Goal: Task Accomplishment & Management: Use online tool/utility

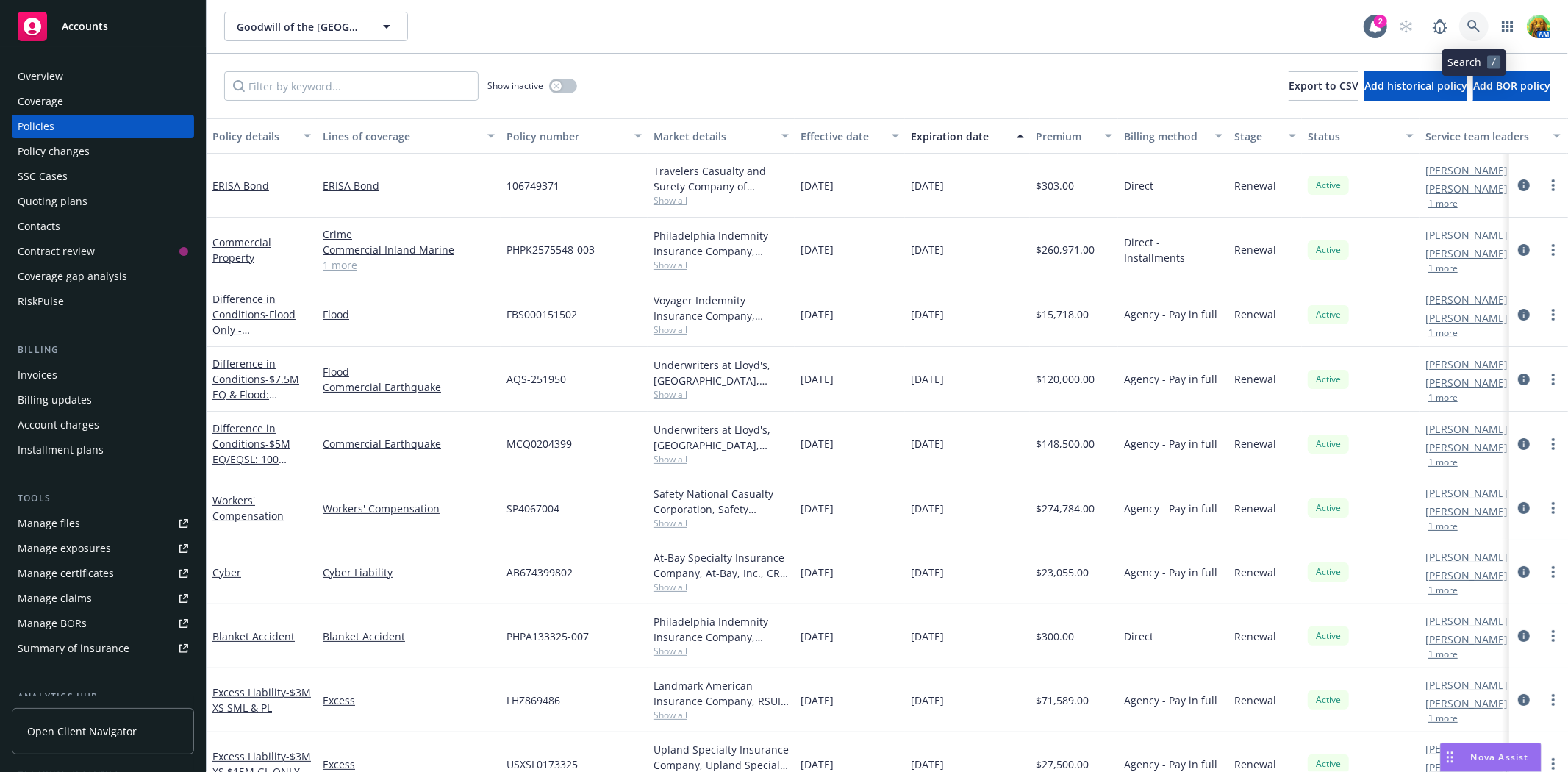
click at [1465, 21] on link at bounding box center [1474, 26] width 29 height 29
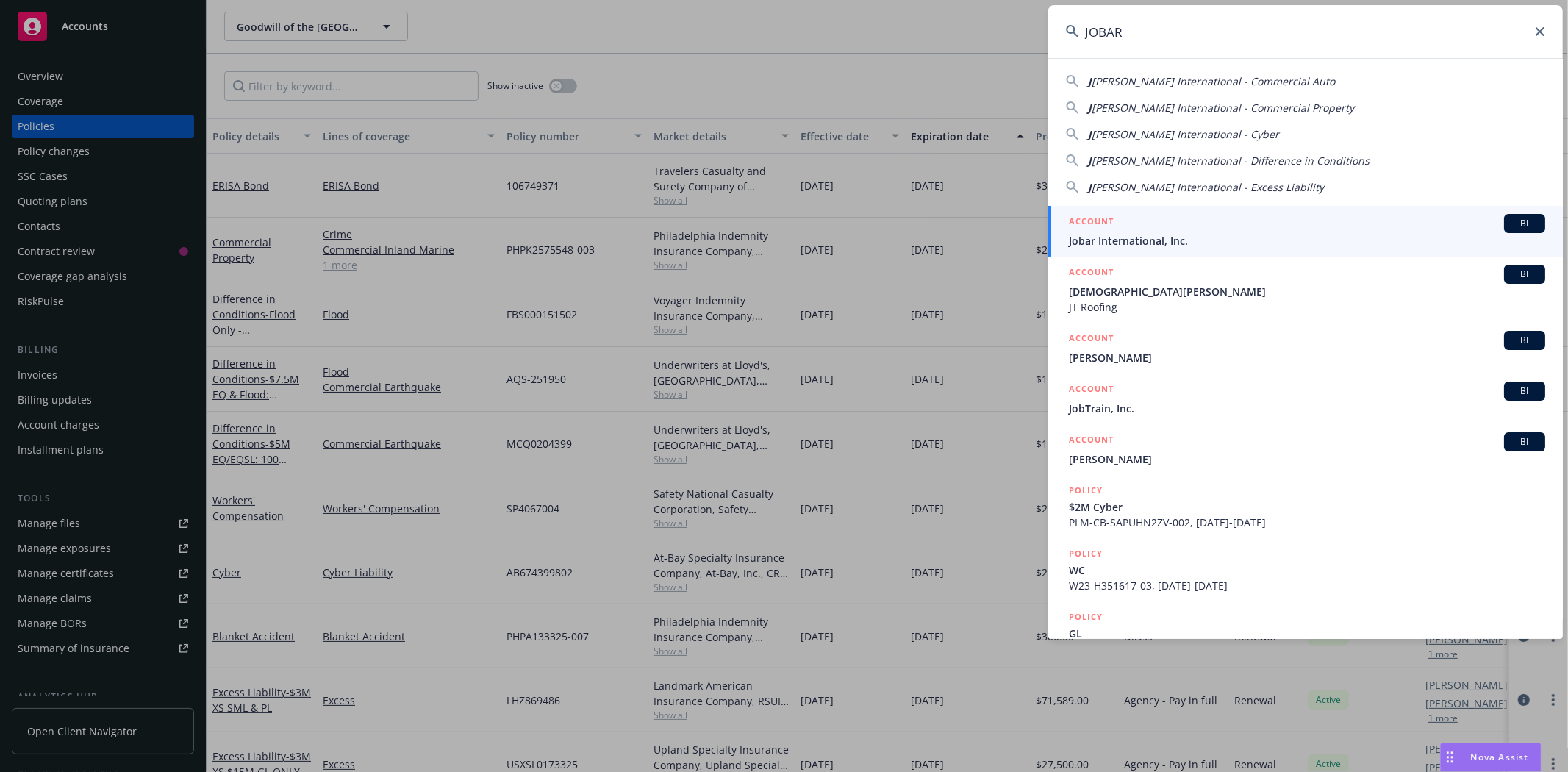
type input "JOBAR"
click at [1209, 237] on span "Jobar International, Inc." at bounding box center [1306, 241] width 476 height 15
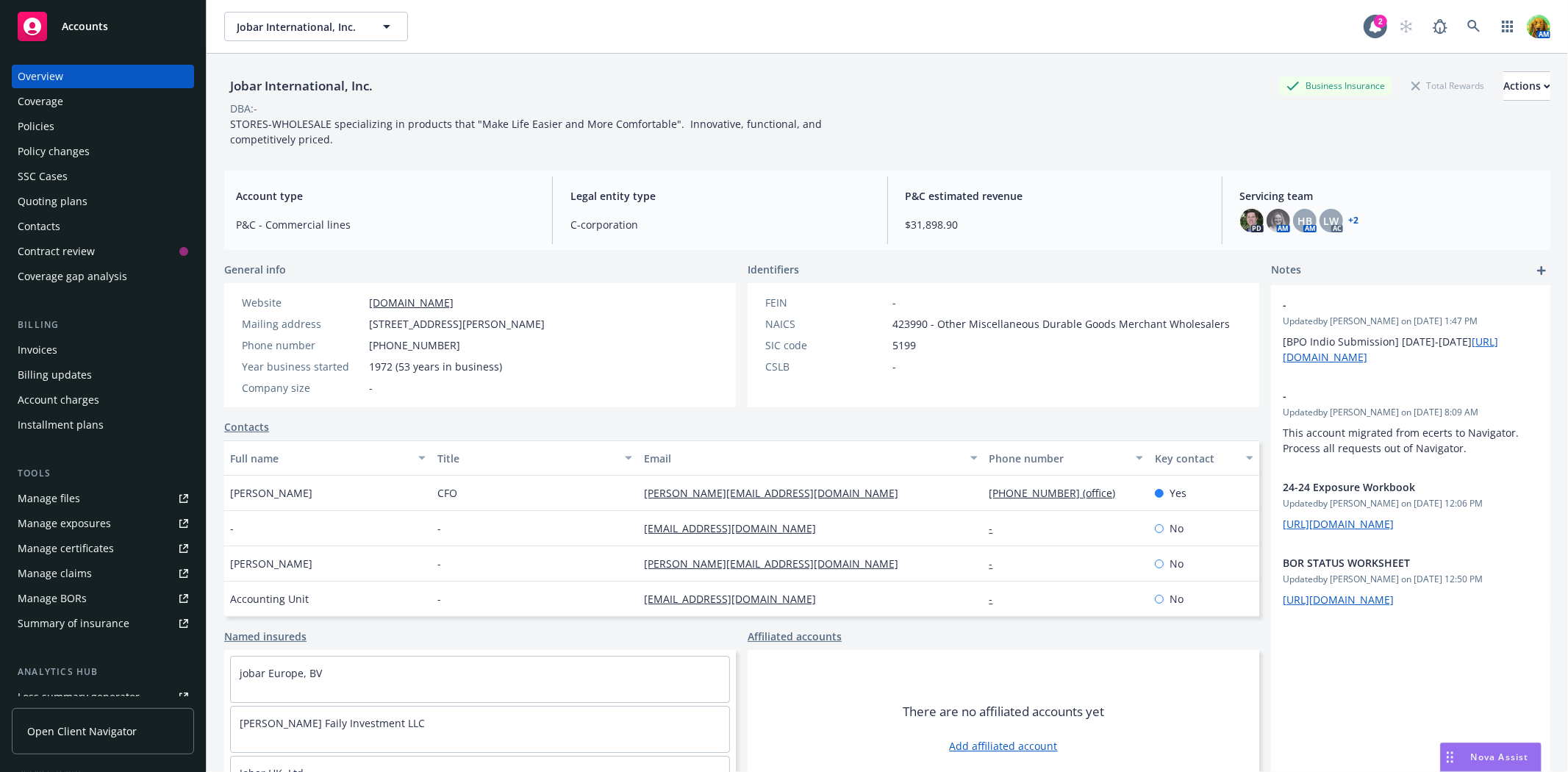
click at [59, 120] on div "Policies" at bounding box center [103, 127] width 171 height 23
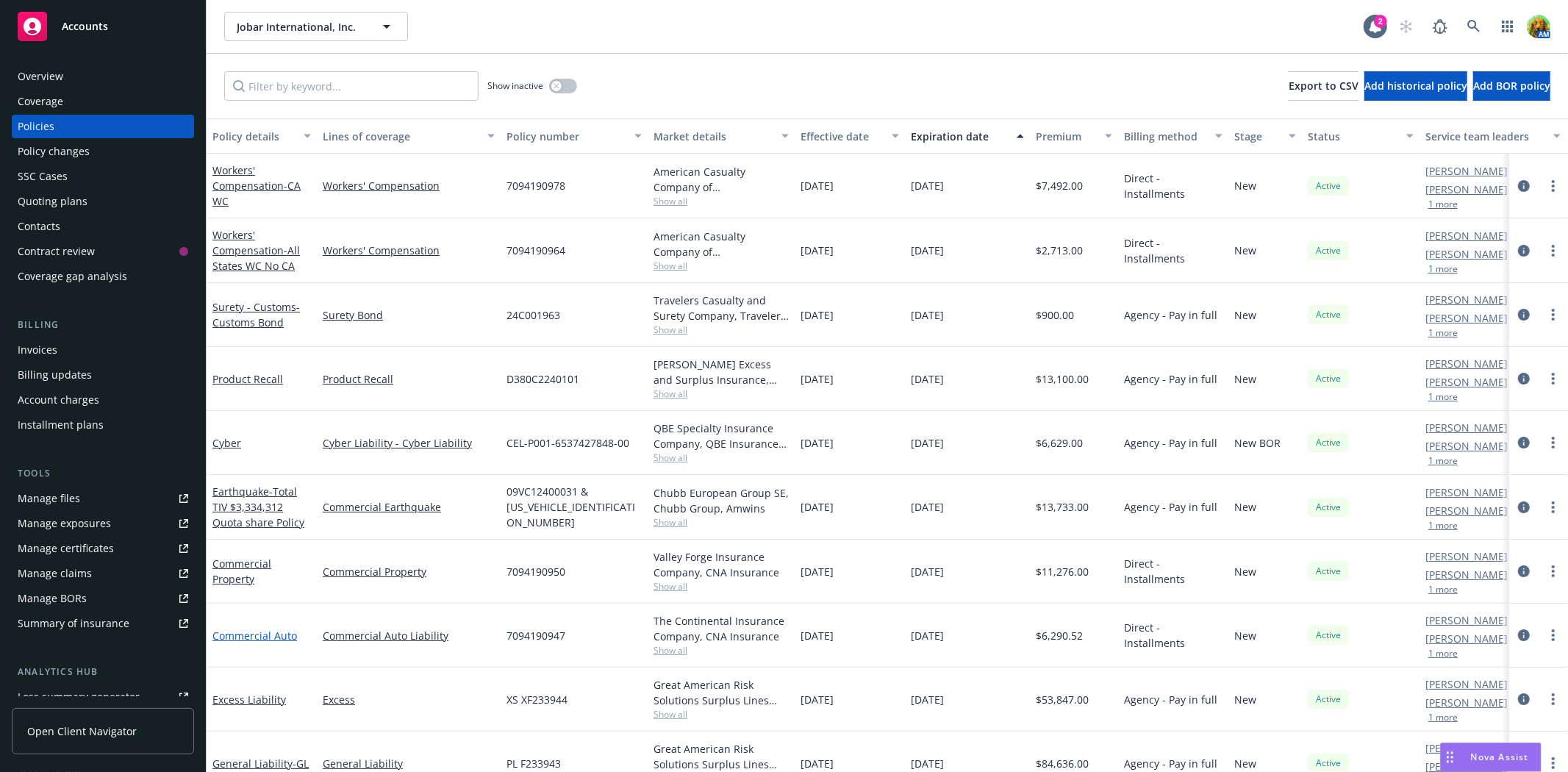
click at [262, 638] on link "Commercial Auto" at bounding box center [255, 635] width 85 height 14
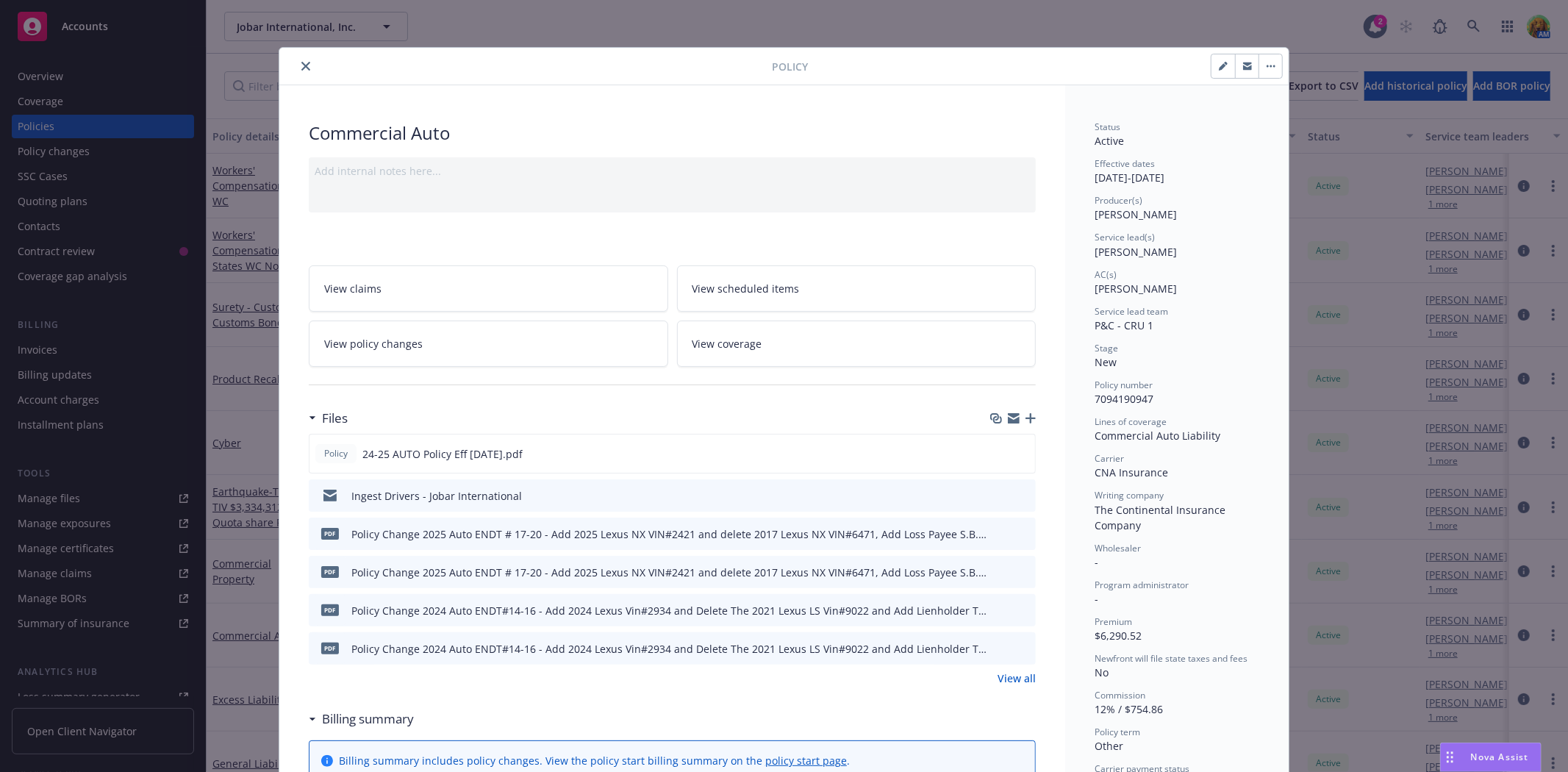
click at [299, 76] on div "Policy" at bounding box center [784, 66] width 1009 height 38
click at [301, 69] on icon "close" at bounding box center [305, 66] width 8 height 8
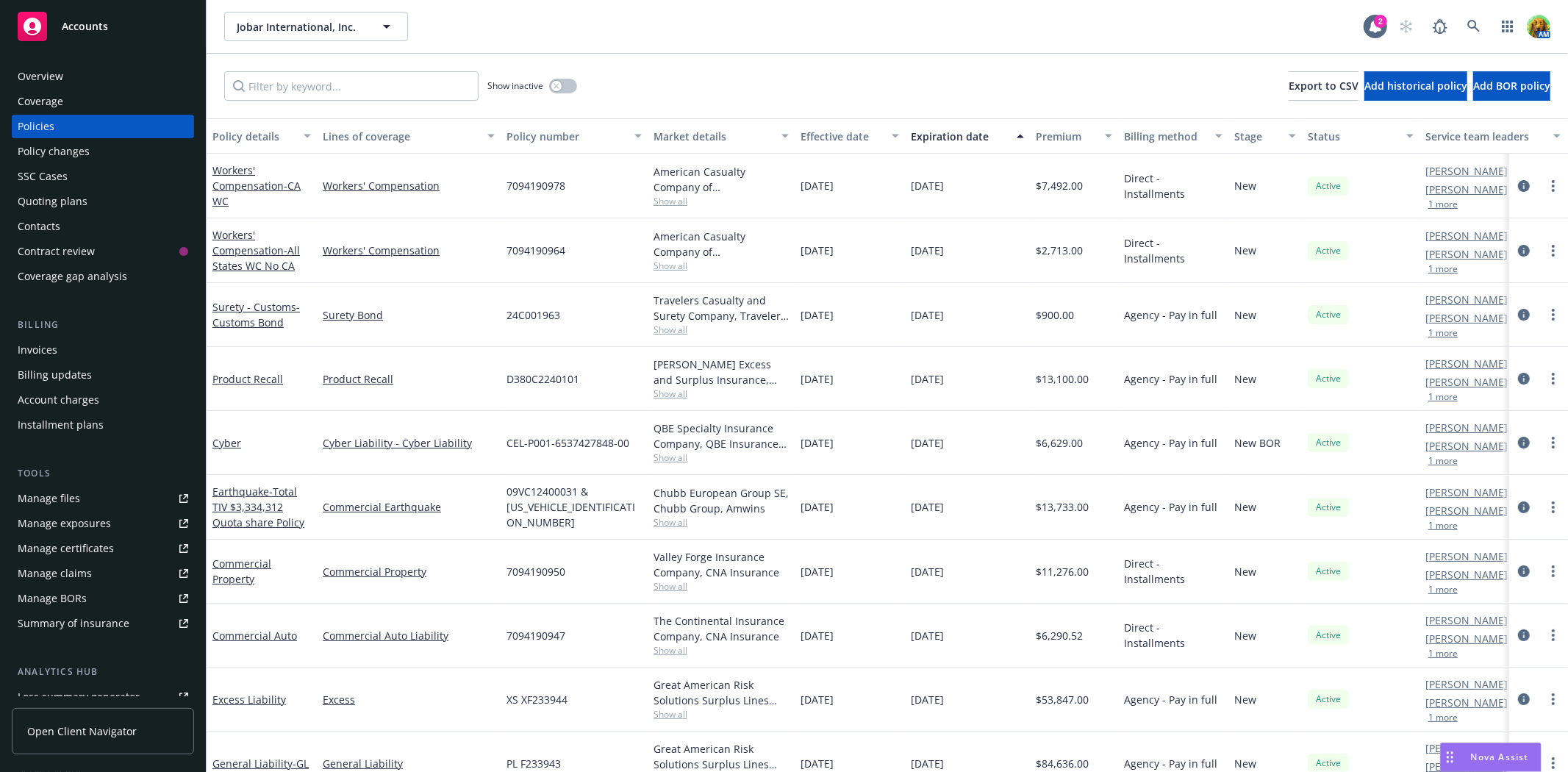
click at [60, 202] on div "Quoting plans" at bounding box center [52, 201] width 69 height 23
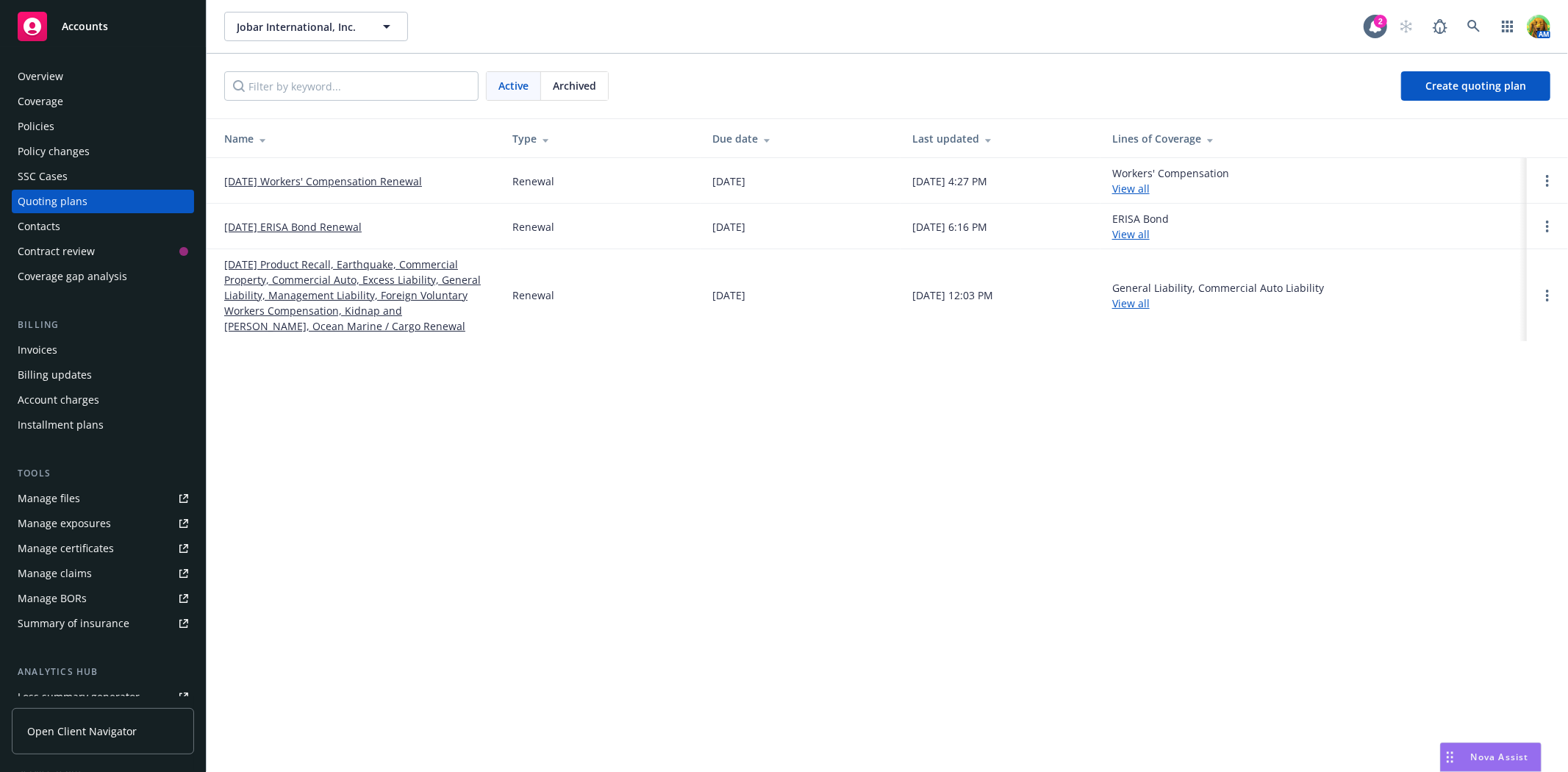
click at [257, 288] on link "09/30/25 Product Recall, Earthquake, Commercial Property, Commercial Auto, Exce…" at bounding box center [356, 295] width 265 height 77
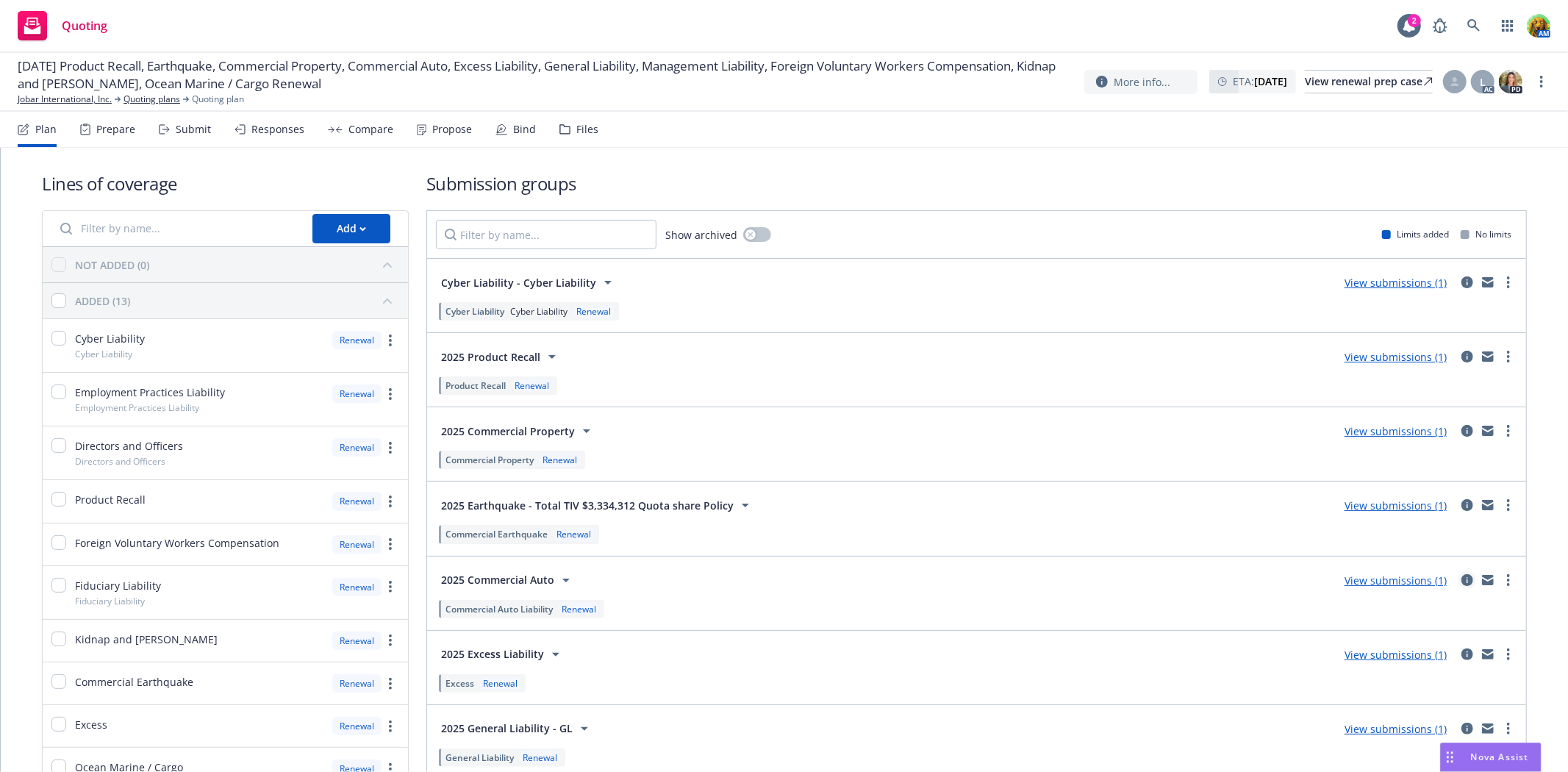
click at [1461, 576] on icon "circleInformation" at bounding box center [1467, 580] width 12 height 12
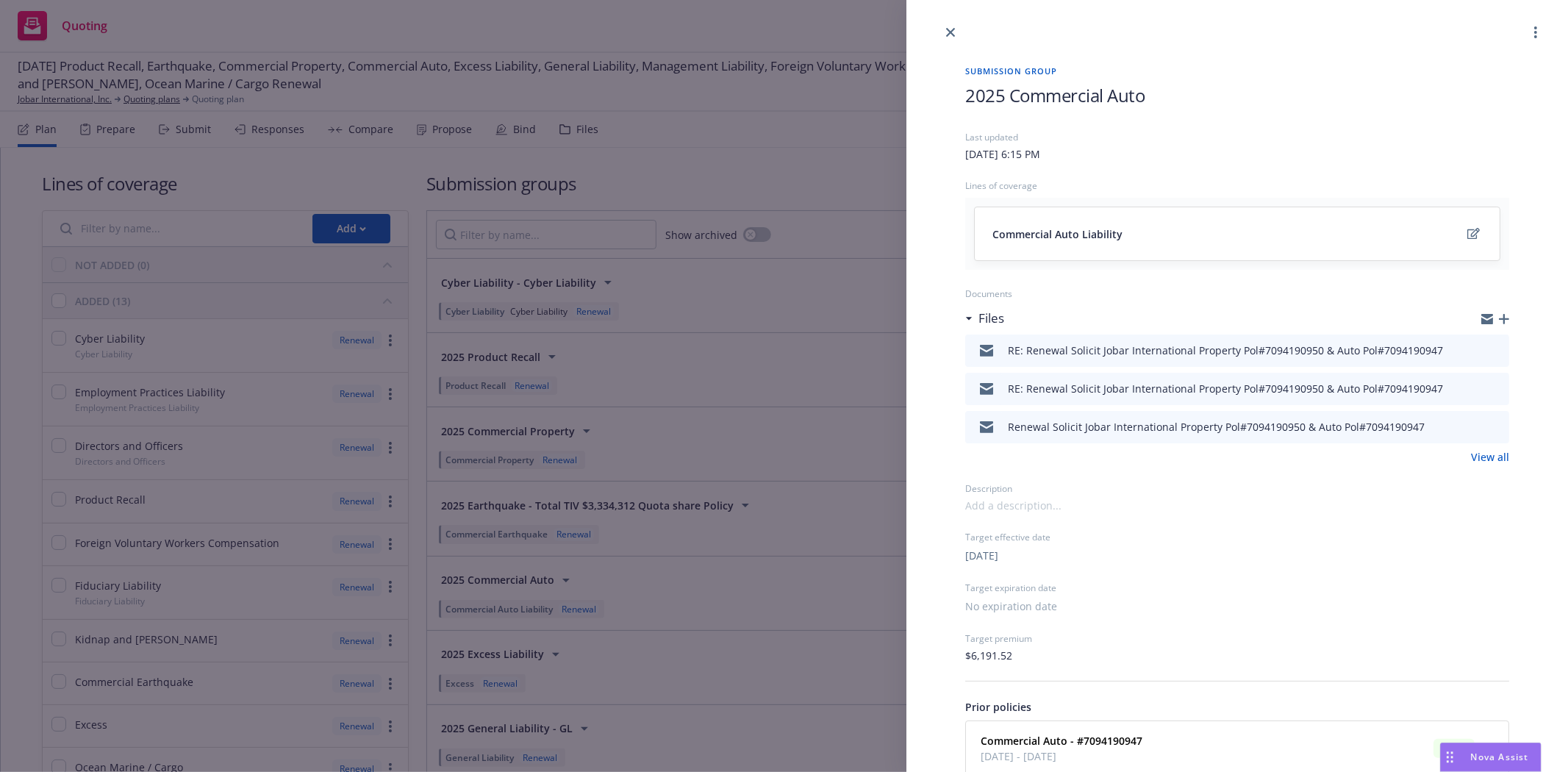
click at [1492, 324] on div at bounding box center [1495, 319] width 28 height 12
click at [949, 37] on link "close" at bounding box center [950, 32] width 18 height 18
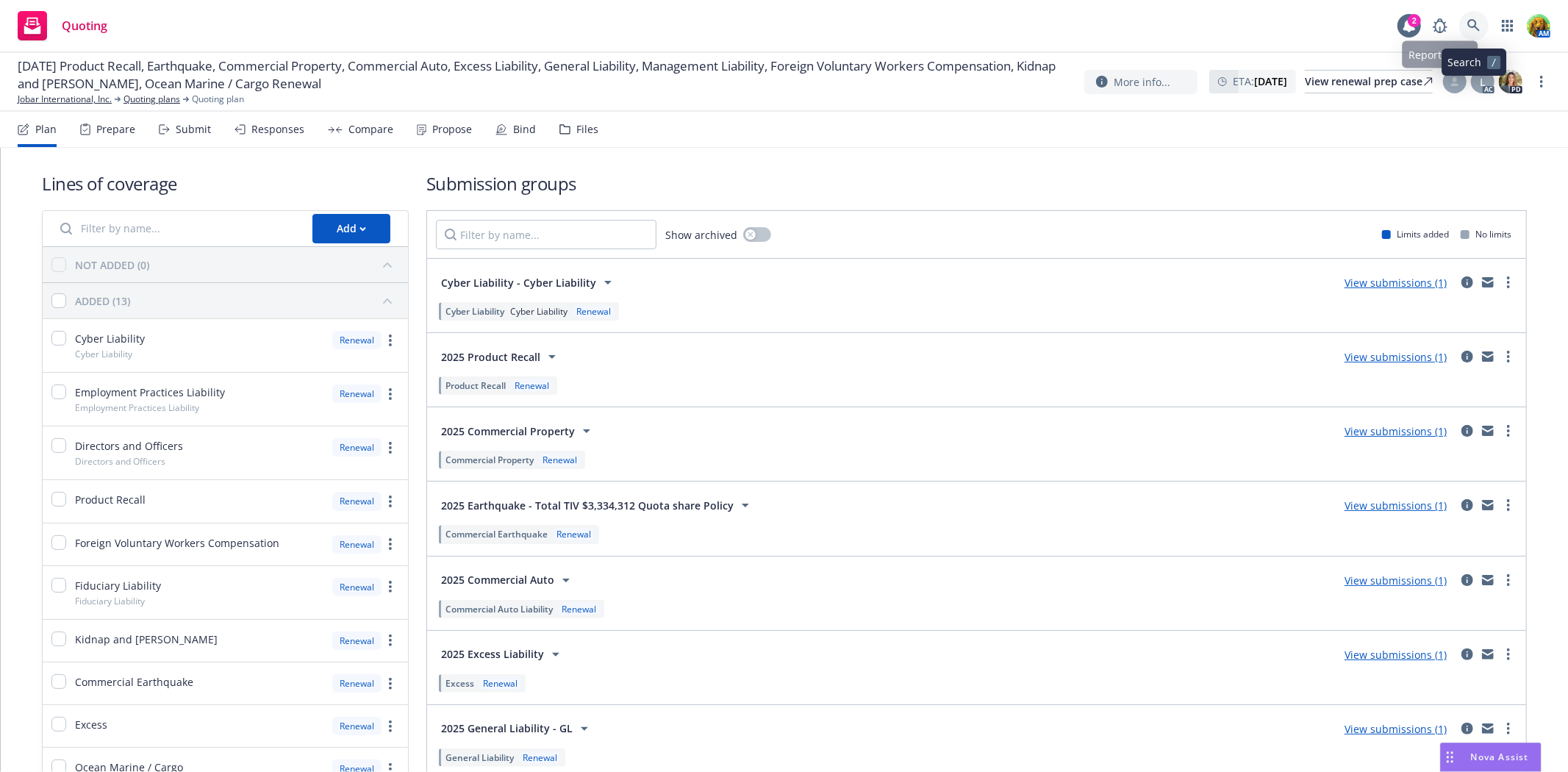
click at [1474, 23] on icon at bounding box center [1474, 25] width 13 height 13
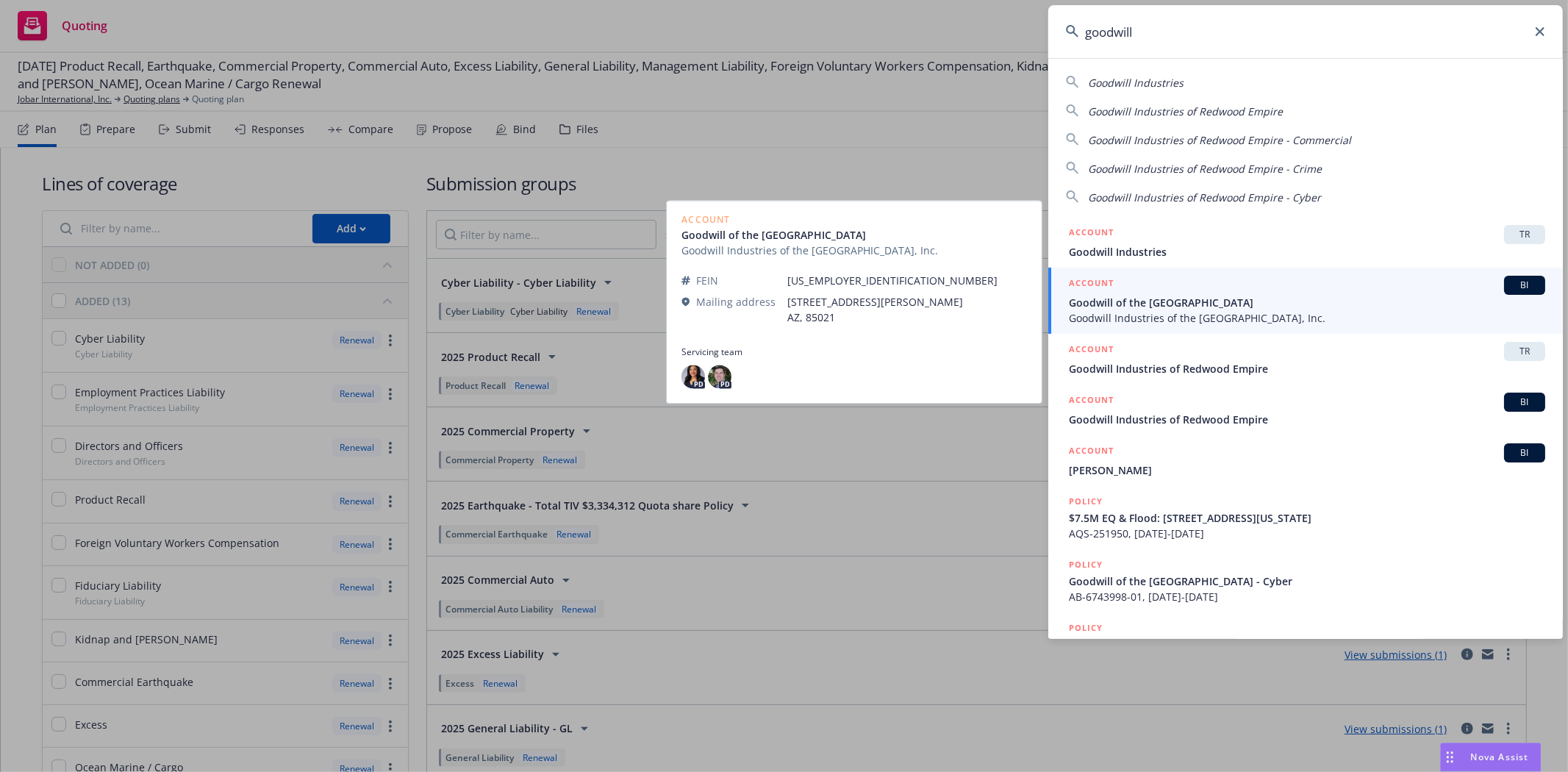
type input "goodwill"
click at [1164, 313] on span "Goodwill Industries of the Greater East Bay, Inc." at bounding box center [1306, 318] width 476 height 15
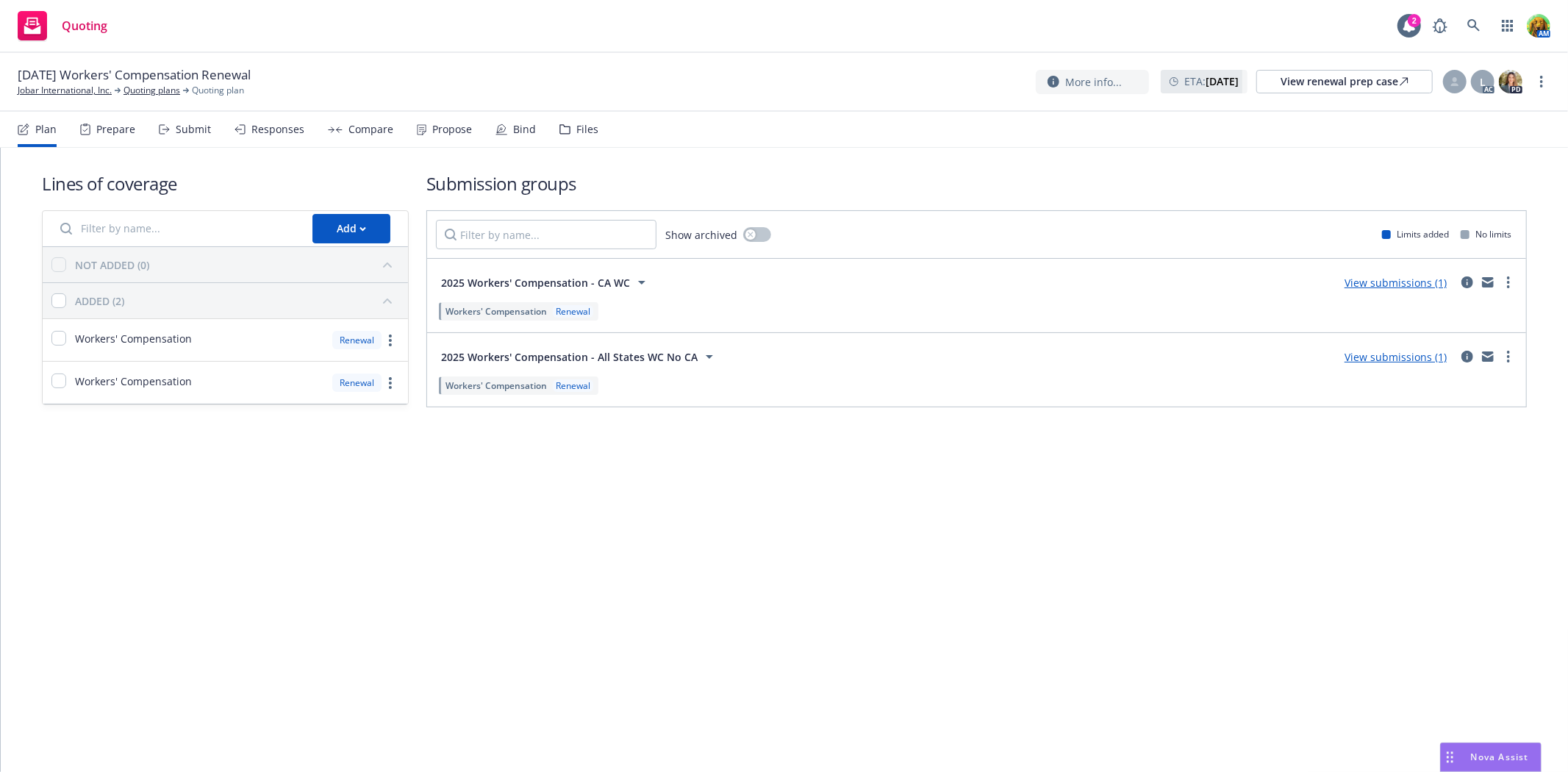
click at [497, 127] on icon at bounding box center [501, 129] width 12 height 12
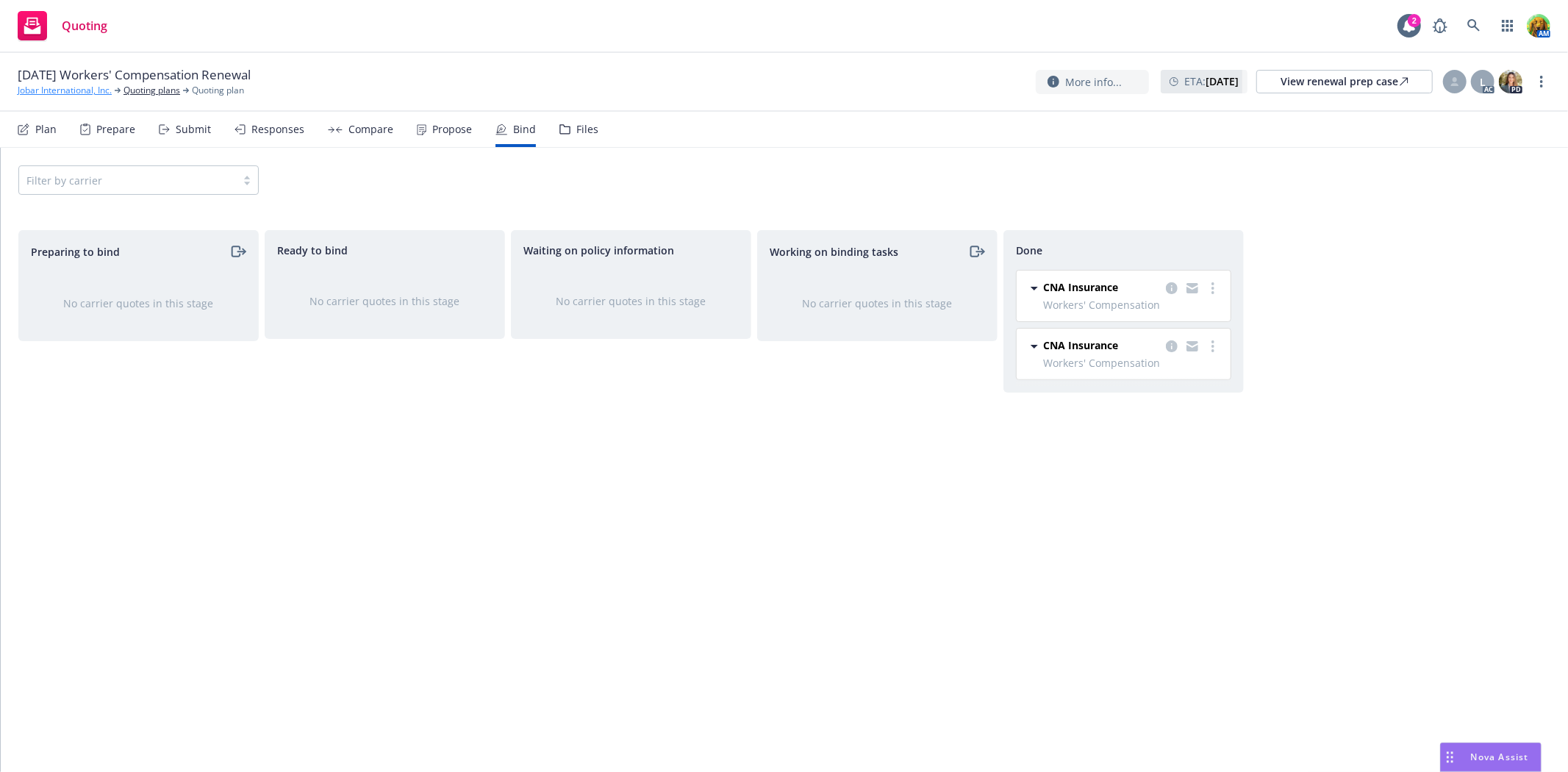
click at [88, 90] on link "Jobar International, Inc." at bounding box center [65, 90] width 94 height 13
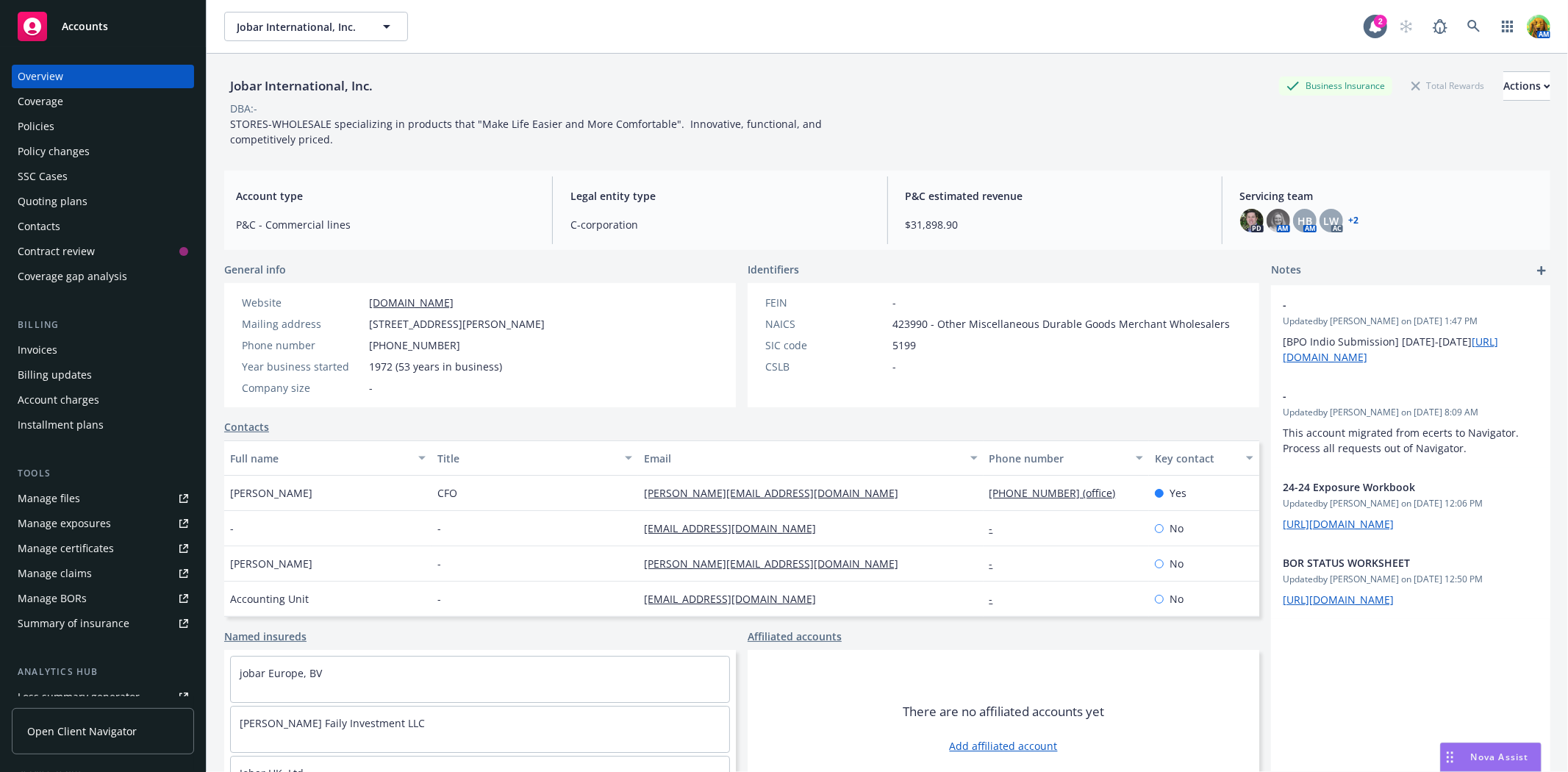
click at [65, 132] on div "Policies" at bounding box center [103, 127] width 171 height 23
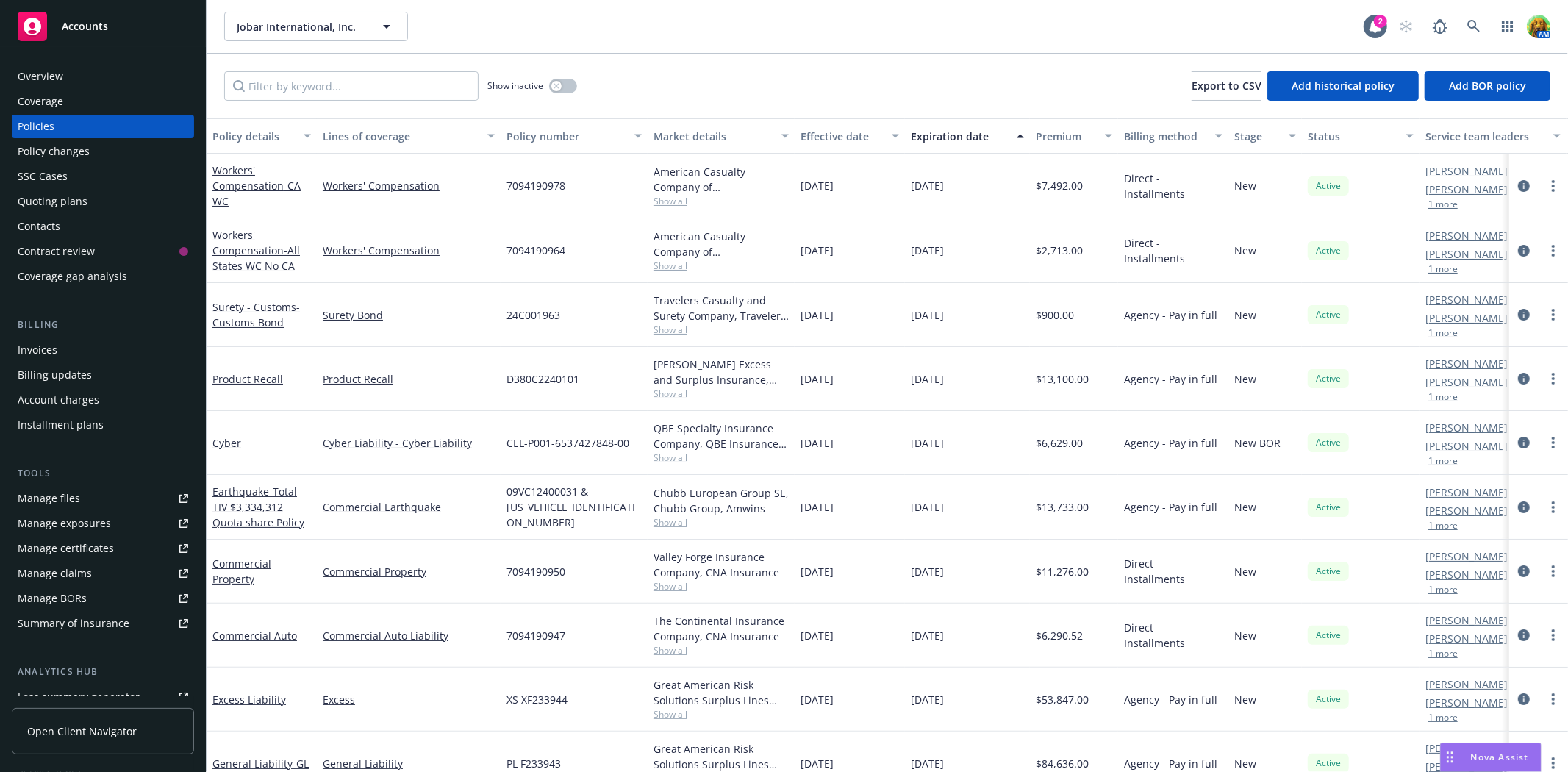
click at [54, 202] on div "Quoting plans" at bounding box center [52, 201] width 69 height 23
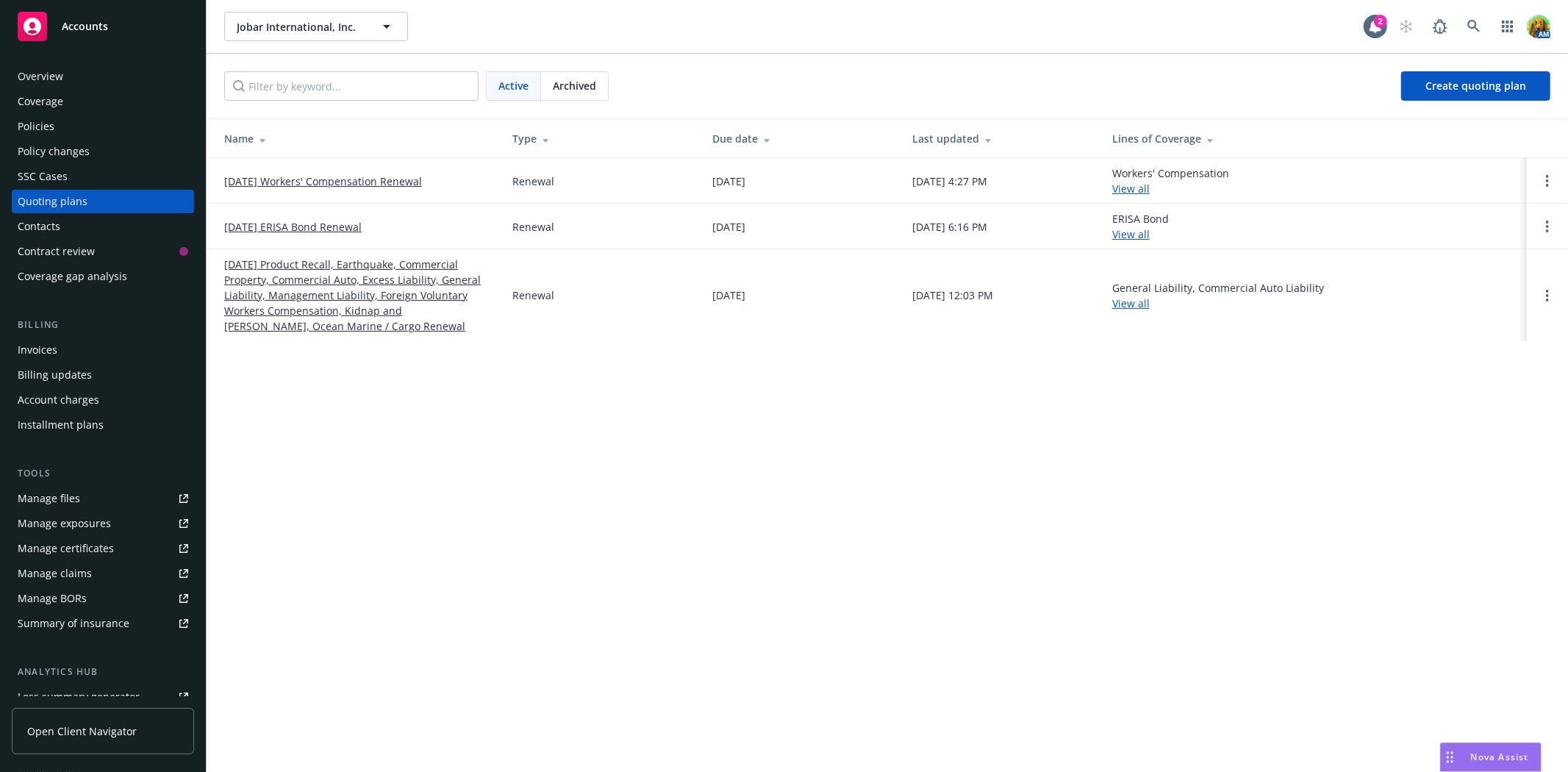
click at [310, 284] on link "[DATE] Product Recall, Earthquake, Commercial Property, Commercial Auto, Excess…" at bounding box center [356, 295] width 265 height 77
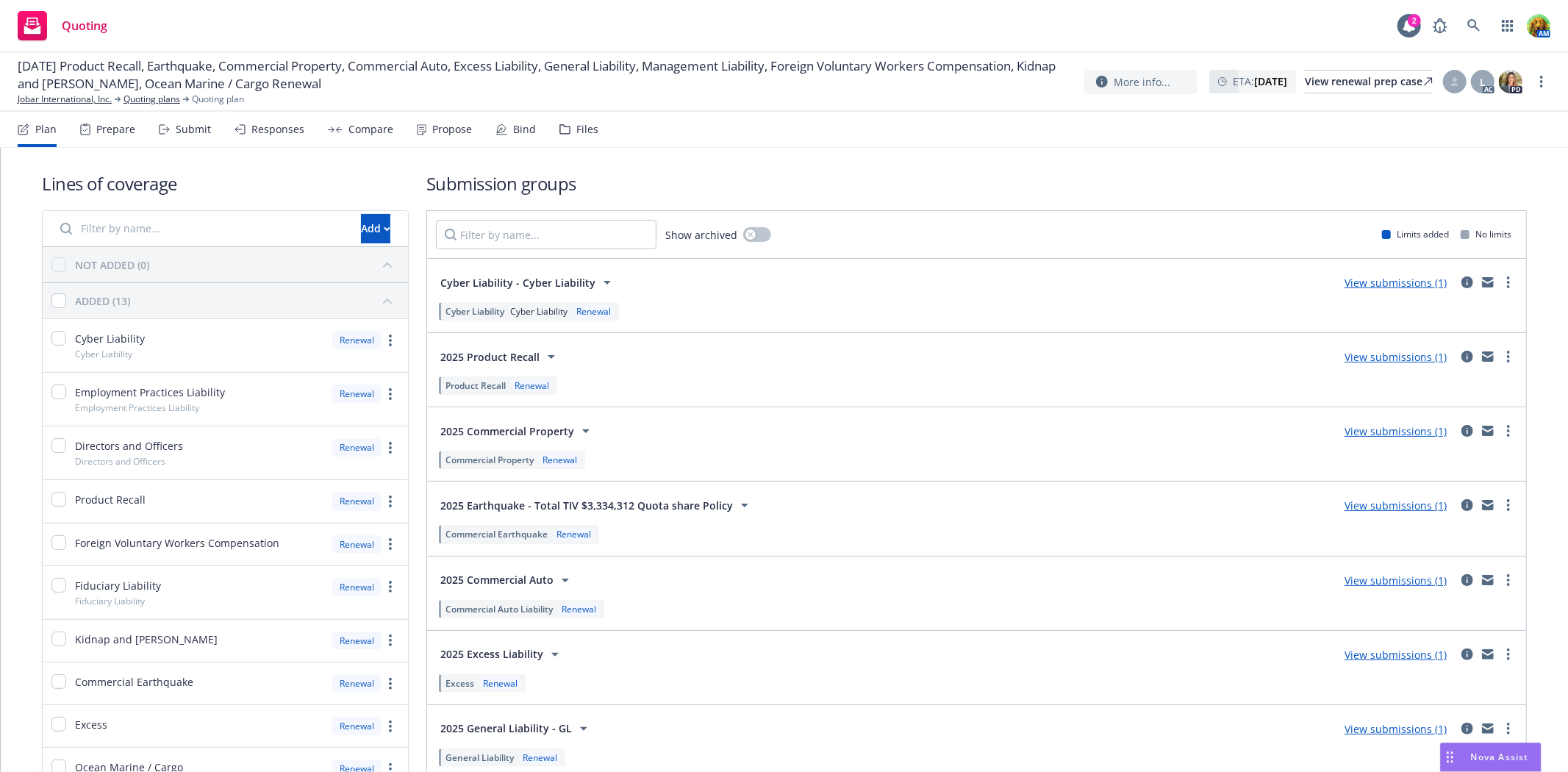
click at [201, 130] on div "Submit" at bounding box center [194, 129] width 36 height 12
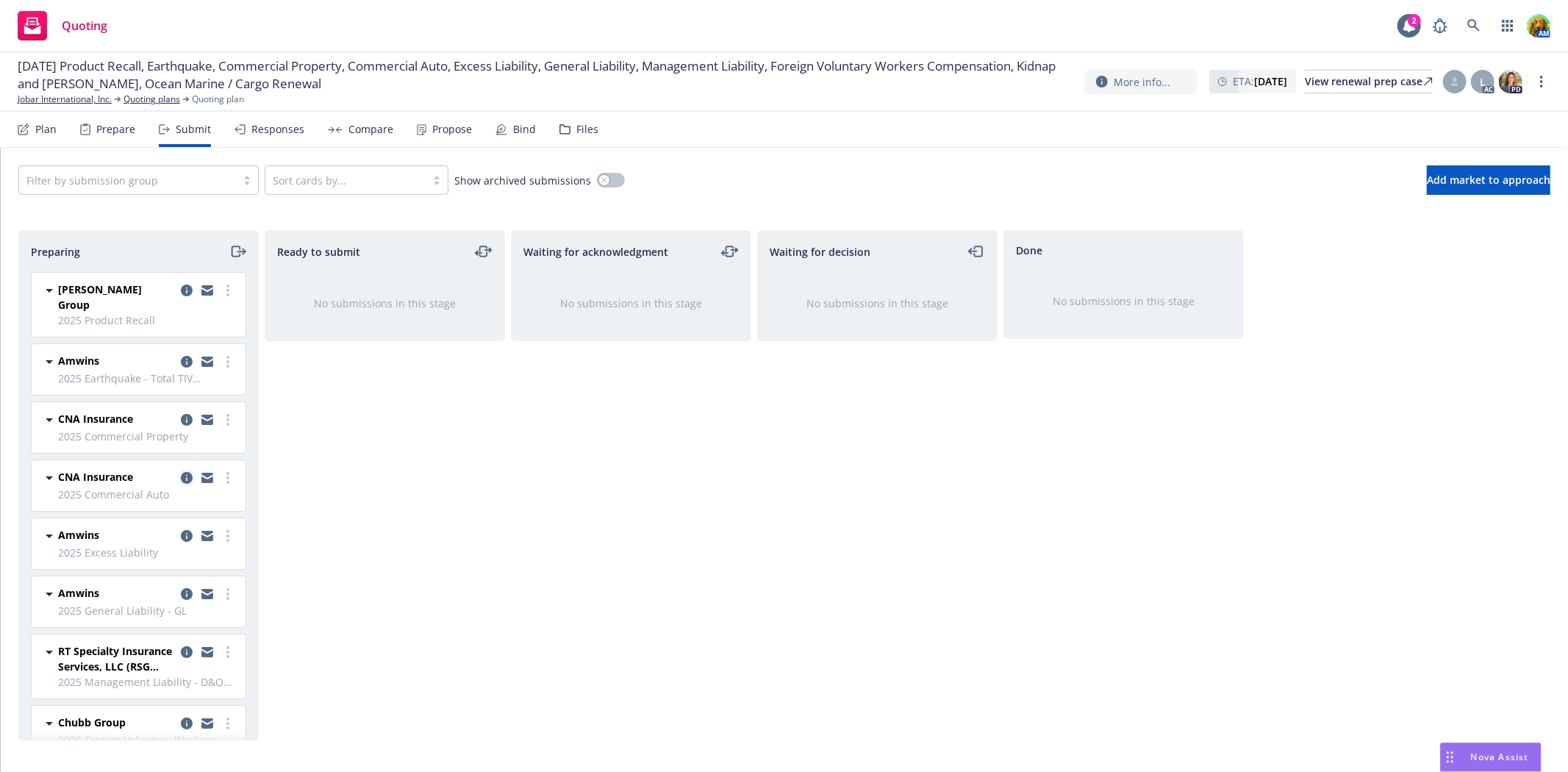
click at [181, 472] on icon "copy logging email" at bounding box center [186, 477] width 12 height 12
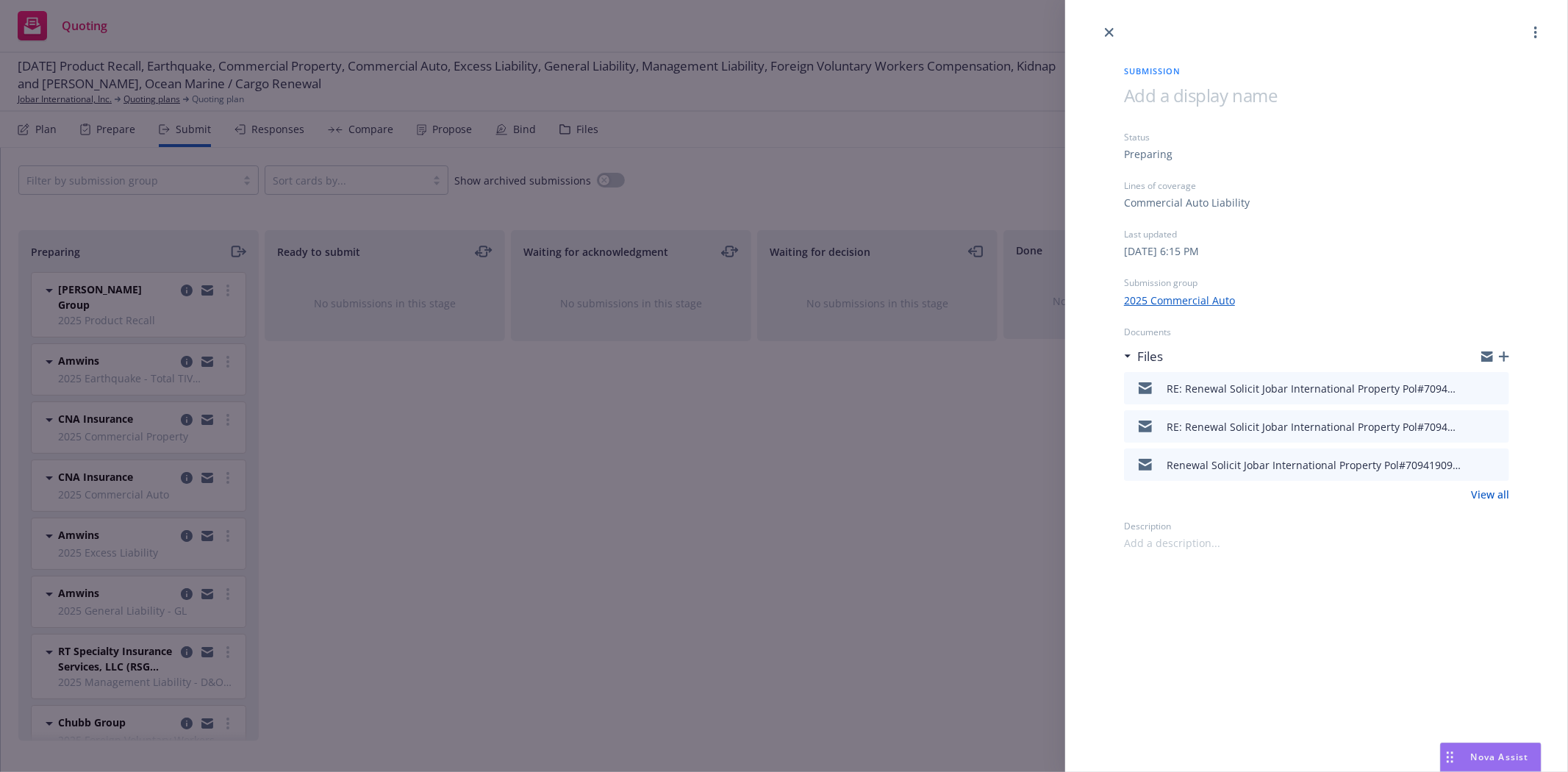
click at [1505, 354] on icon "button" at bounding box center [1504, 356] width 10 height 10
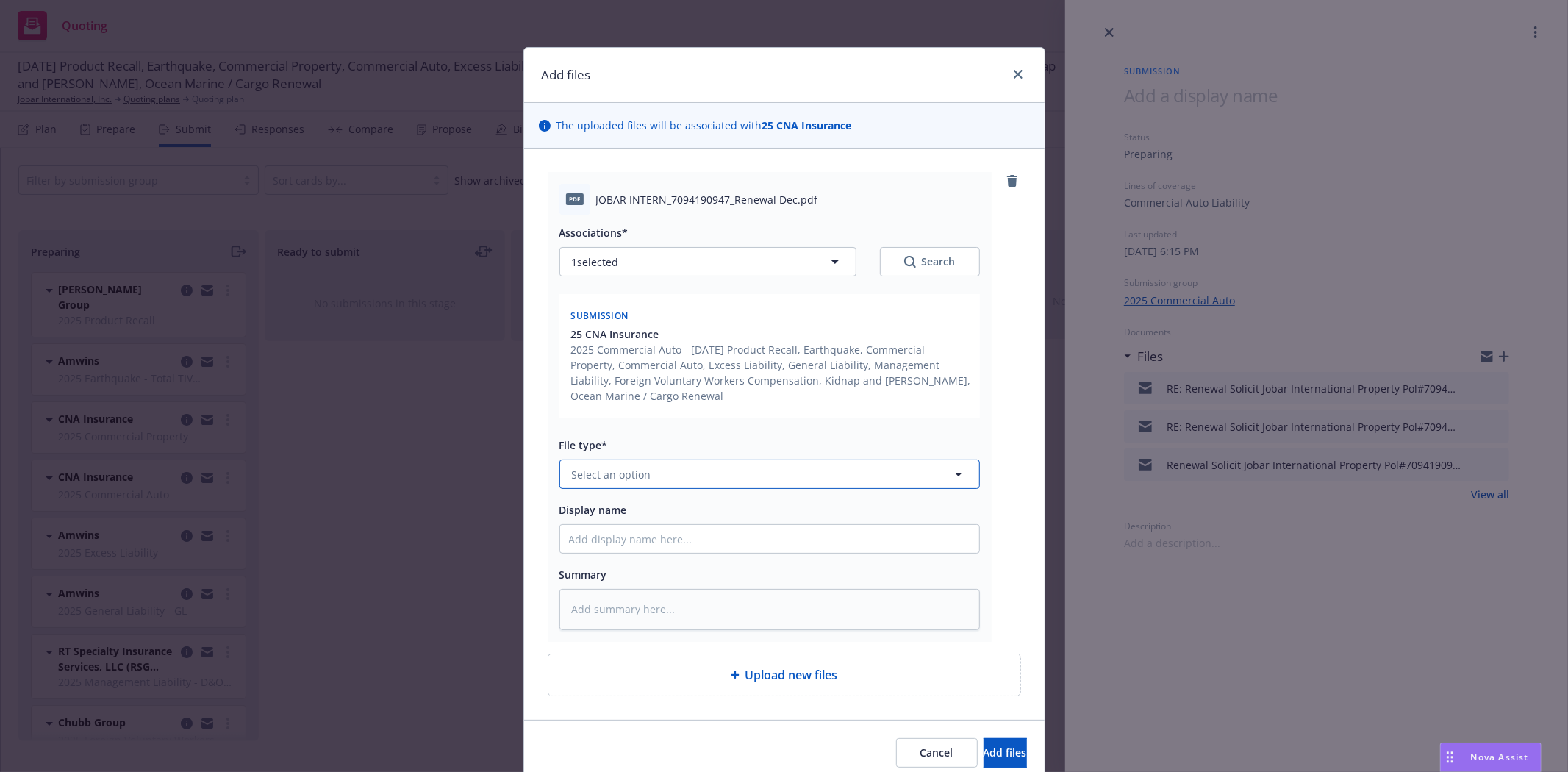
click at [839, 478] on button "Select an option" at bounding box center [770, 474] width 421 height 29
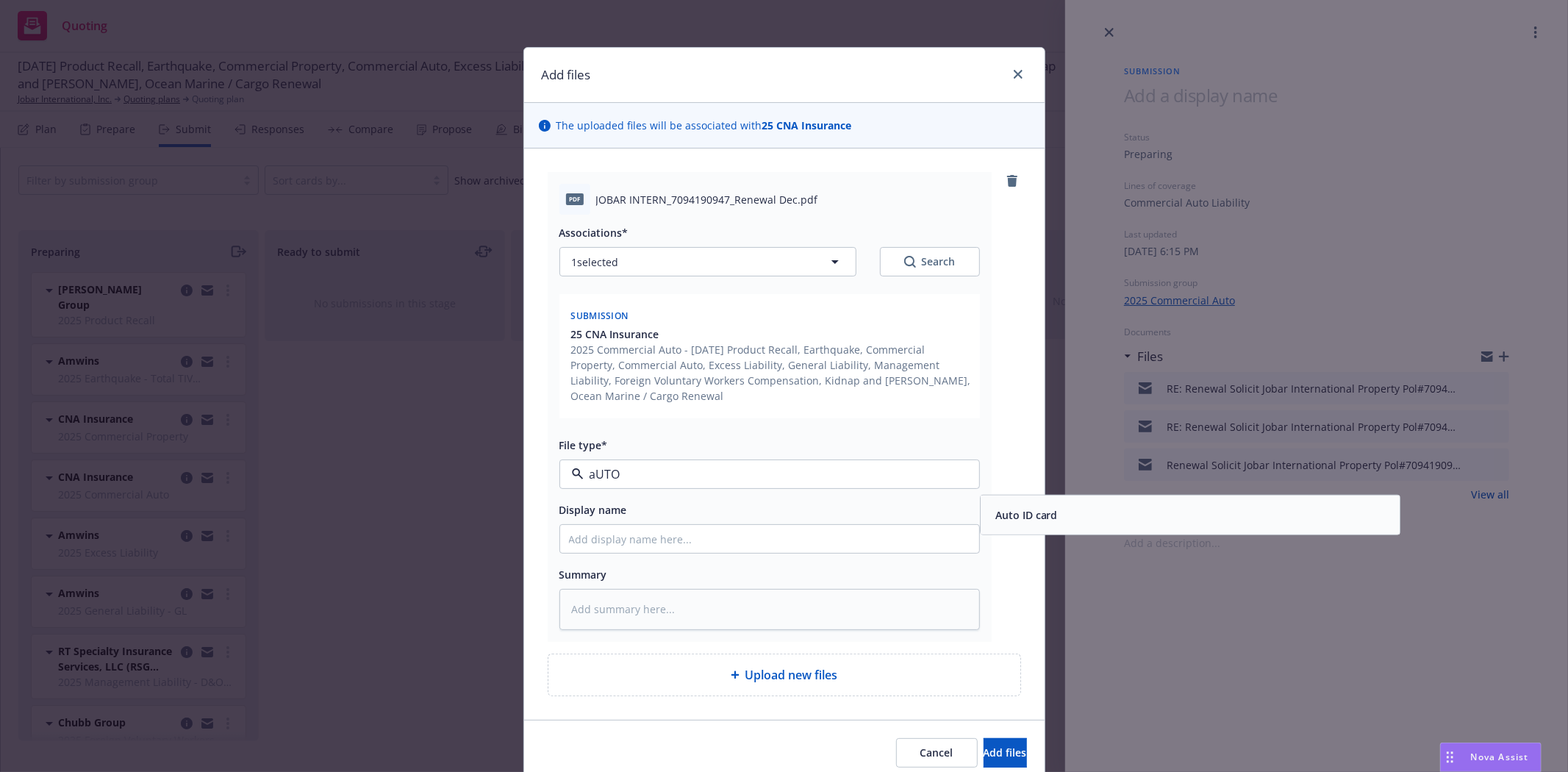
drag, startPoint x: 672, startPoint y: 472, endPoint x: 572, endPoint y: 475, distance: 100.0
click at [572, 475] on div "aUTO" at bounding box center [770, 474] width 421 height 29
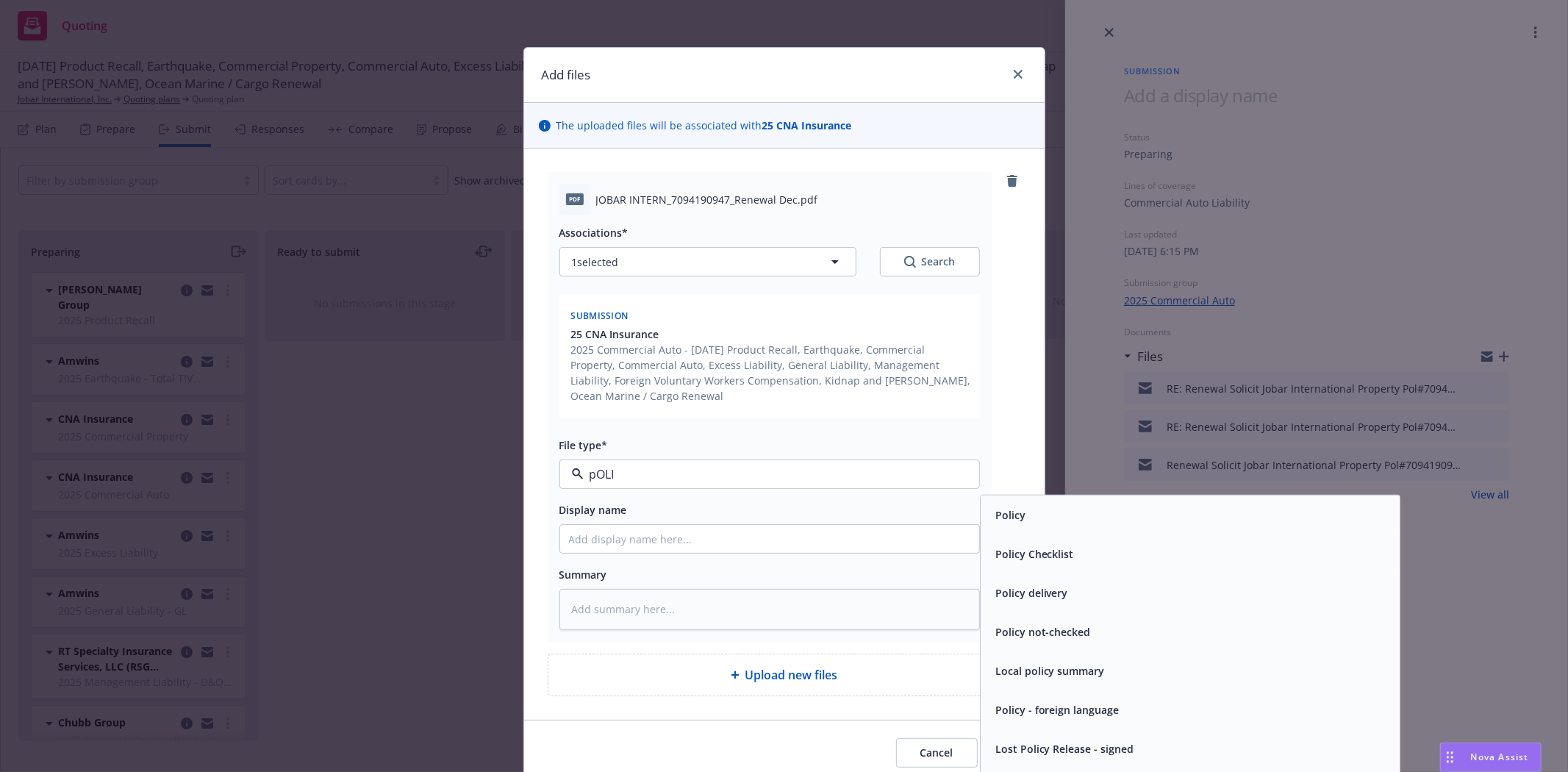
type input "pOLIC"
click at [1034, 506] on div "Policy" at bounding box center [1190, 515] width 401 height 22
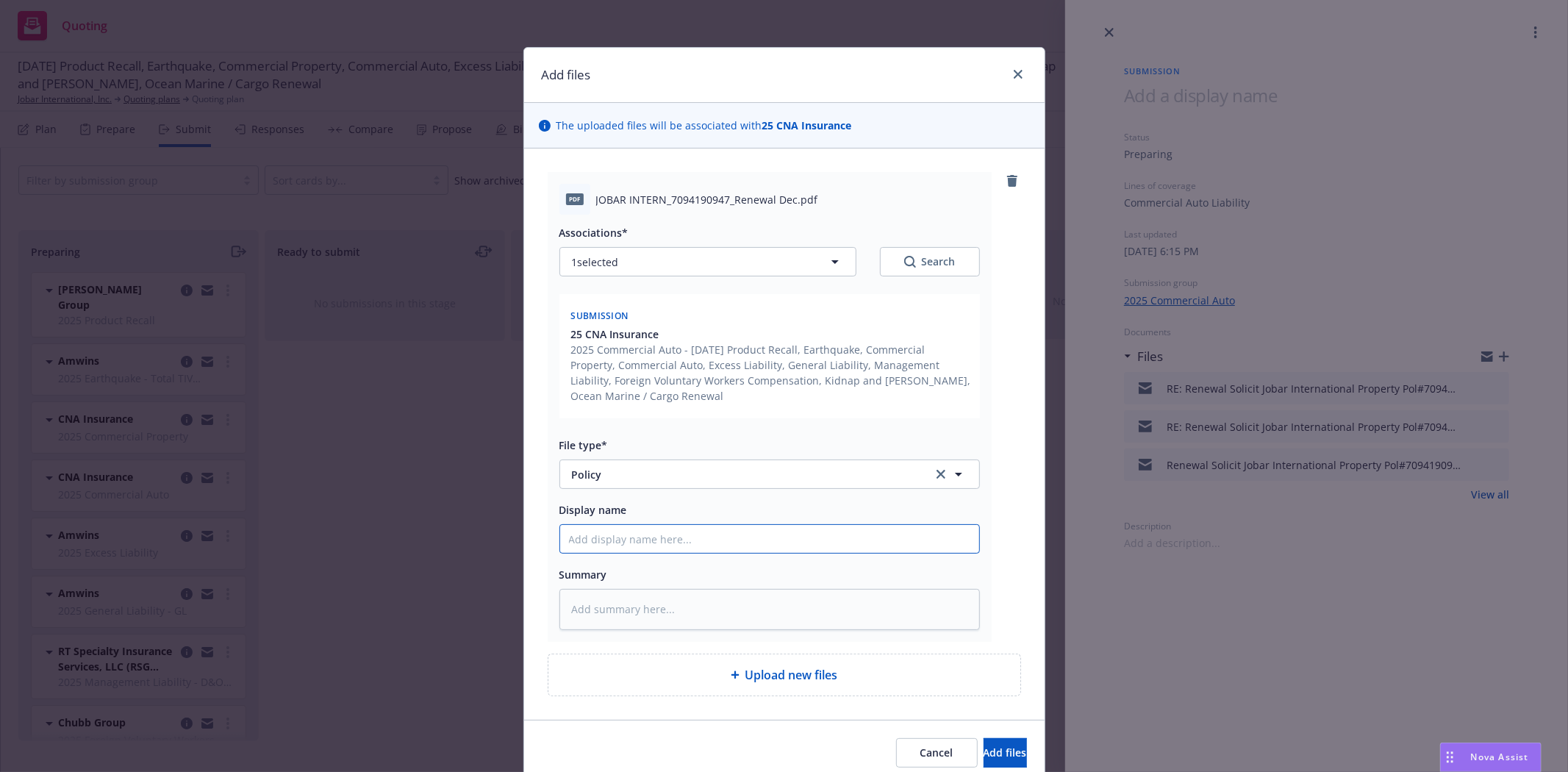
click at [811, 533] on input "Display name" at bounding box center [770, 539] width 419 height 28
type textarea "x"
type input "2"
type textarea "x"
type input "25"
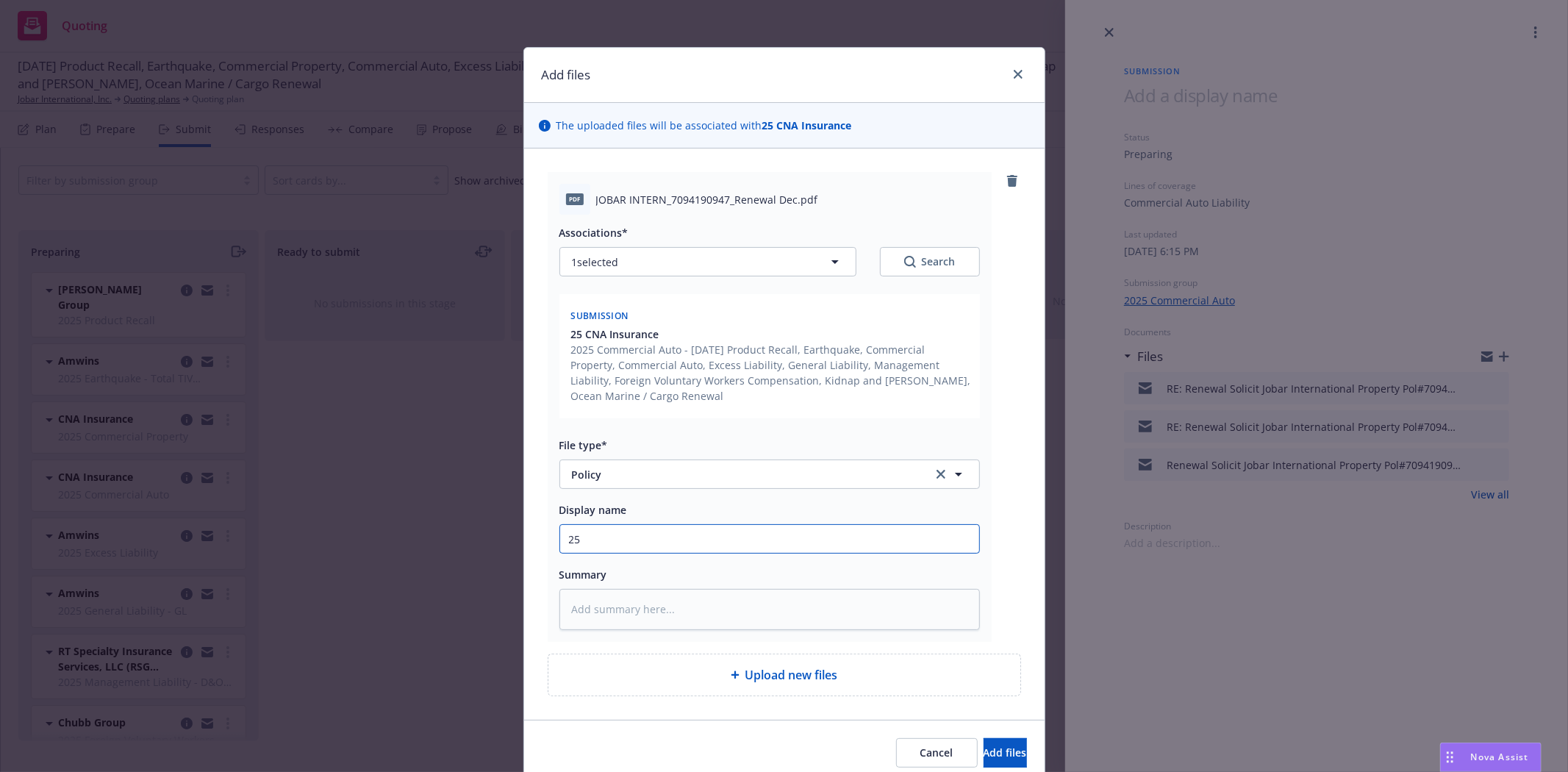
type textarea "x"
type input "25-"
type textarea "x"
type input "25-2"
type textarea "x"
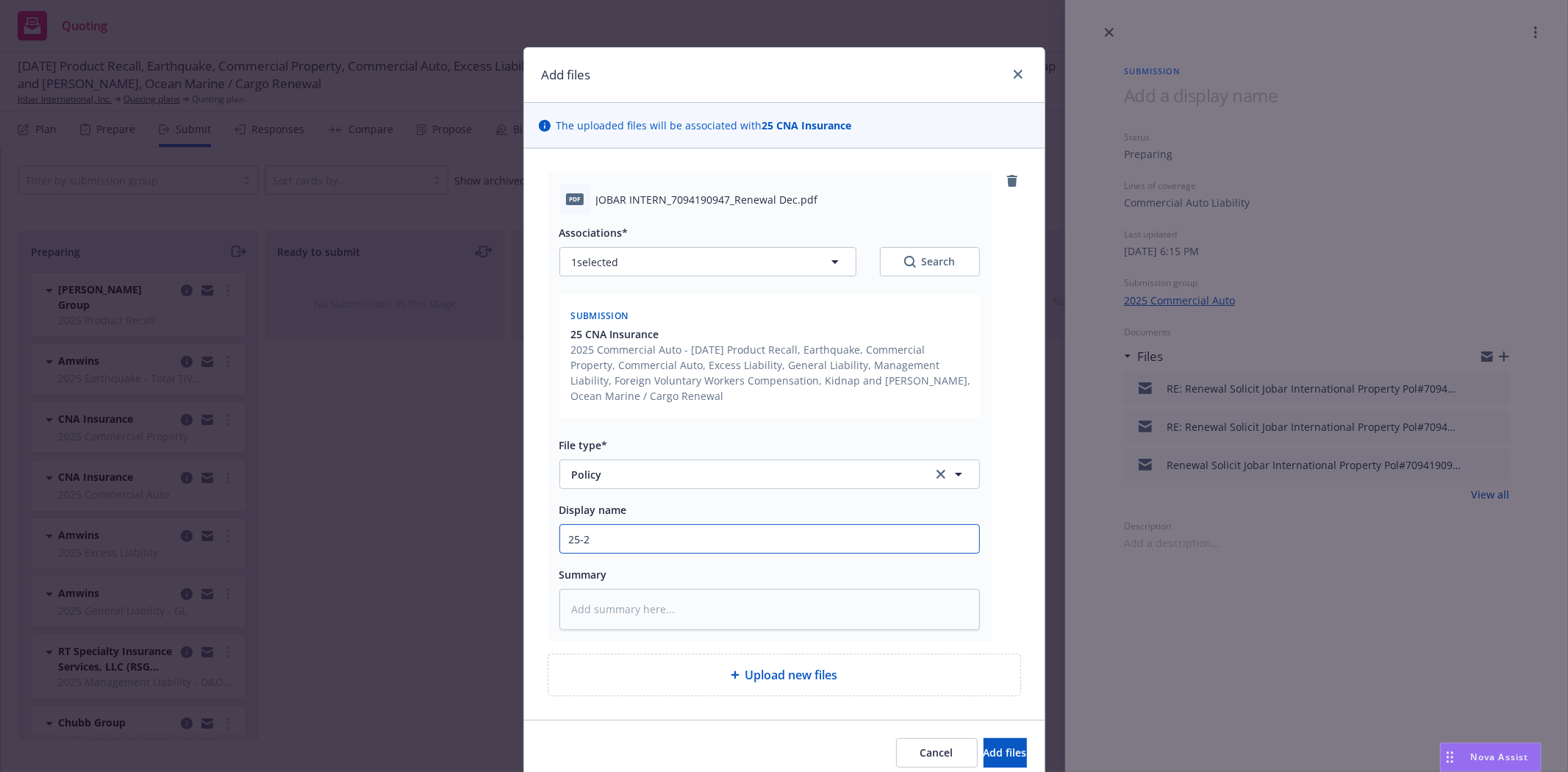
type input "25-26"
type textarea "x"
type input "25-26"
type textarea "x"
type input "25-26 a"
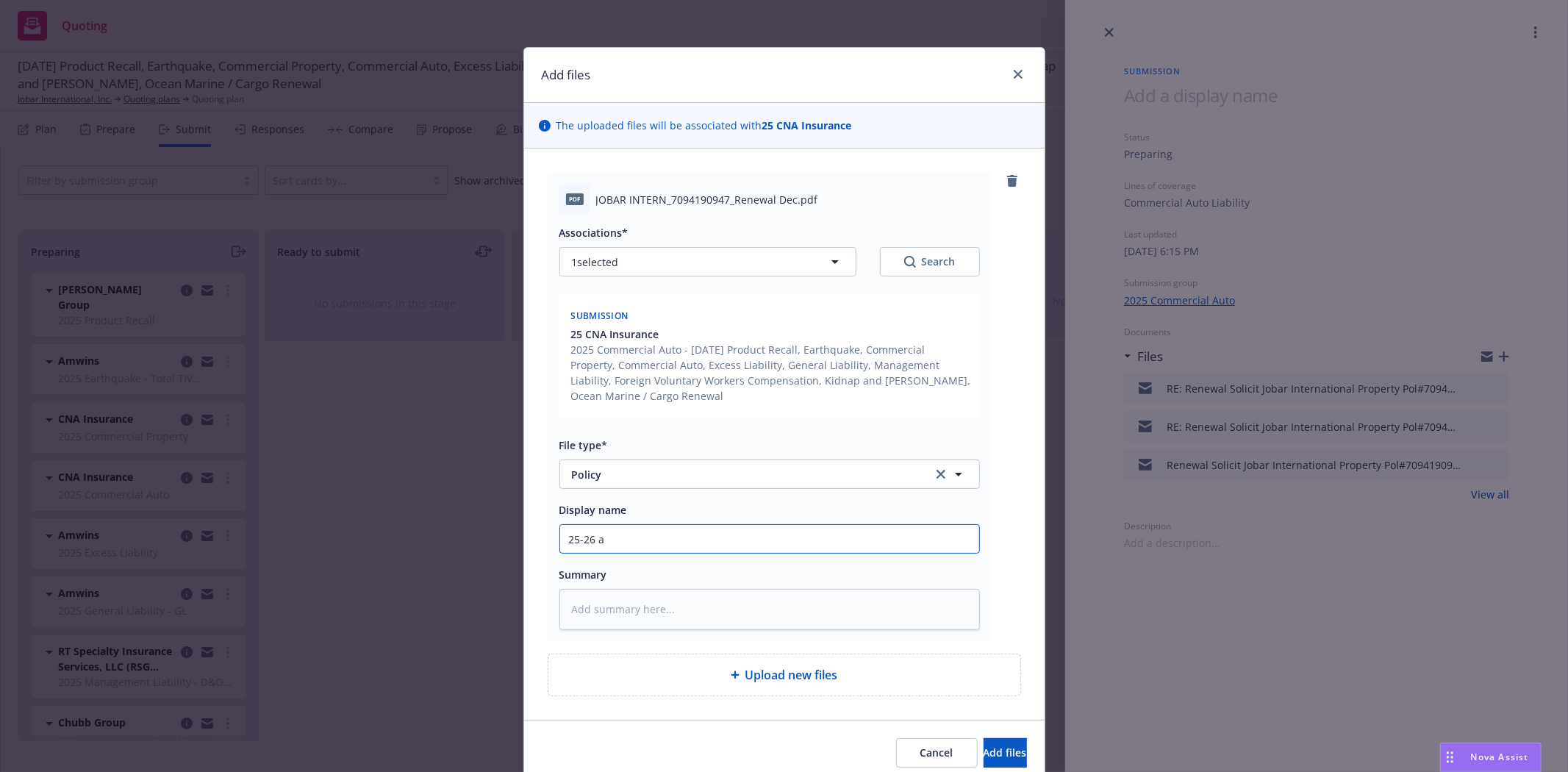
type textarea "x"
type input "25-26 aU"
type textarea "x"
type input "25-26 aUT"
type textarea "x"
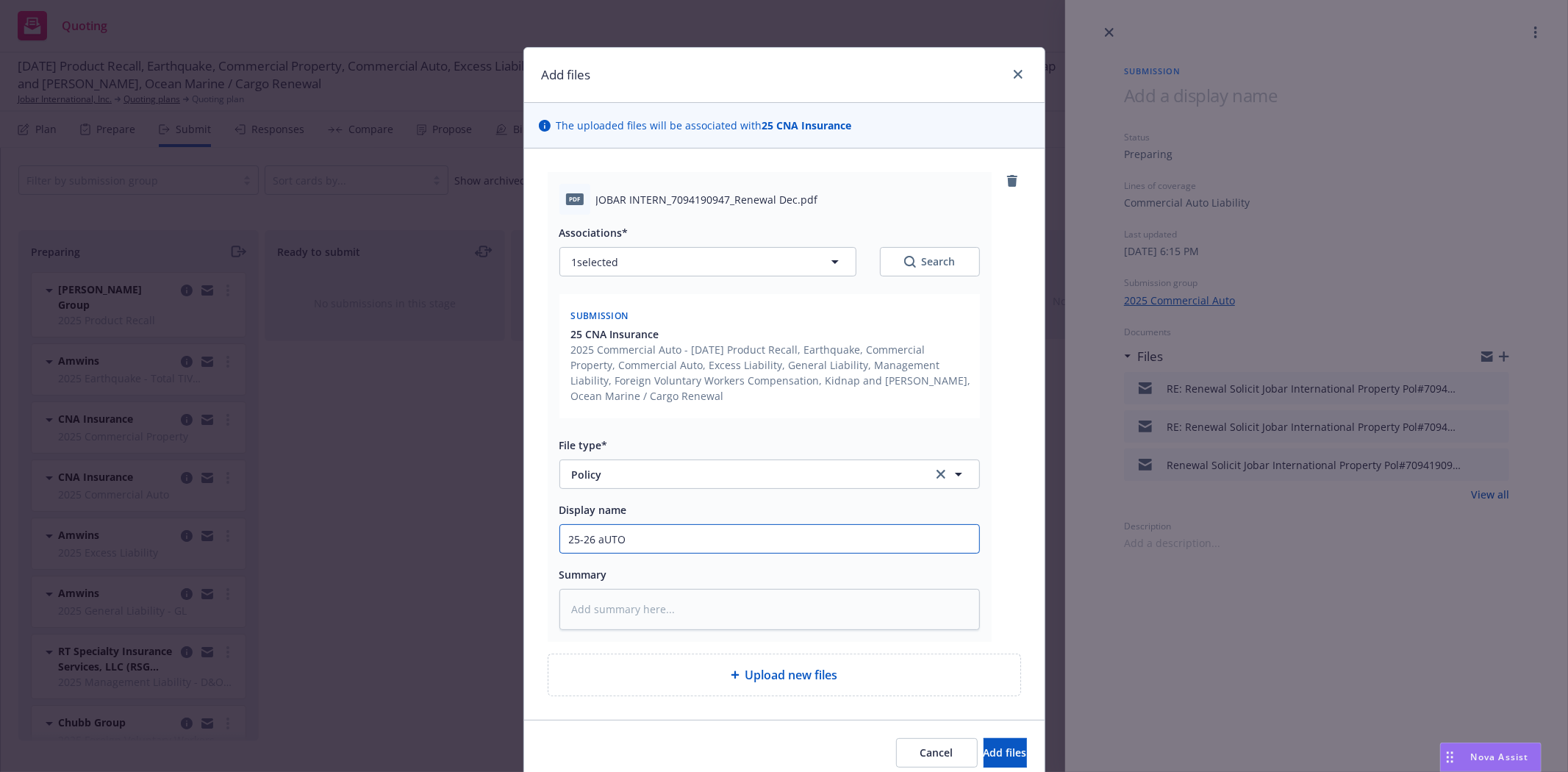
type input "25-26 aUTO"
type textarea "x"
type input "25-26 aUTO p"
type textarea "x"
type input "25-26 aUTO pO"
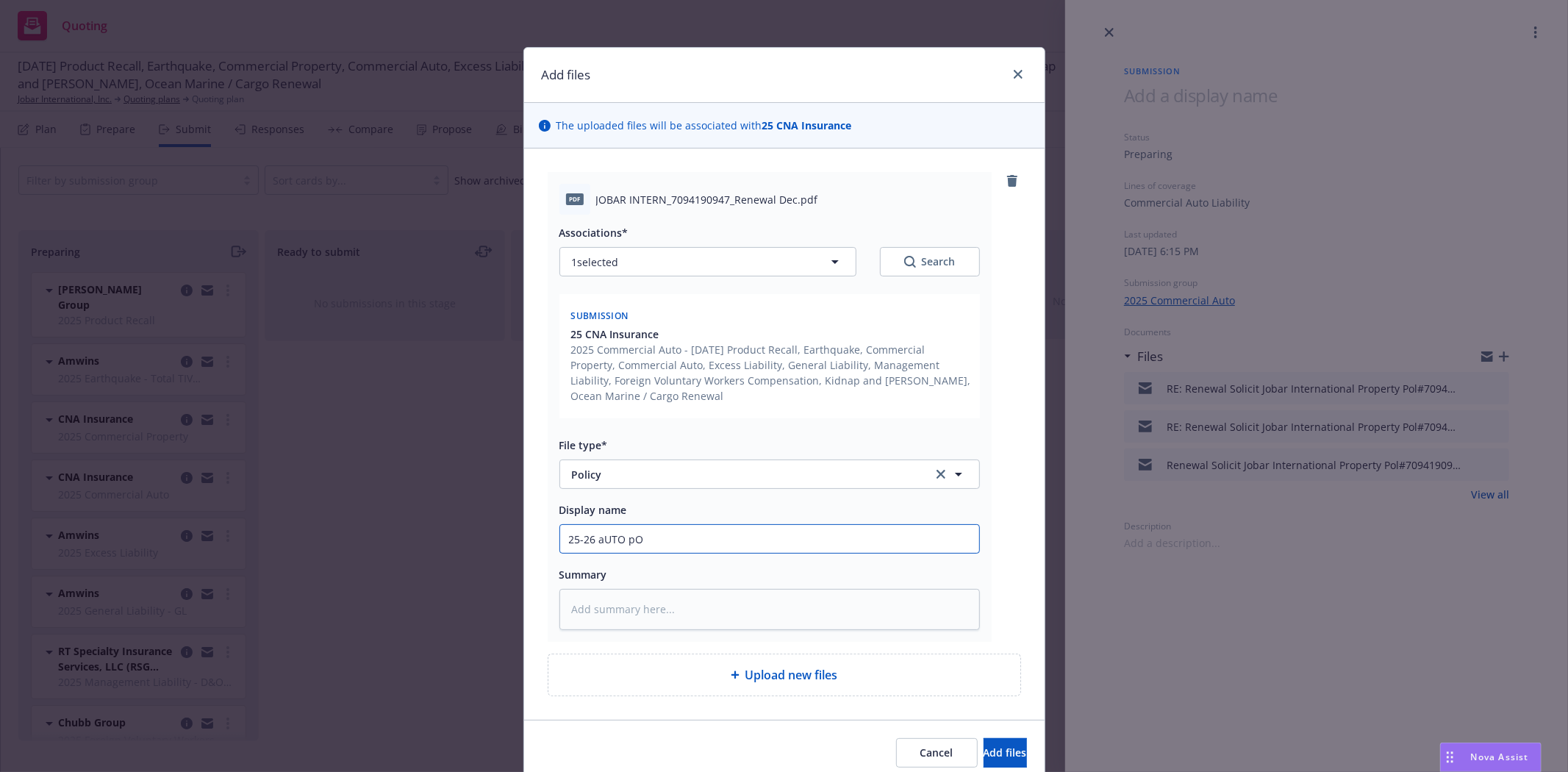
type textarea "x"
type input "25-26 aUTO pOL"
type textarea "x"
type input "25-26 aUTO pOLC"
type textarea "x"
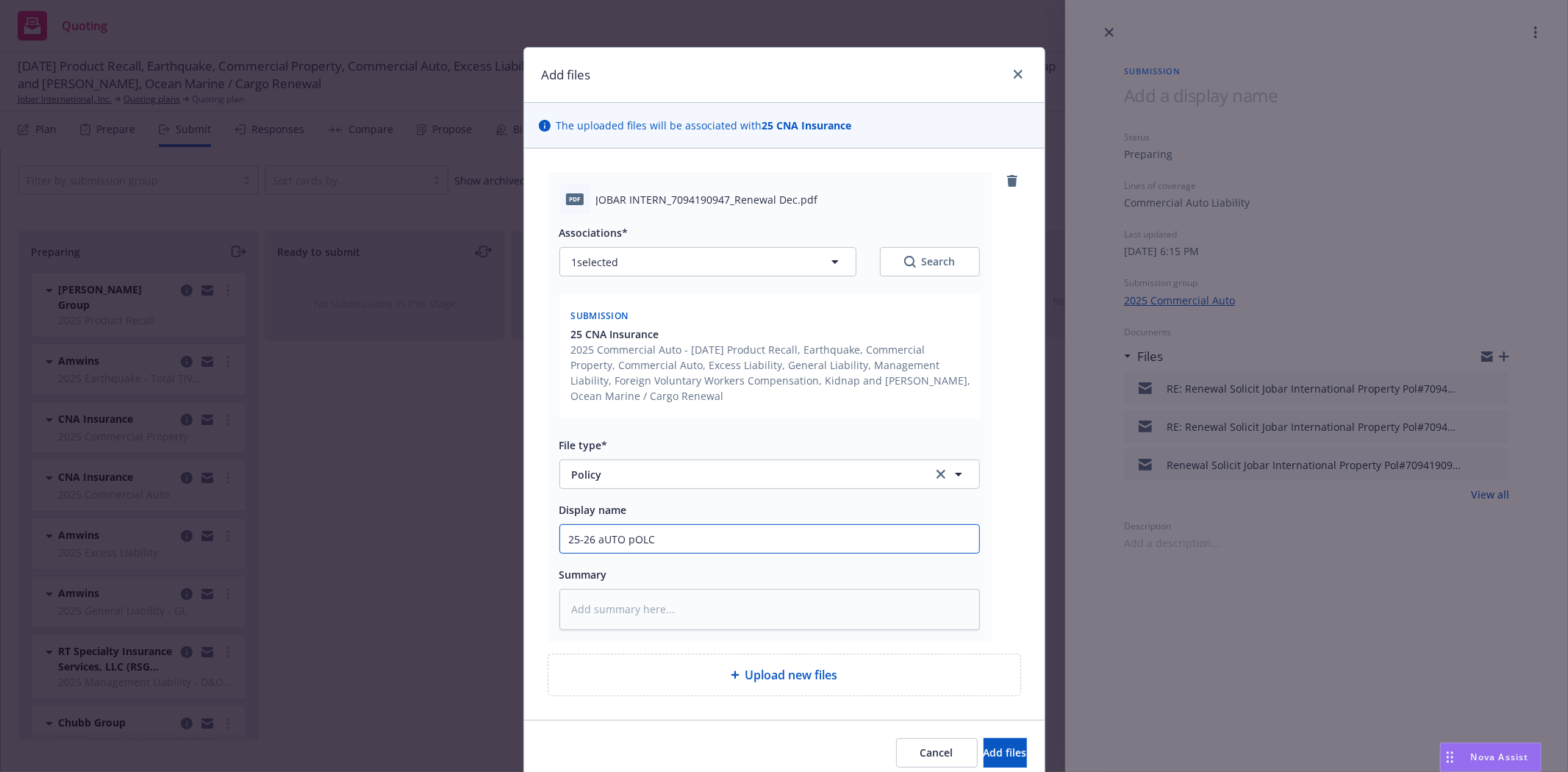
type input "25-26 aUTO pOL"
type textarea "x"
type input "25-26 aUTO pO"
type textarea "x"
type input "25-26 aUTO p"
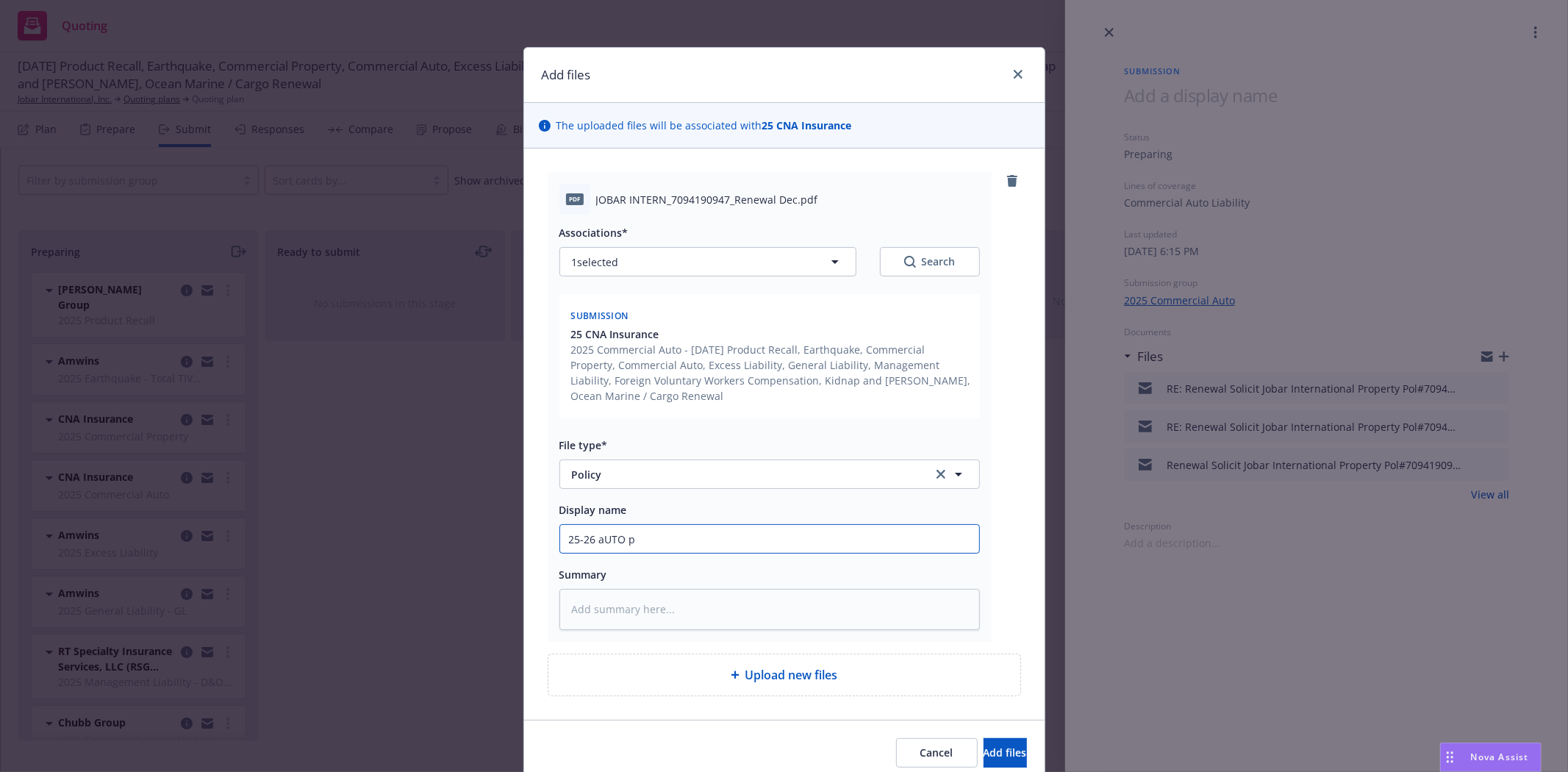
type textarea "x"
type input "25-26 aUTO"
type textarea "x"
type input "25-26 aUTO"
type textarea "x"
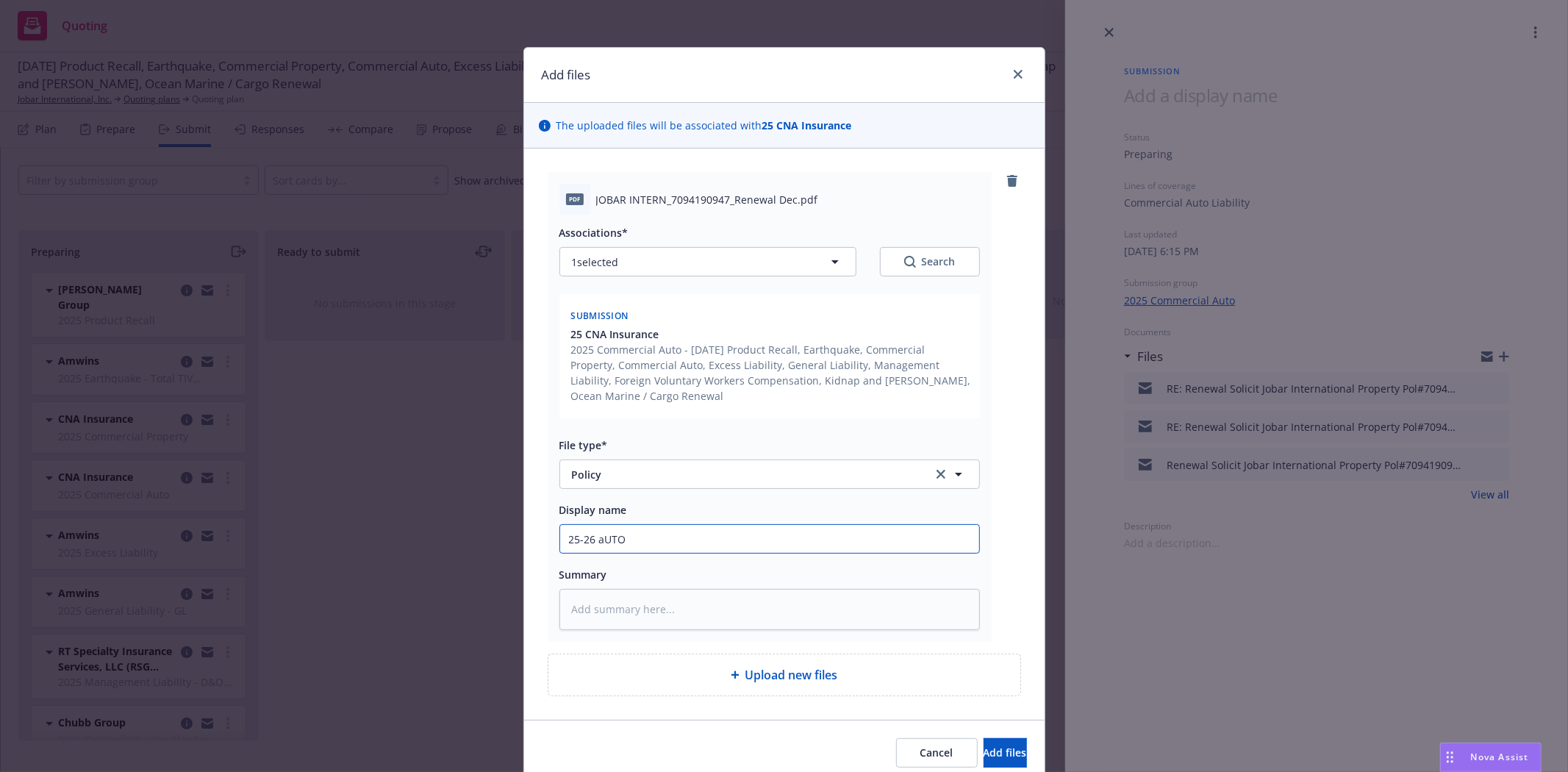
type input "25-26 aUT"
type textarea "x"
type input "25-26 aU"
type textarea "x"
type input "25-26 a"
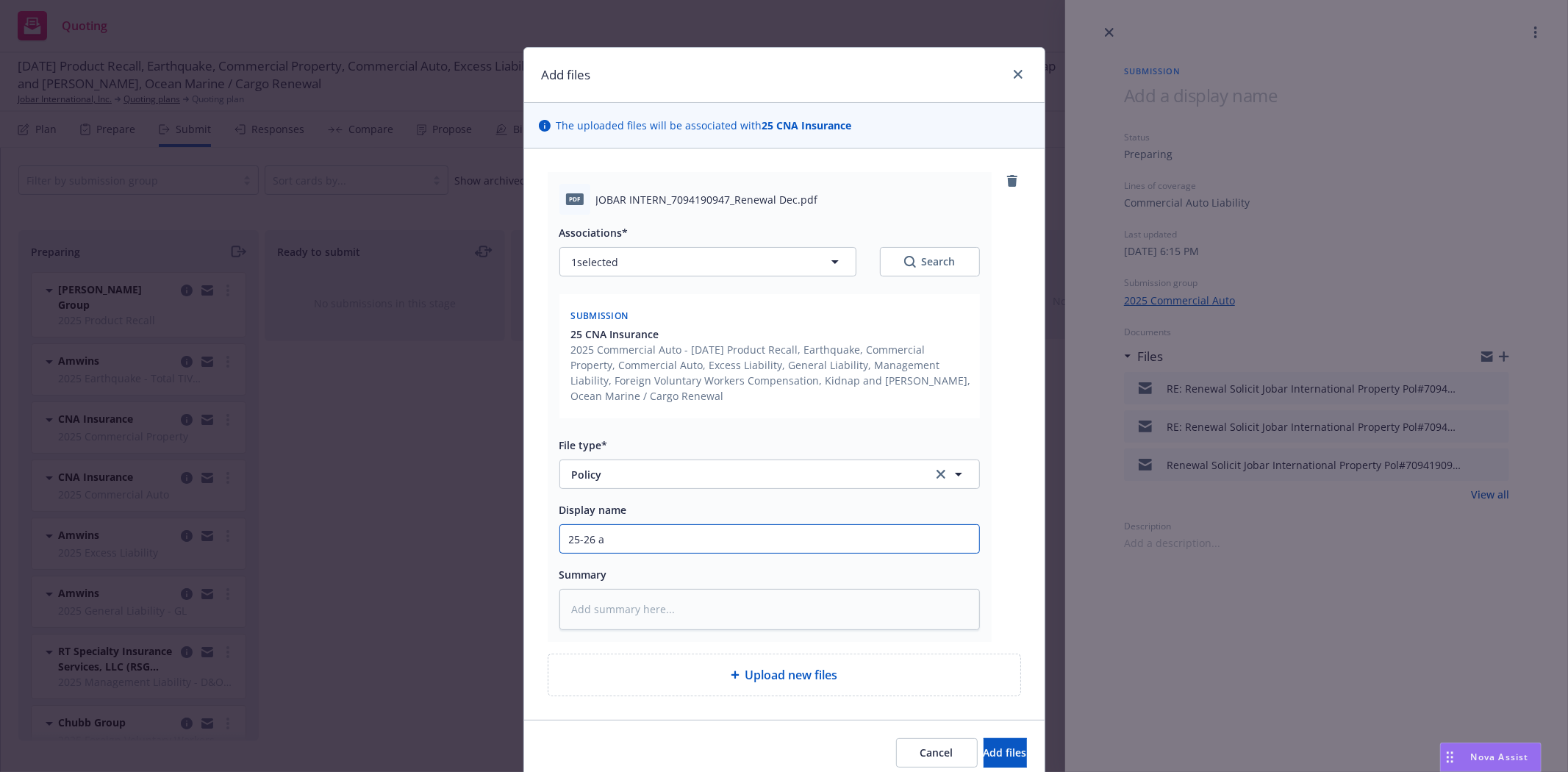
type textarea "x"
type input "25-26"
type textarea "x"
type input "25-26A"
type textarea "x"
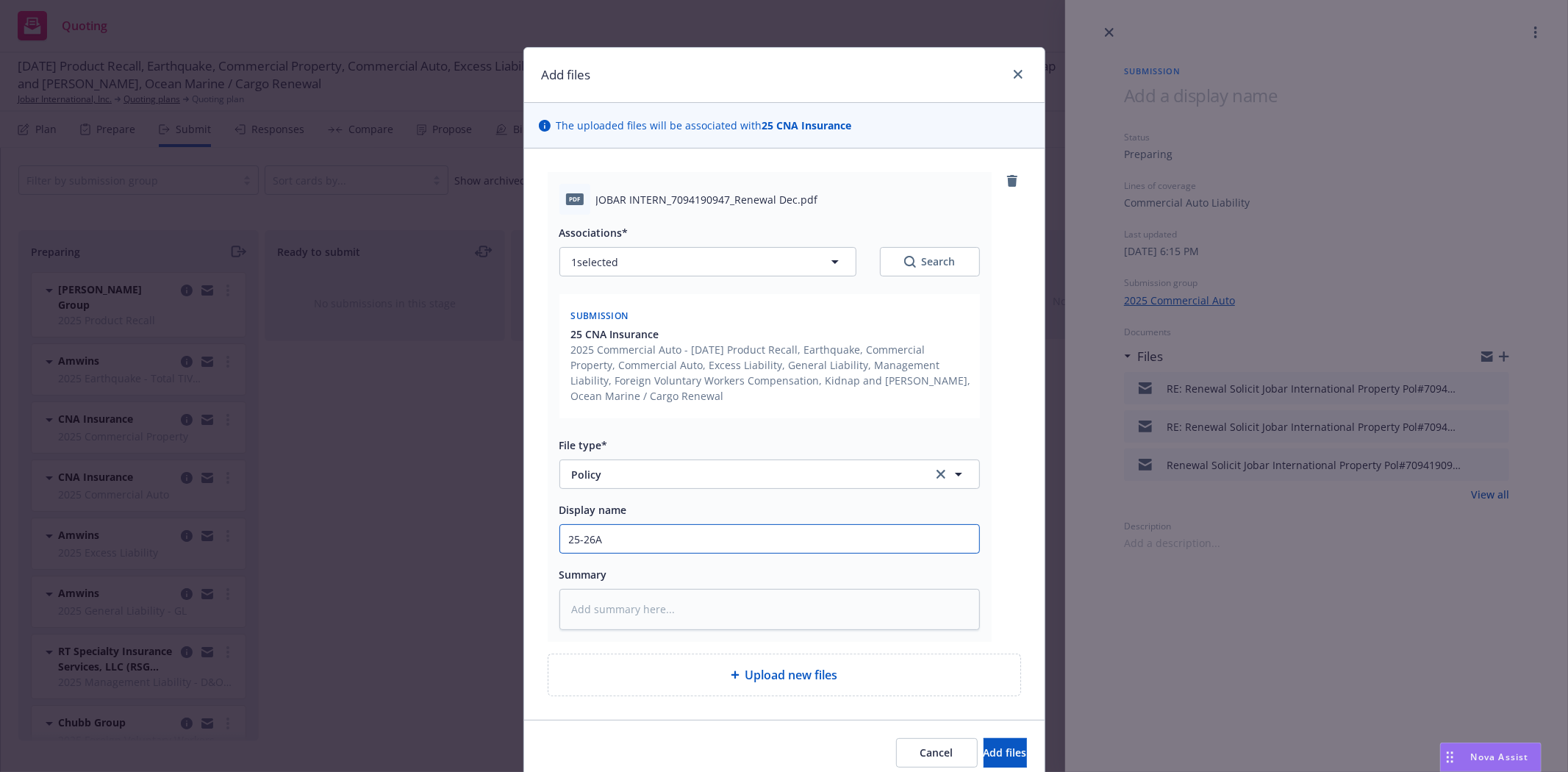
type input "25-26Au"
type textarea "x"
type input "25-26A"
type textarea "x"
type input "25-26"
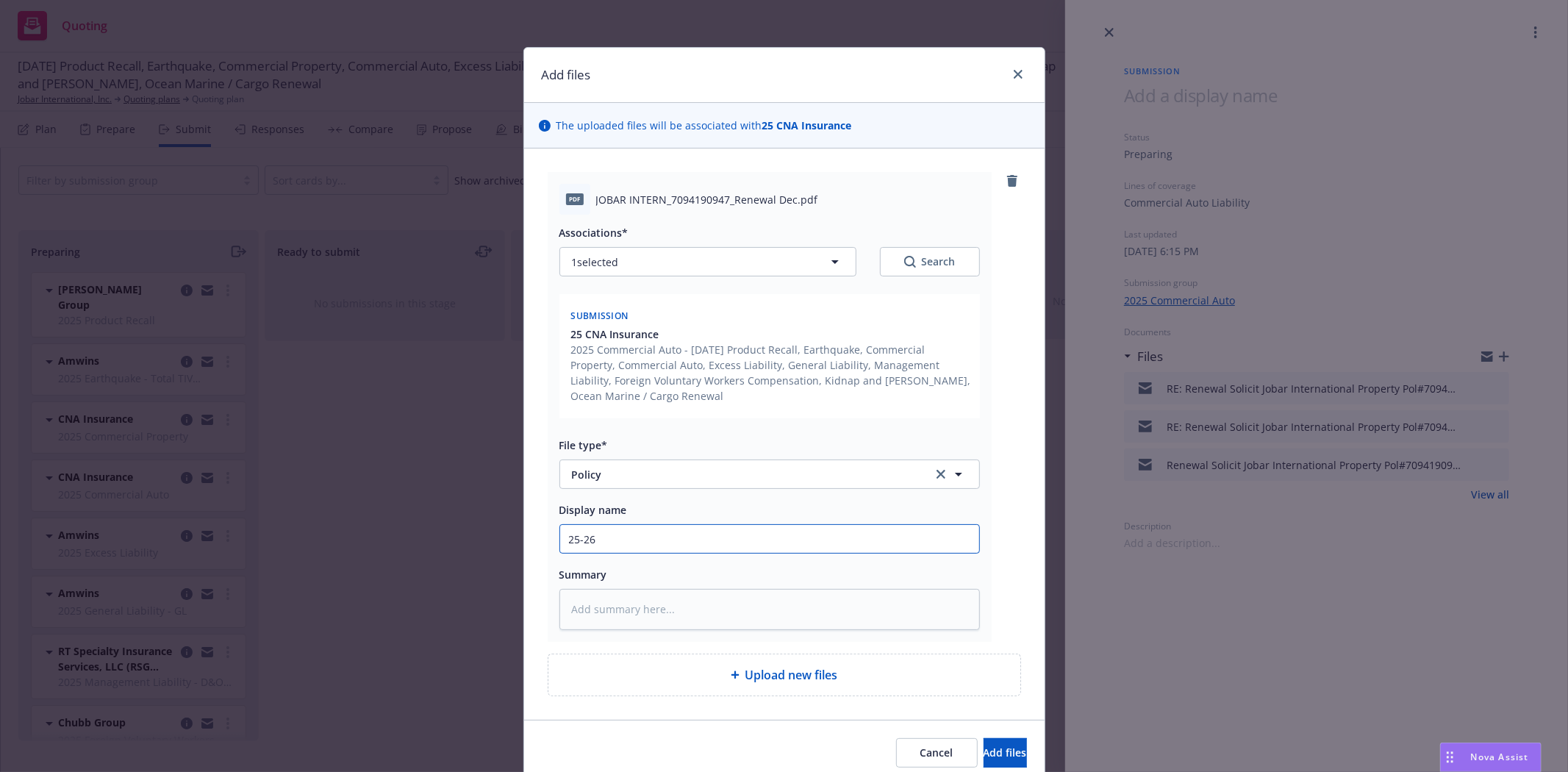
type textarea "x"
type input "25-26"
type textarea "x"
type input "25-26 A"
type textarea "x"
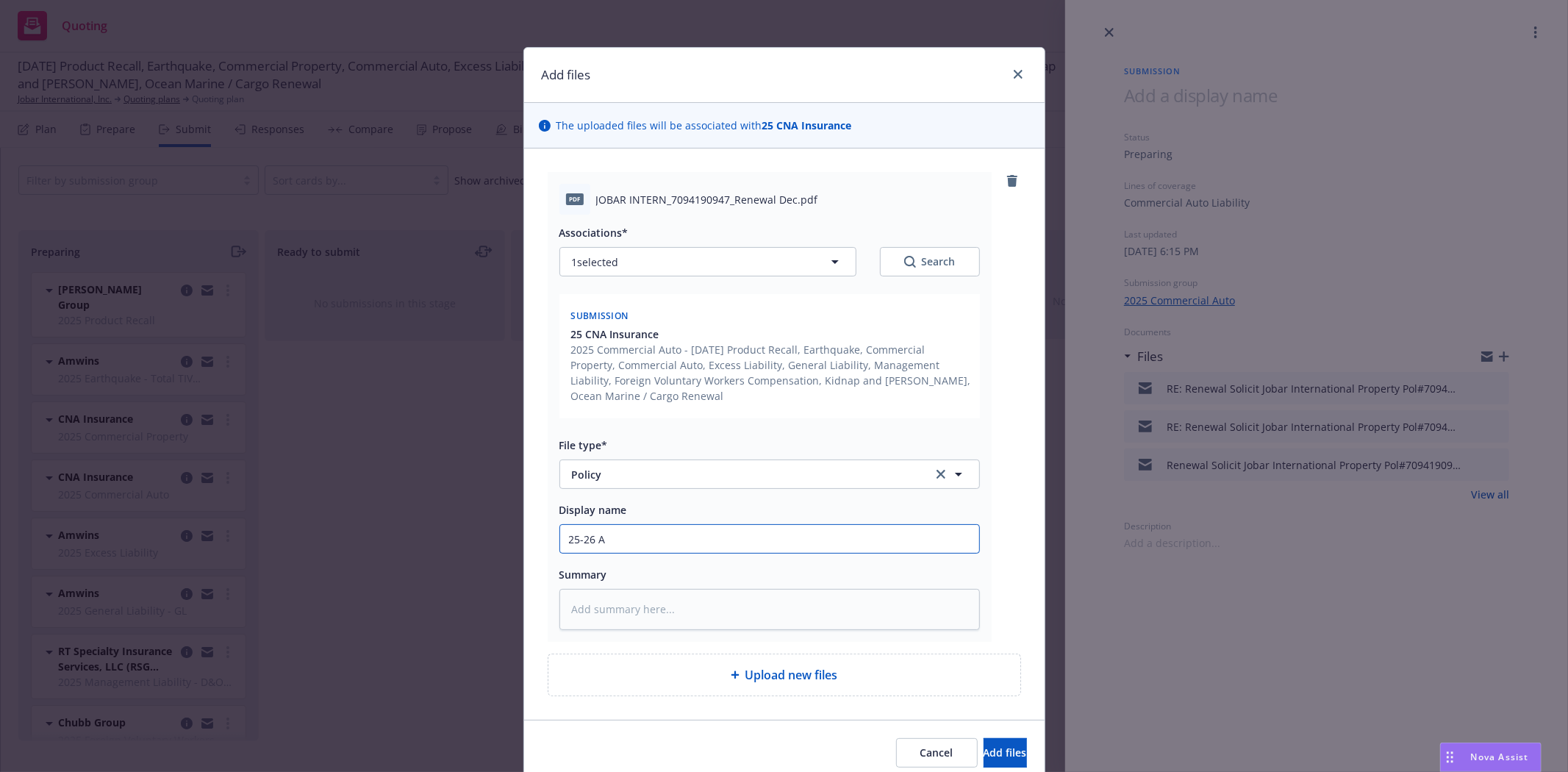
type input "25-26 Au"
type textarea "x"
type input "25-26 Aut"
type textarea "x"
type input "25-26 Auto"
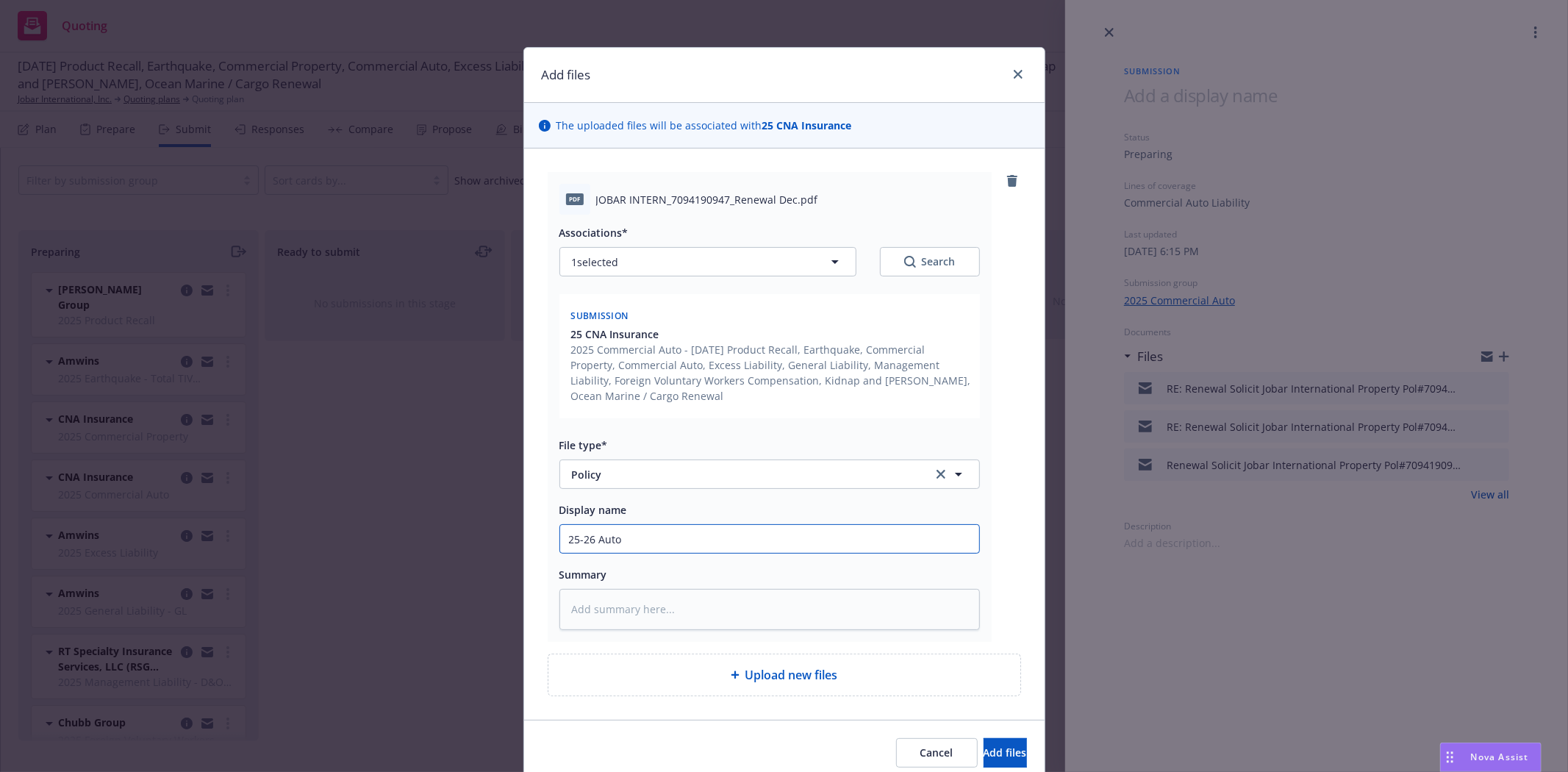
type textarea "x"
type input "25-26 Auto"
type textarea "x"
type input "25-26 Auto P"
type textarea "x"
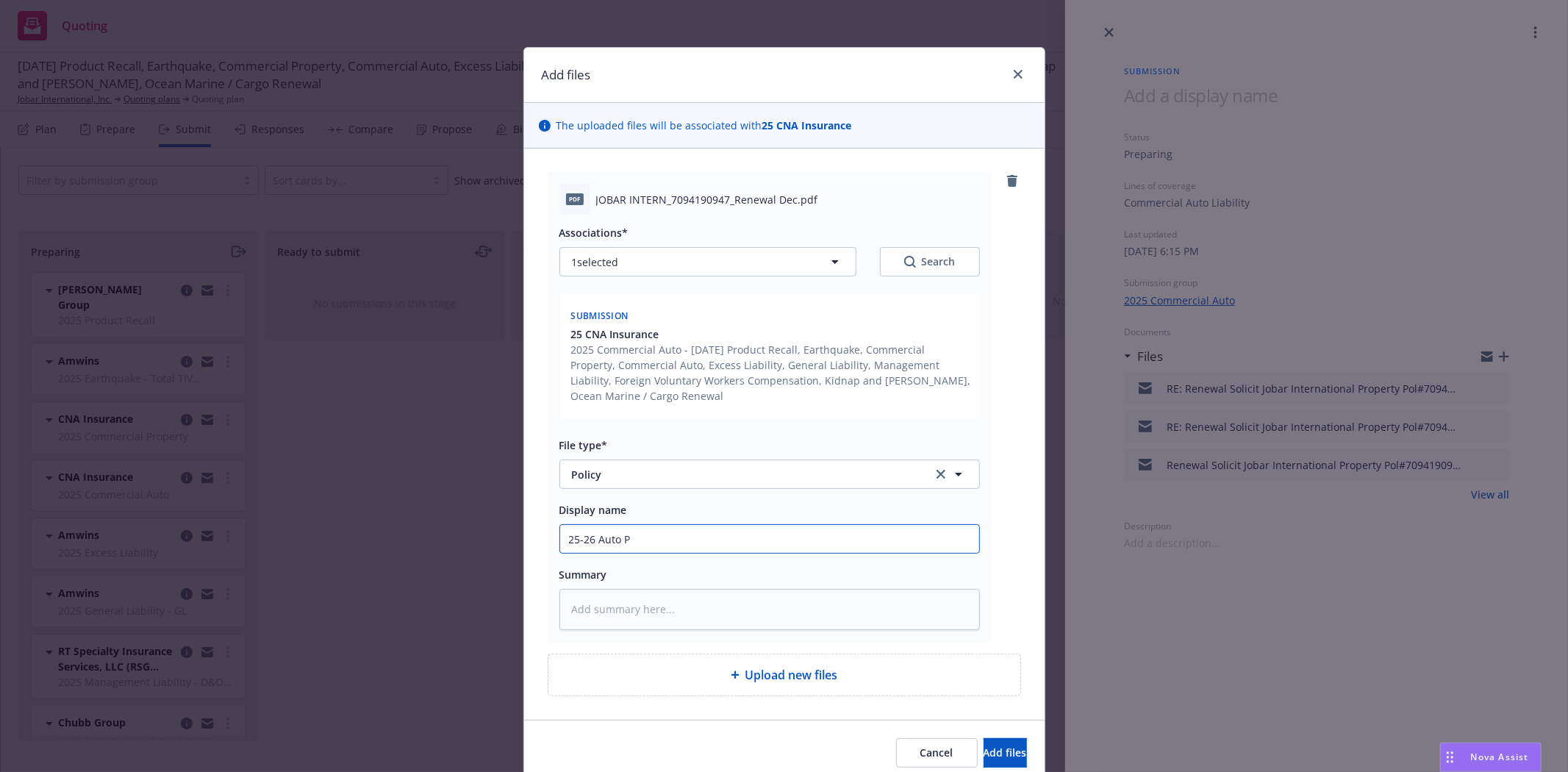
type input "25-26 Auto Po"
type textarea "x"
type input "25-26 Auto Pol"
type textarea "x"
type input "25-26 Auto Poli"
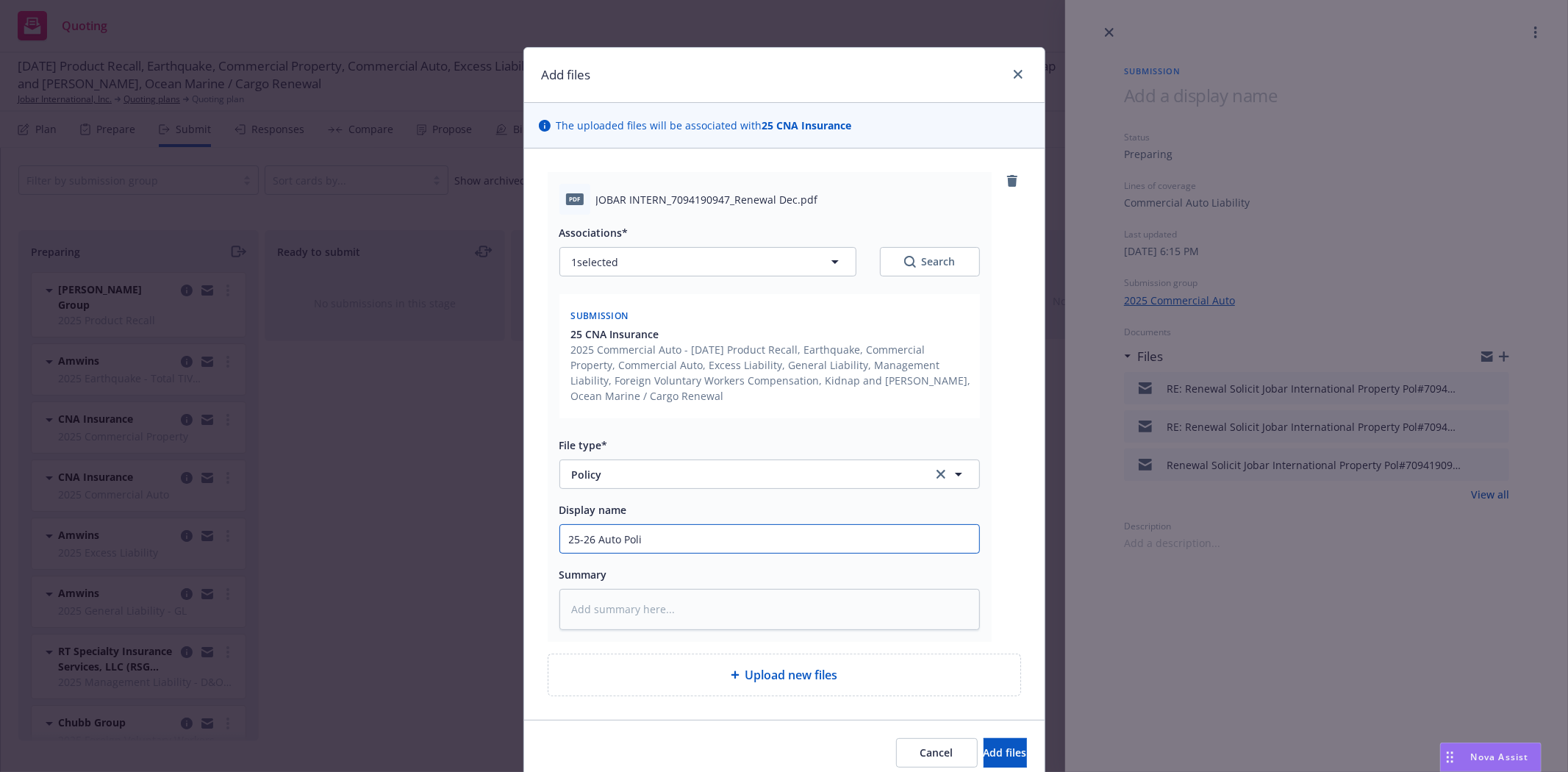
type textarea "x"
type input "25-26 Auto Policy"
type textarea "x"
type input "25-26 Auto Policy"
type textarea "x"
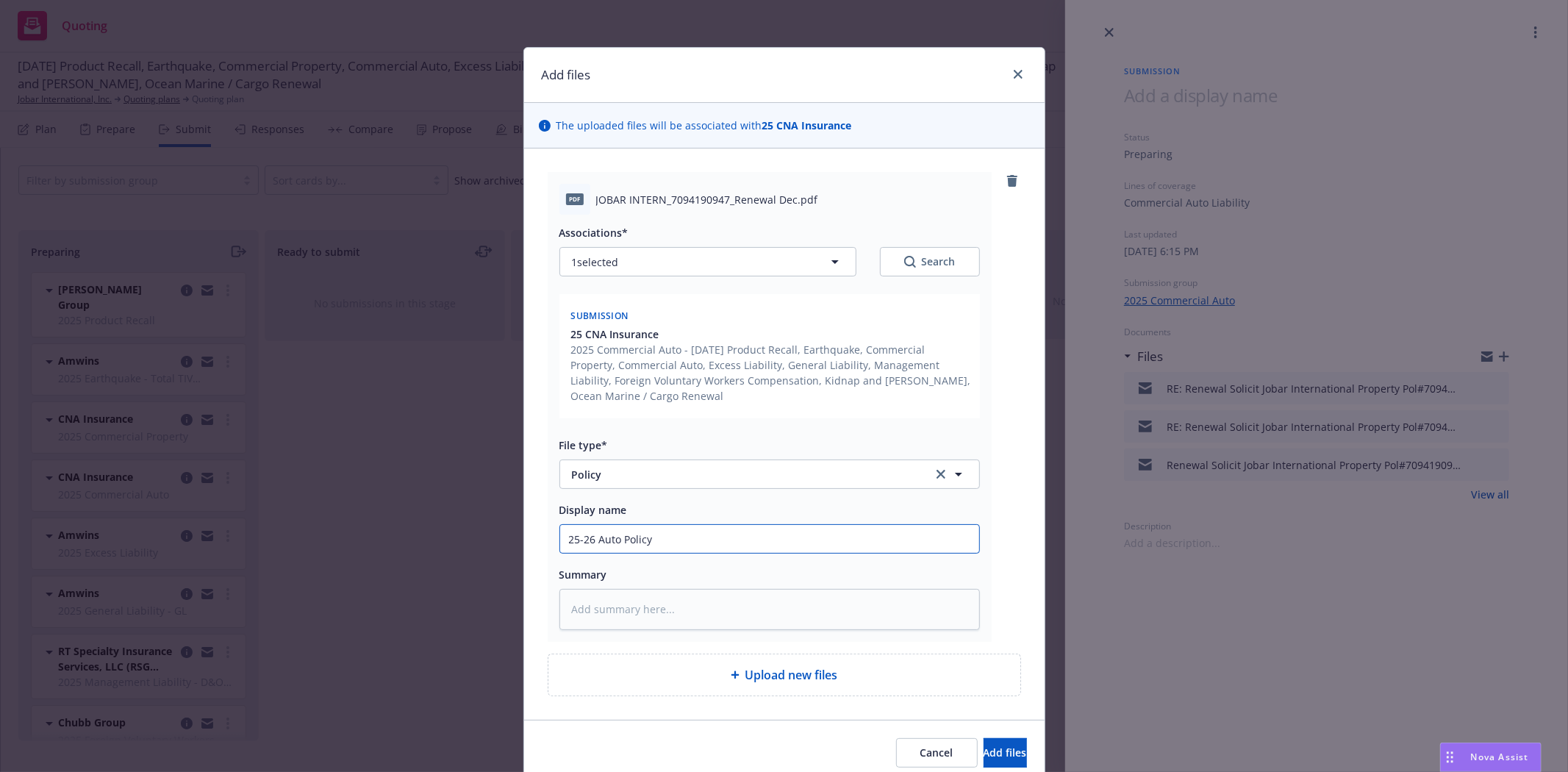
type input "25-26 Auto Policy E"
type textarea "x"
type input "25-26 Auto Policy Ef"
type textarea "x"
type input "25-26 Auto Policy Eff"
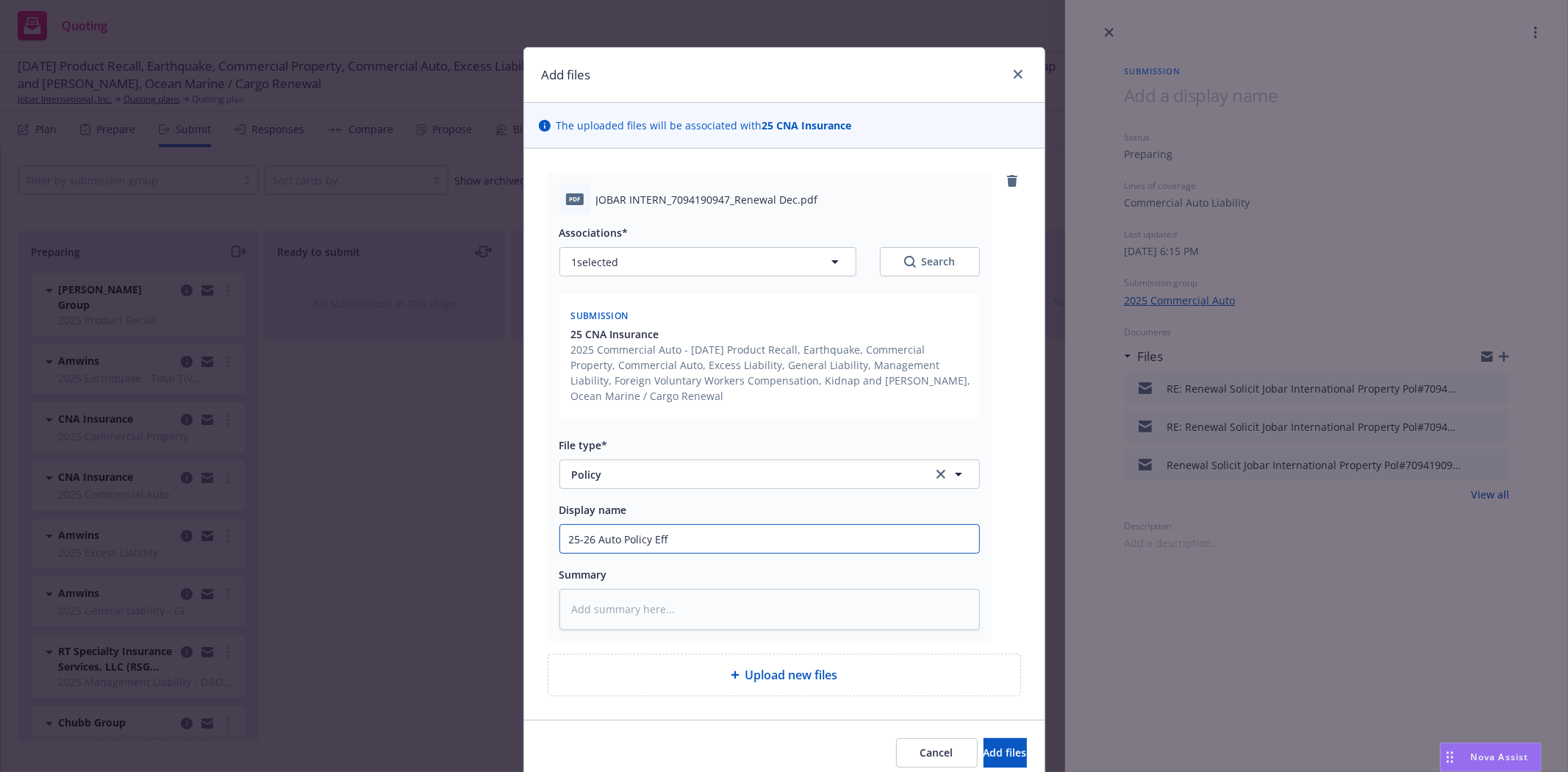
type textarea "x"
type input "25-26 Auto Policy Eff"
type textarea "x"
type input "25-26 Auto Policy Eff 5"
type textarea "x"
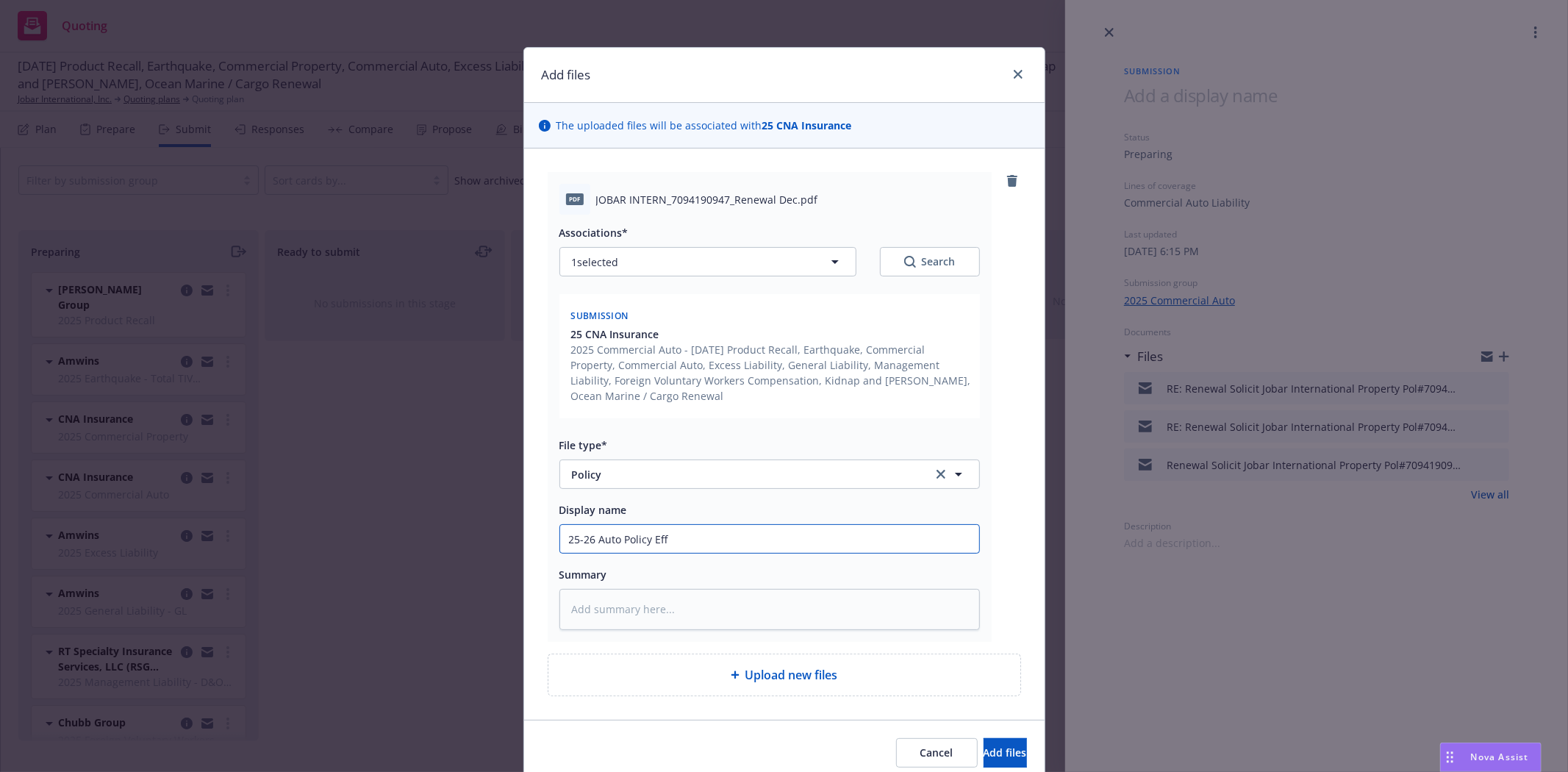
type input "25-26 Auto Policy Eff"
click at [750, 547] on input "25-26 Auto Policy Eff" at bounding box center [770, 539] width 419 height 28
type textarea "x"
type input "25-26 Auto Policy Eff 9"
type textarea "x"
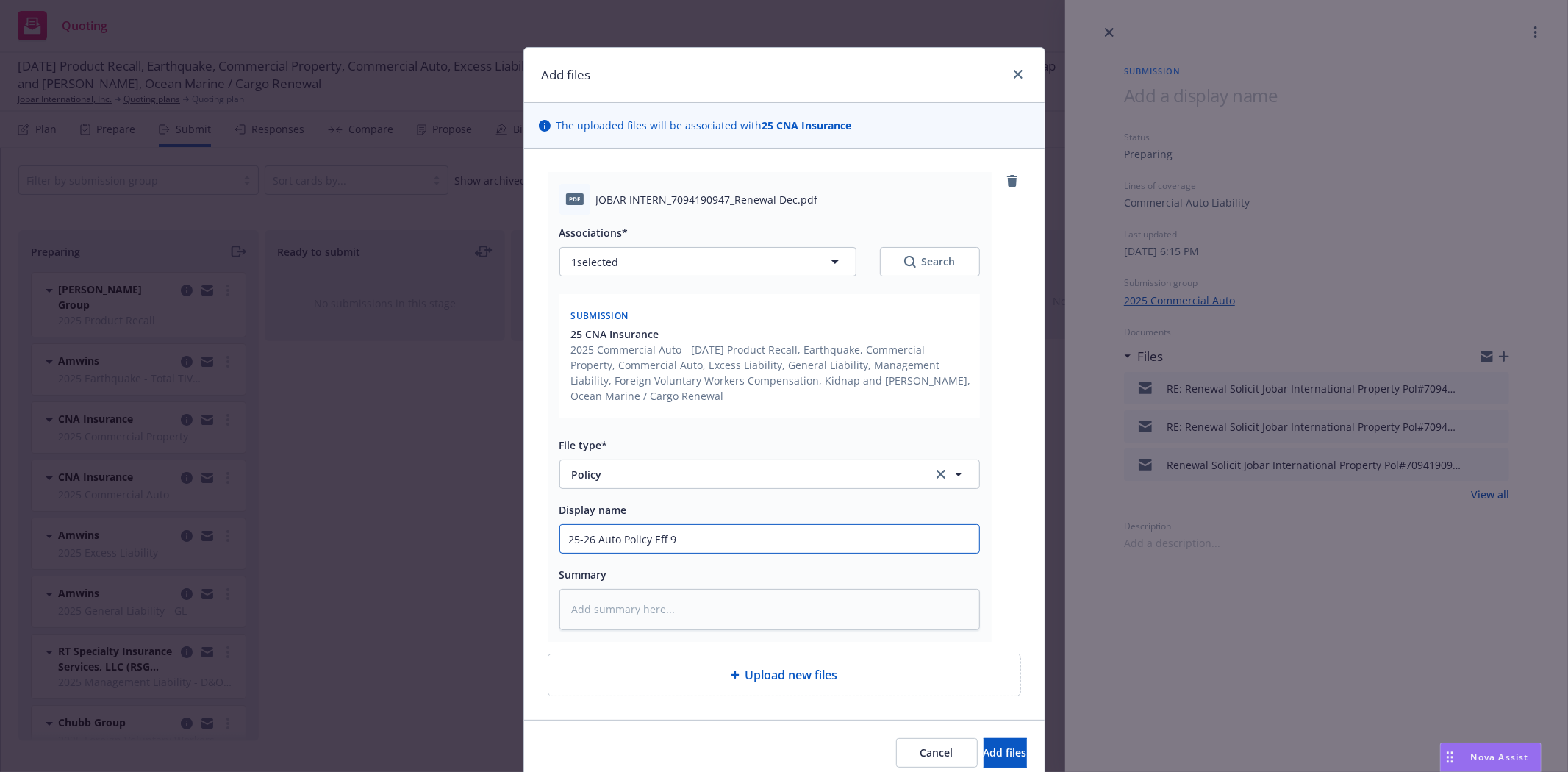
type input "25-26 Auto Policy Eff 9/"
type textarea "x"
type input "25-26 Auto Policy Eff 9/3"
type textarea "x"
type input "25-26 Auto Policy Eff 9/30"
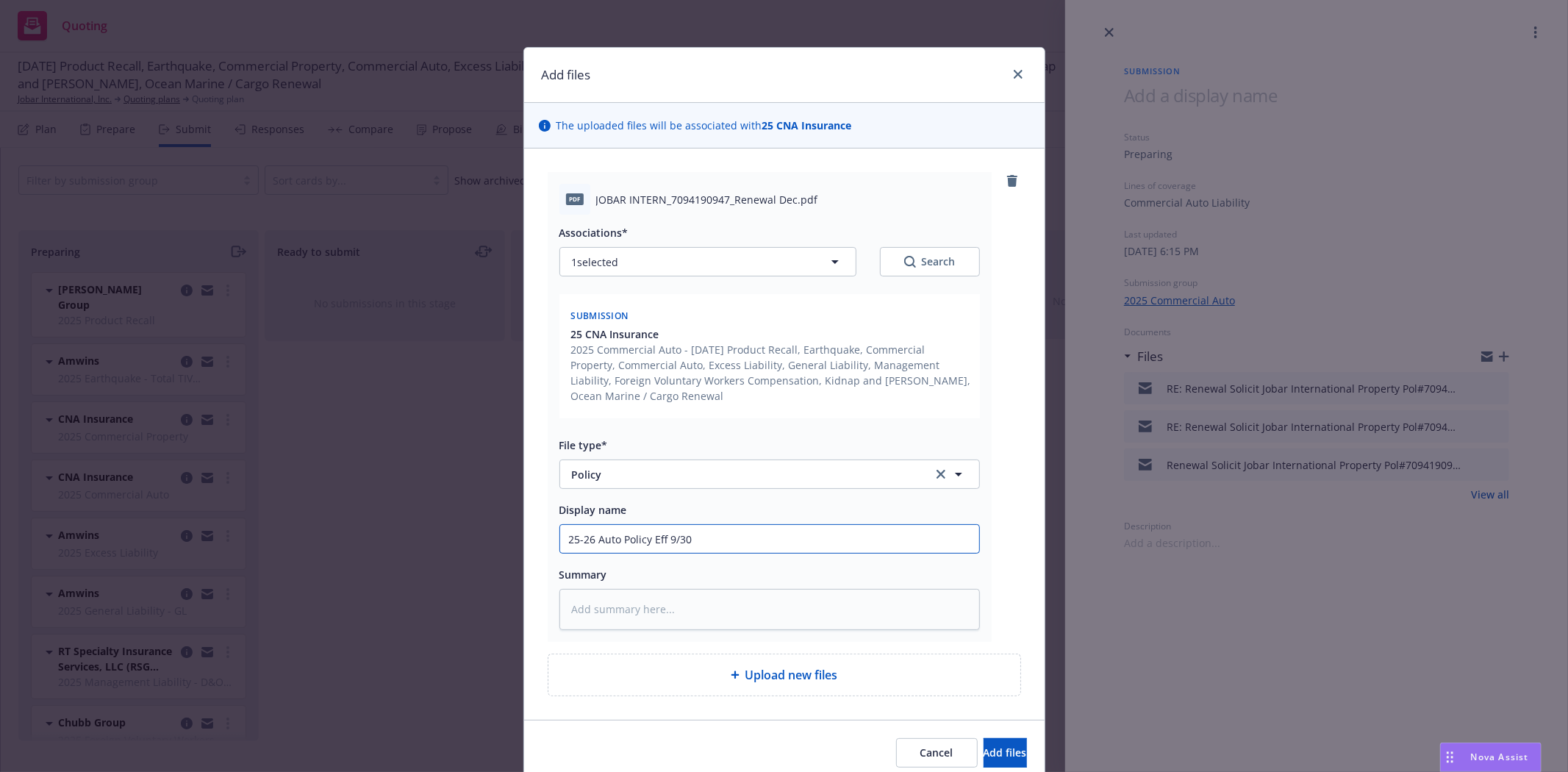
type textarea "x"
type input "25-26 Auto Policy Eff 9/30/"
type textarea "x"
type input "25-26 Auto Policy Eff 9/30/2"
type textarea "x"
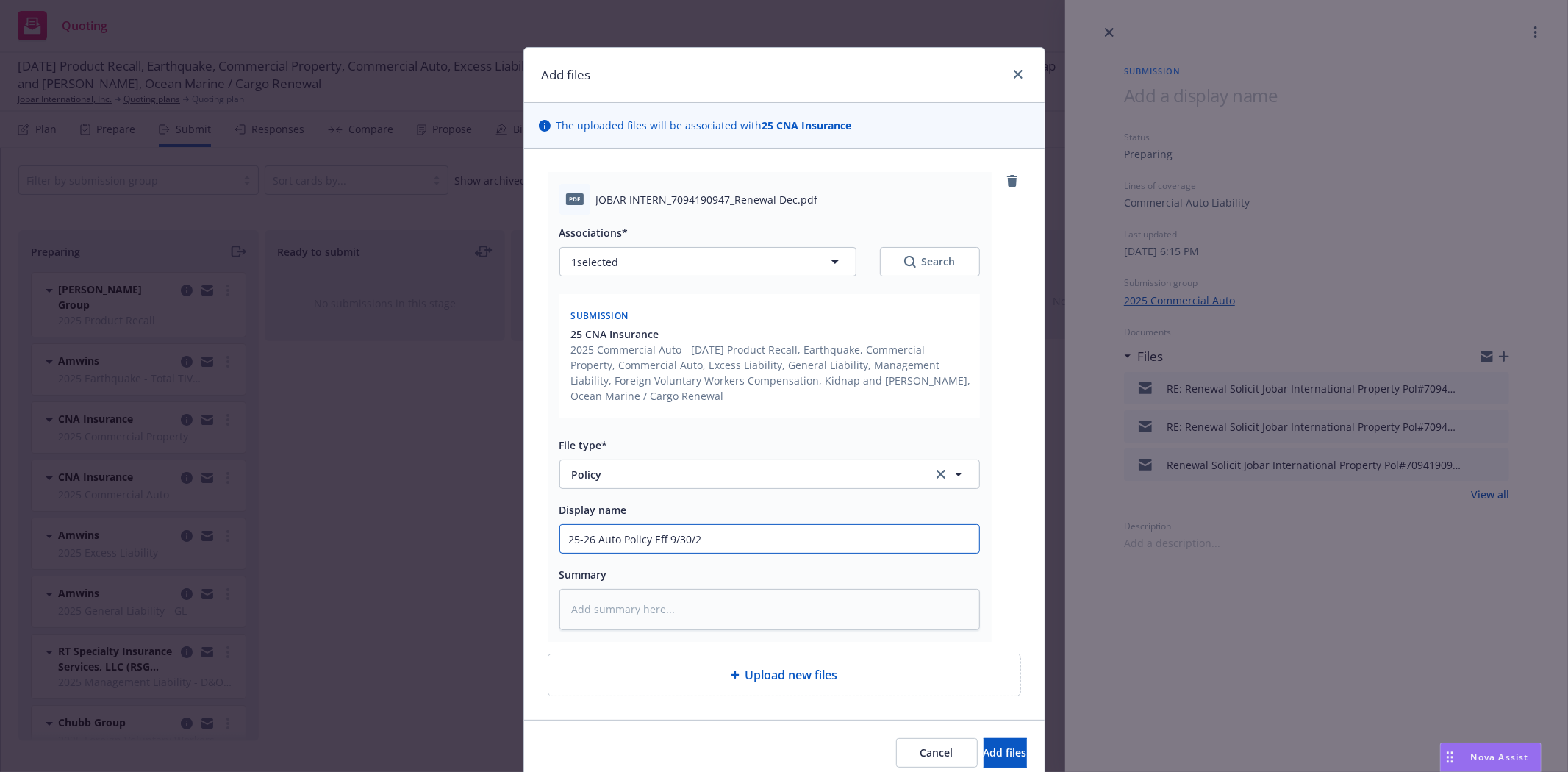
type input "25-26 Auto Policy Eff 9/30/25"
type textarea "x"
type input "25-26 Auto Policy Eff 9/30/25"
type textarea "x"
type input "25-26 Auto Policy Eff 9/30/25 t"
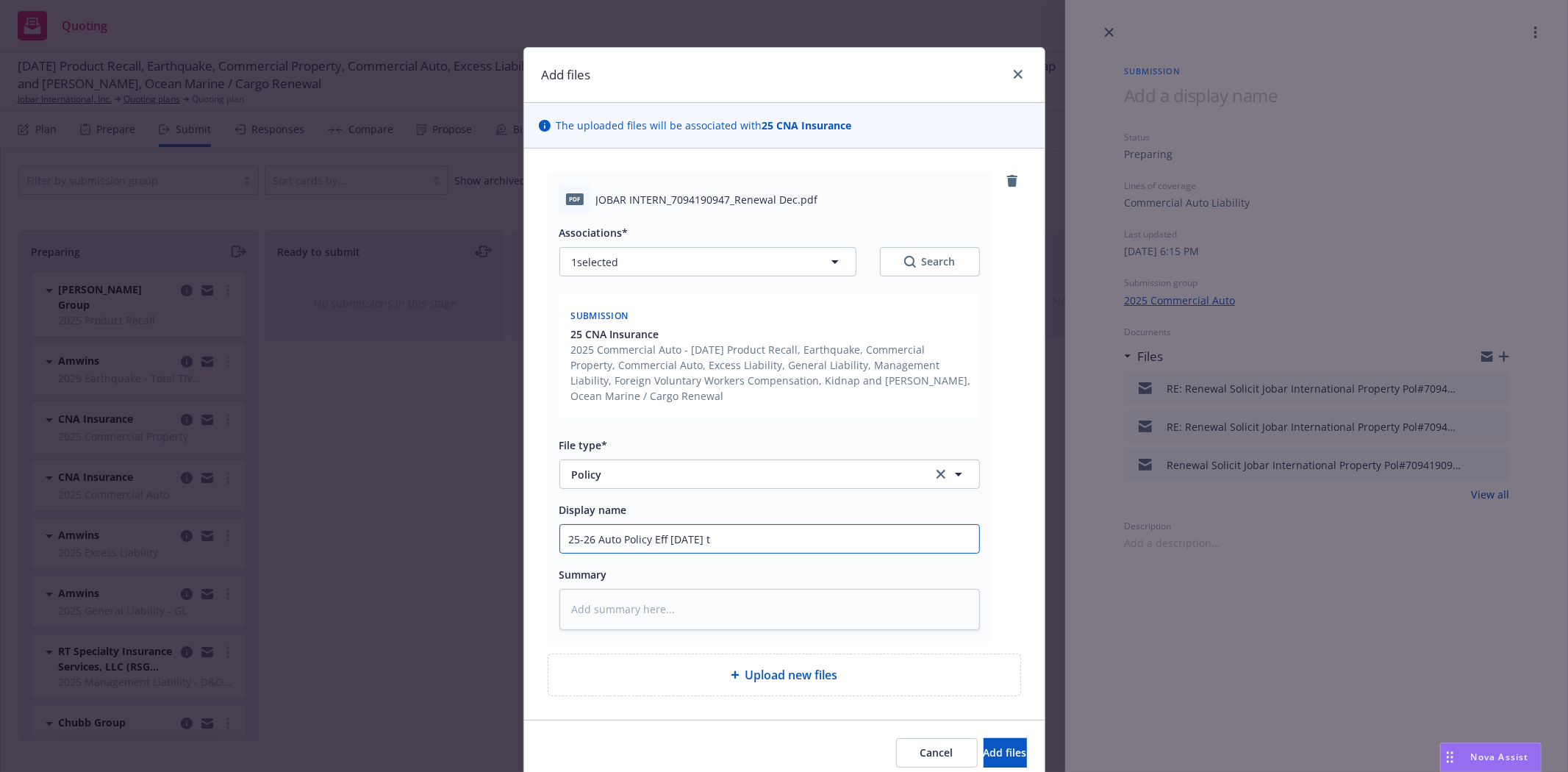
type textarea "x"
type input "25-26 Auto Policy Eff 9/30/25 to"
type textarea "x"
type input "25-26 Auto Policy Eff 9/30/25 to"
type textarea "x"
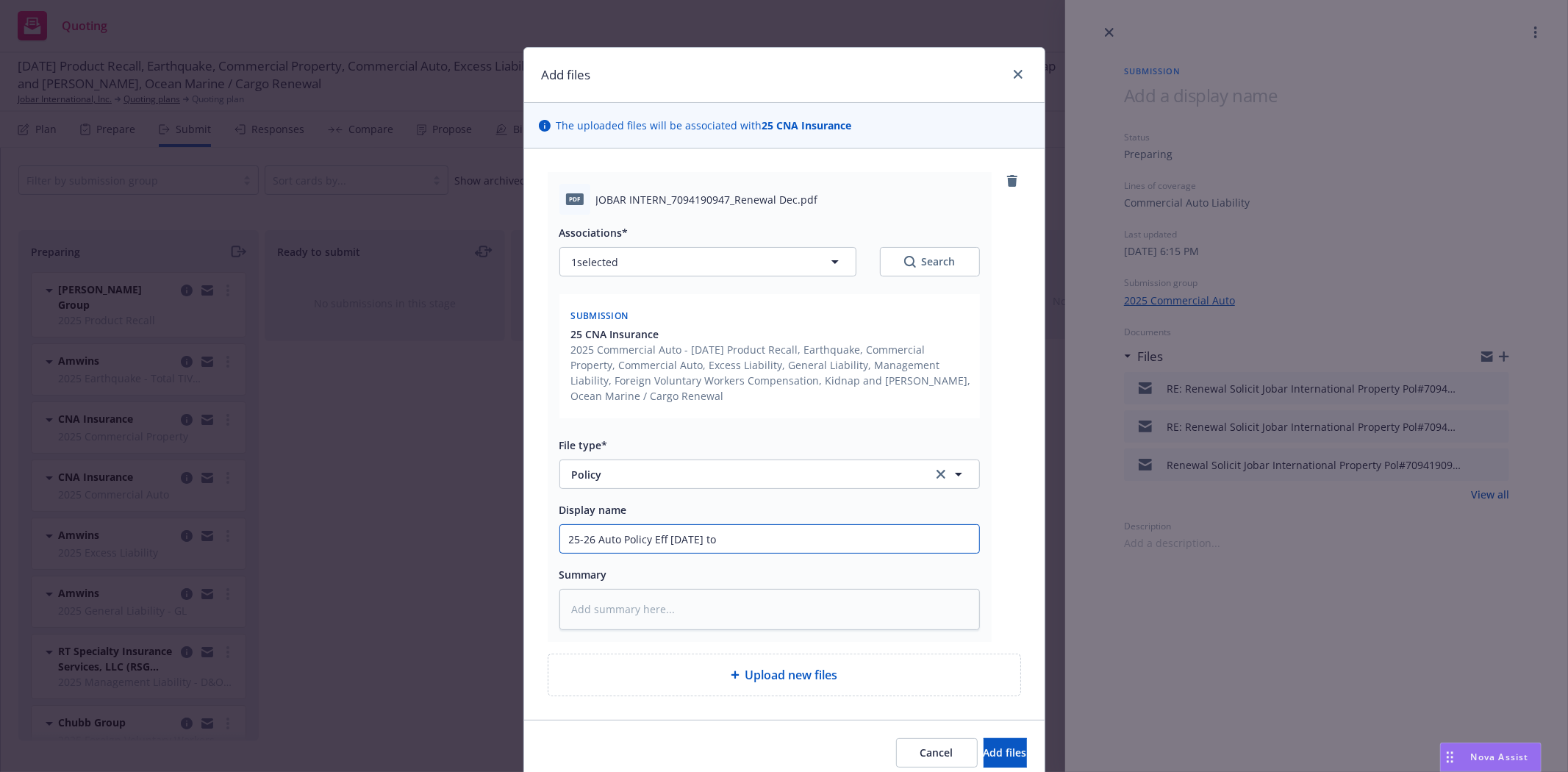
type input "25-26 Auto Policy Eff 9/30/25 to"
type textarea "x"
type input "25-26 Auto Policy Eff 9/30/25 t"
type textarea "x"
type input "25-26 Auto Policy Eff 9/30/25"
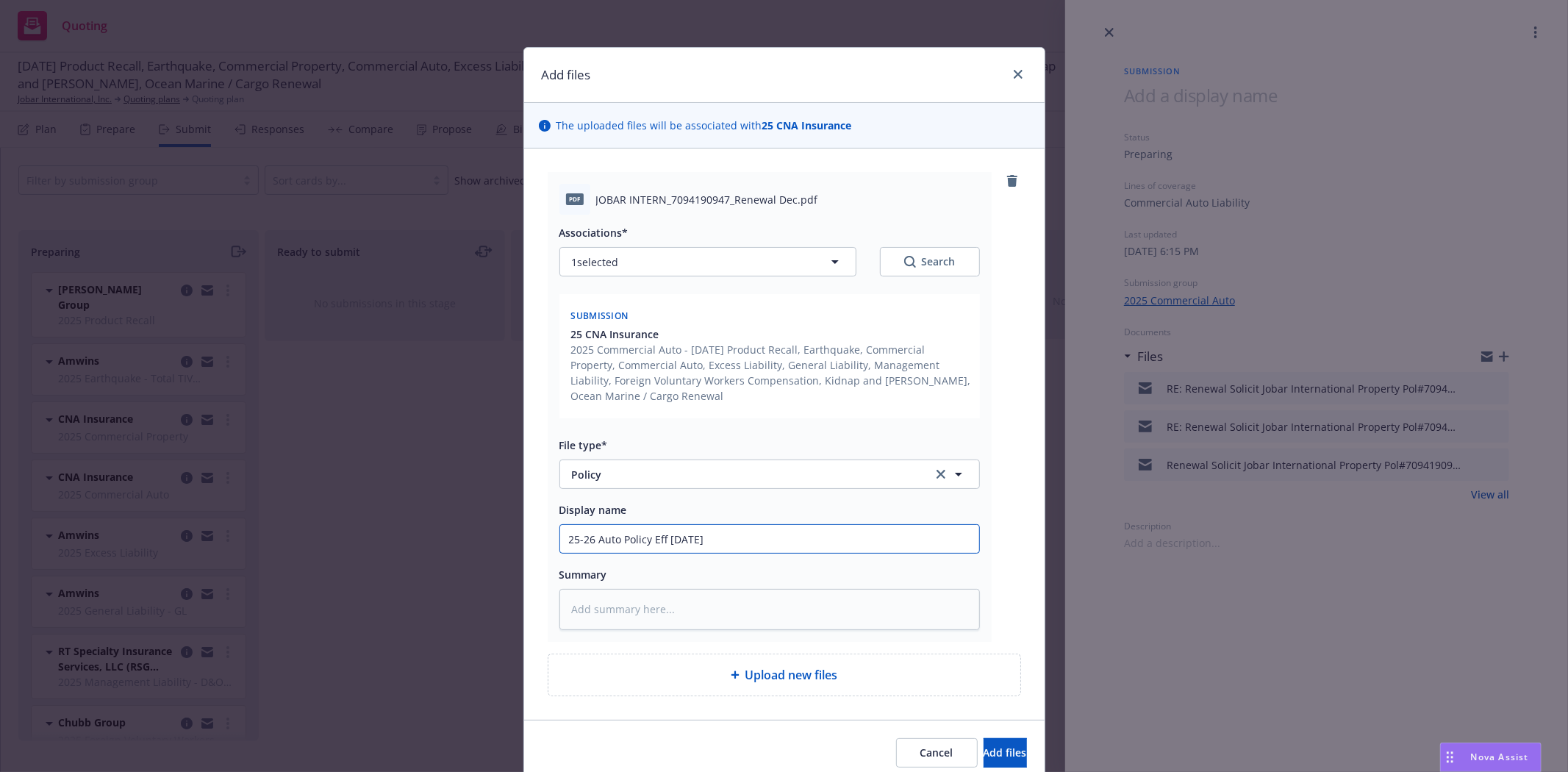
type textarea "x"
type input "25-26 Auto Policy Eff 9/30/25 C"
type textarea "x"
type input "25-26 Auto Policy Eff 9/30/25 C."
type textarea "x"
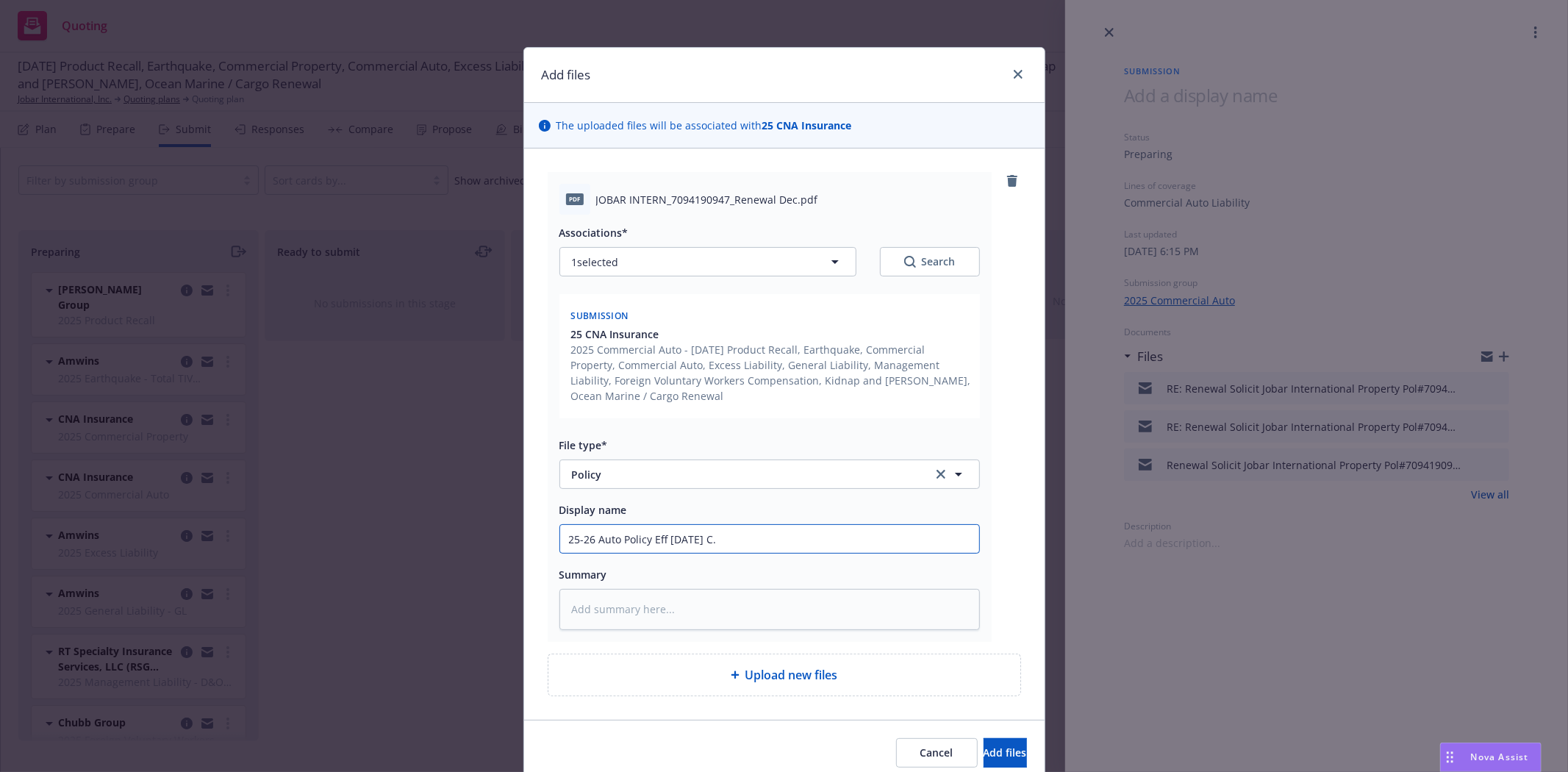
type input "25-26 Auto Policy Eff 9/30/25 C.A"
type textarea "x"
type input "25-26 Auto Policy Eff 9/30/25 C."
type textarea "x"
type input "25-26 Auto Policy Eff 9/30/25 C.N"
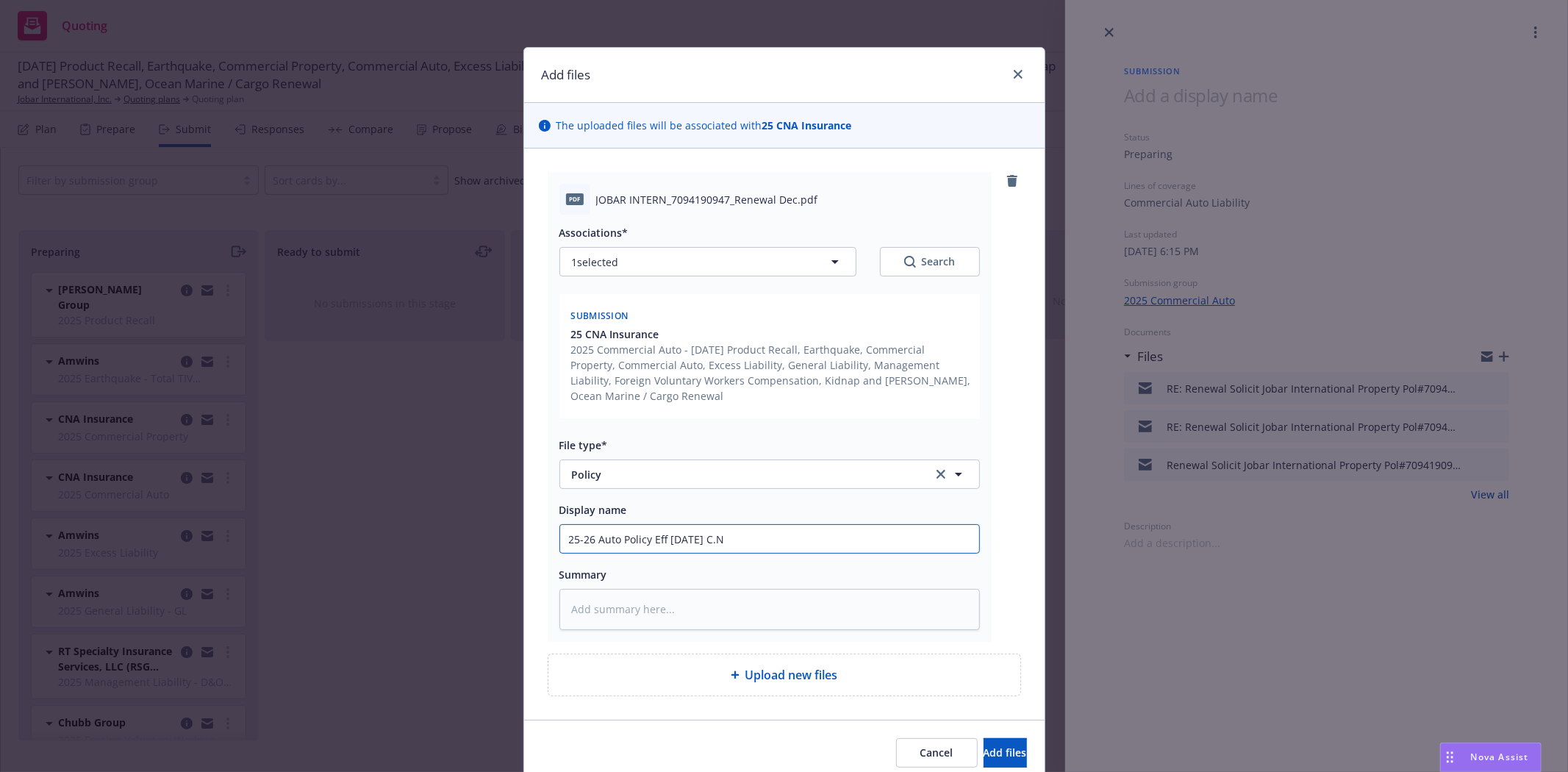
type textarea "x"
type input "25-26 Auto Policy Eff 9/30/25 C.N."
type textarea "x"
type input "25-26 Auto Policy Eff 9/30/25 C.N.A"
type textarea "x"
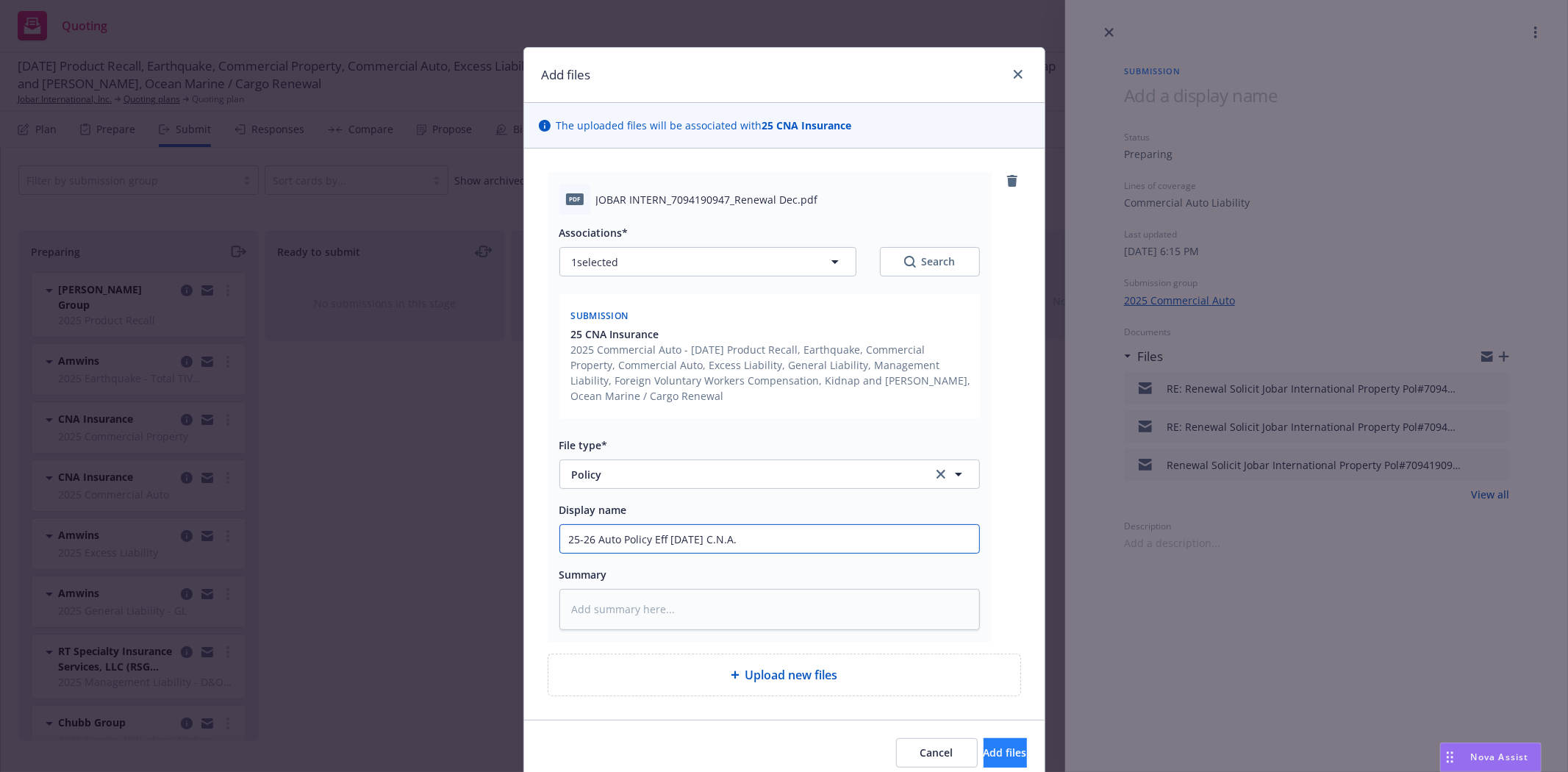
type input "25-26 Auto Policy Eff 9/30/25 C.N.A."
click at [984, 743] on button "Add files" at bounding box center [1005, 753] width 43 height 29
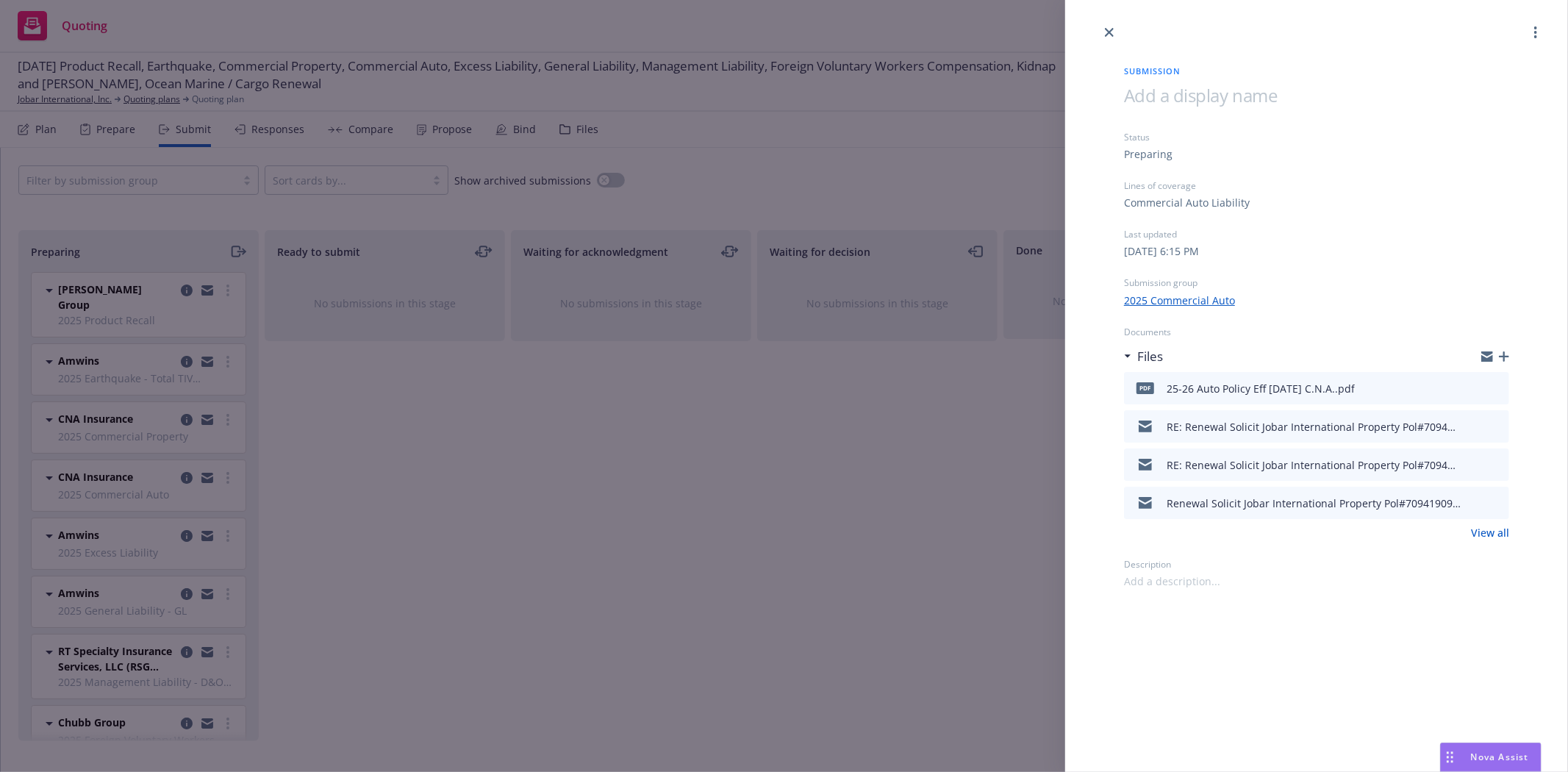
click at [1507, 359] on icon "button" at bounding box center [1504, 356] width 10 height 10
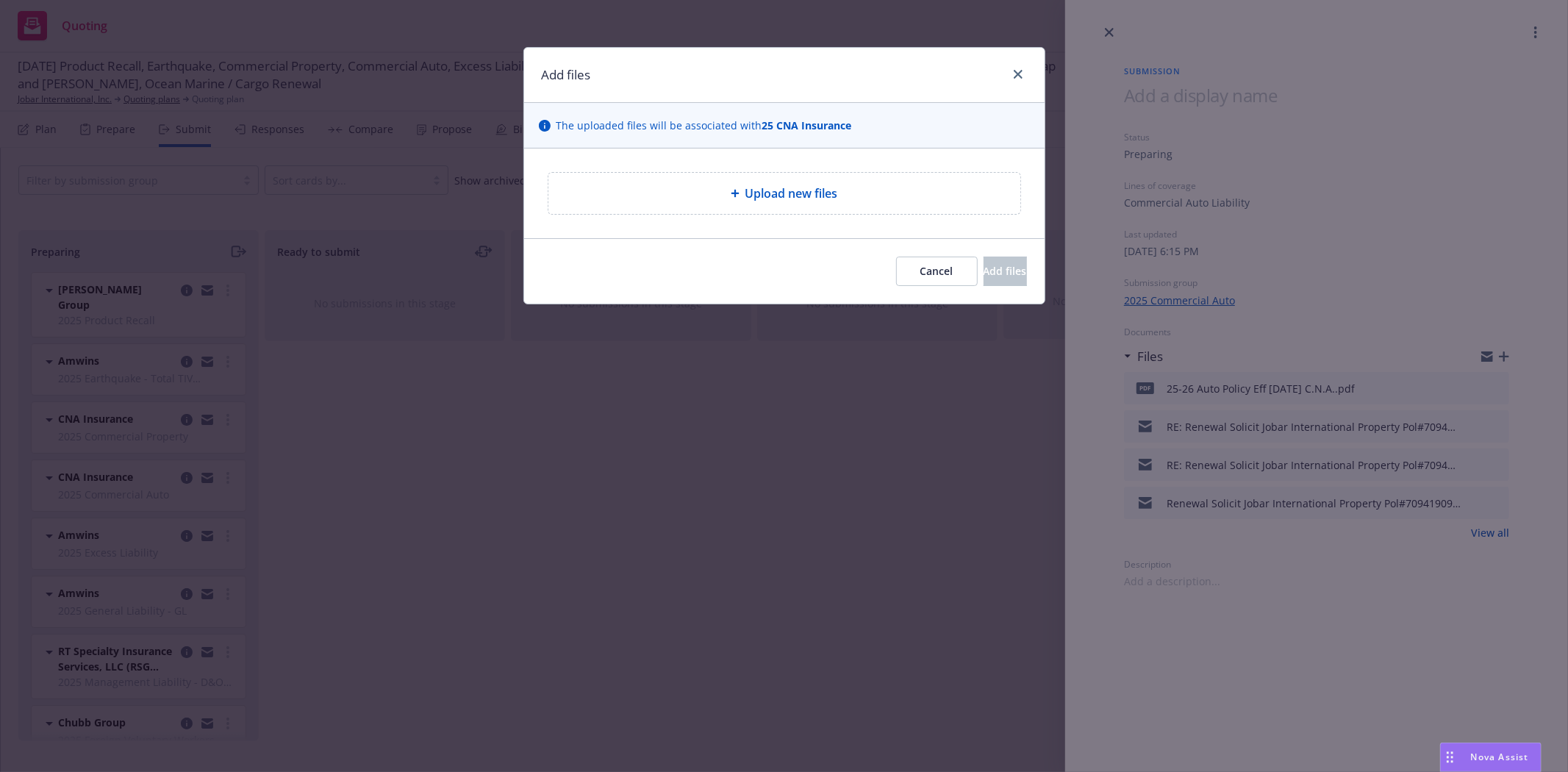
type textarea "x"
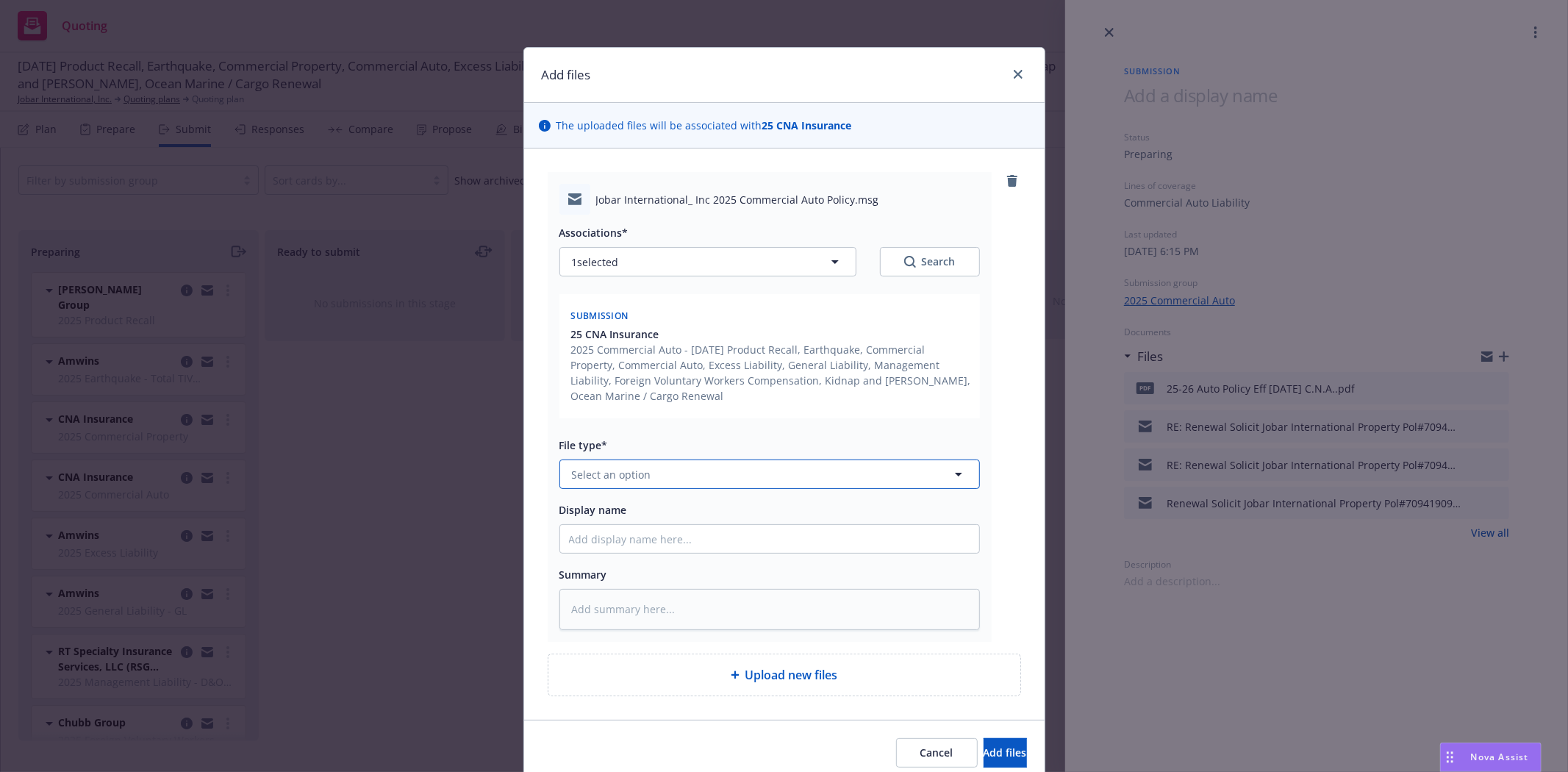
click at [694, 467] on button "Select an option" at bounding box center [770, 474] width 421 height 29
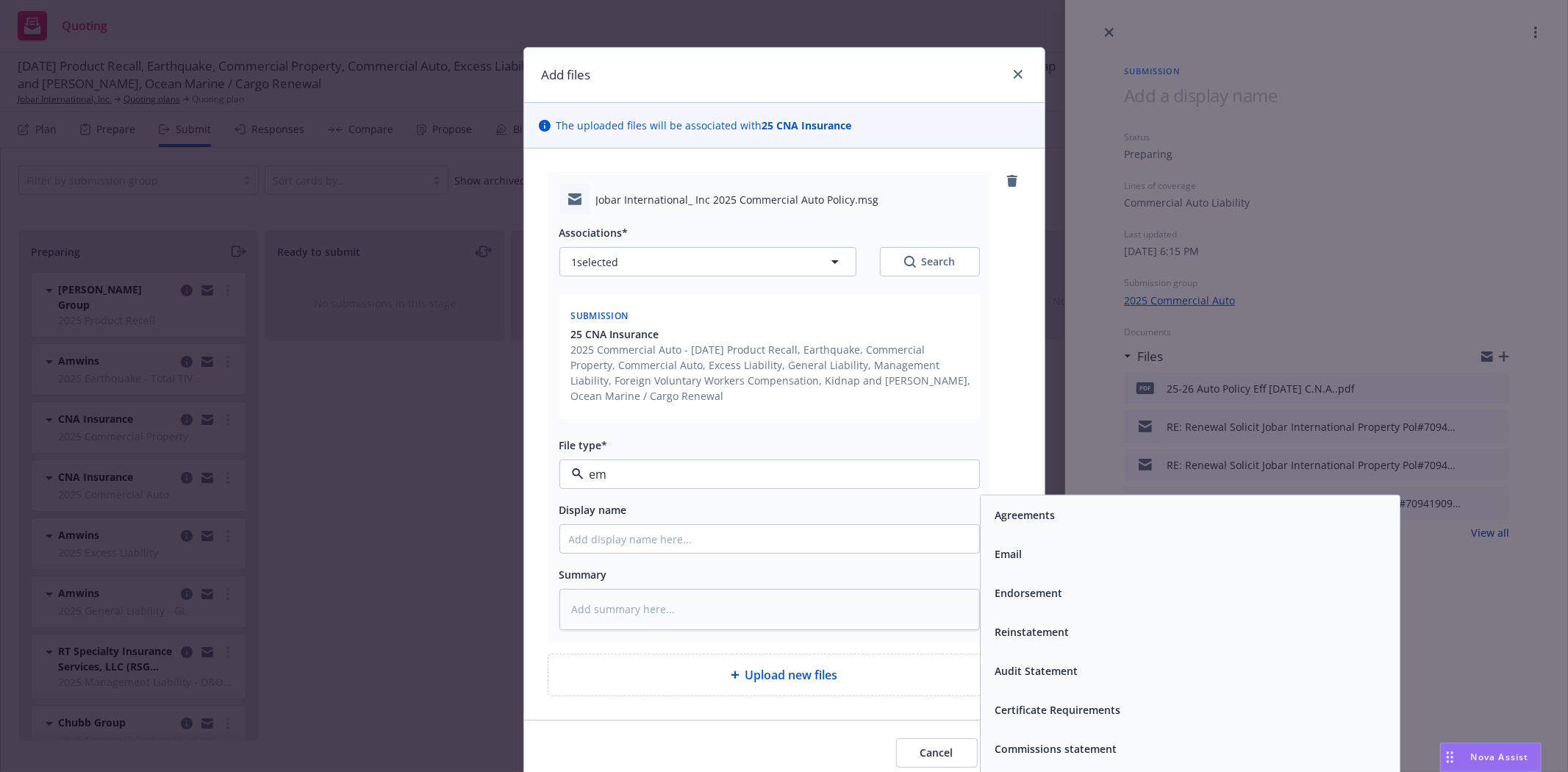
type input "ema"
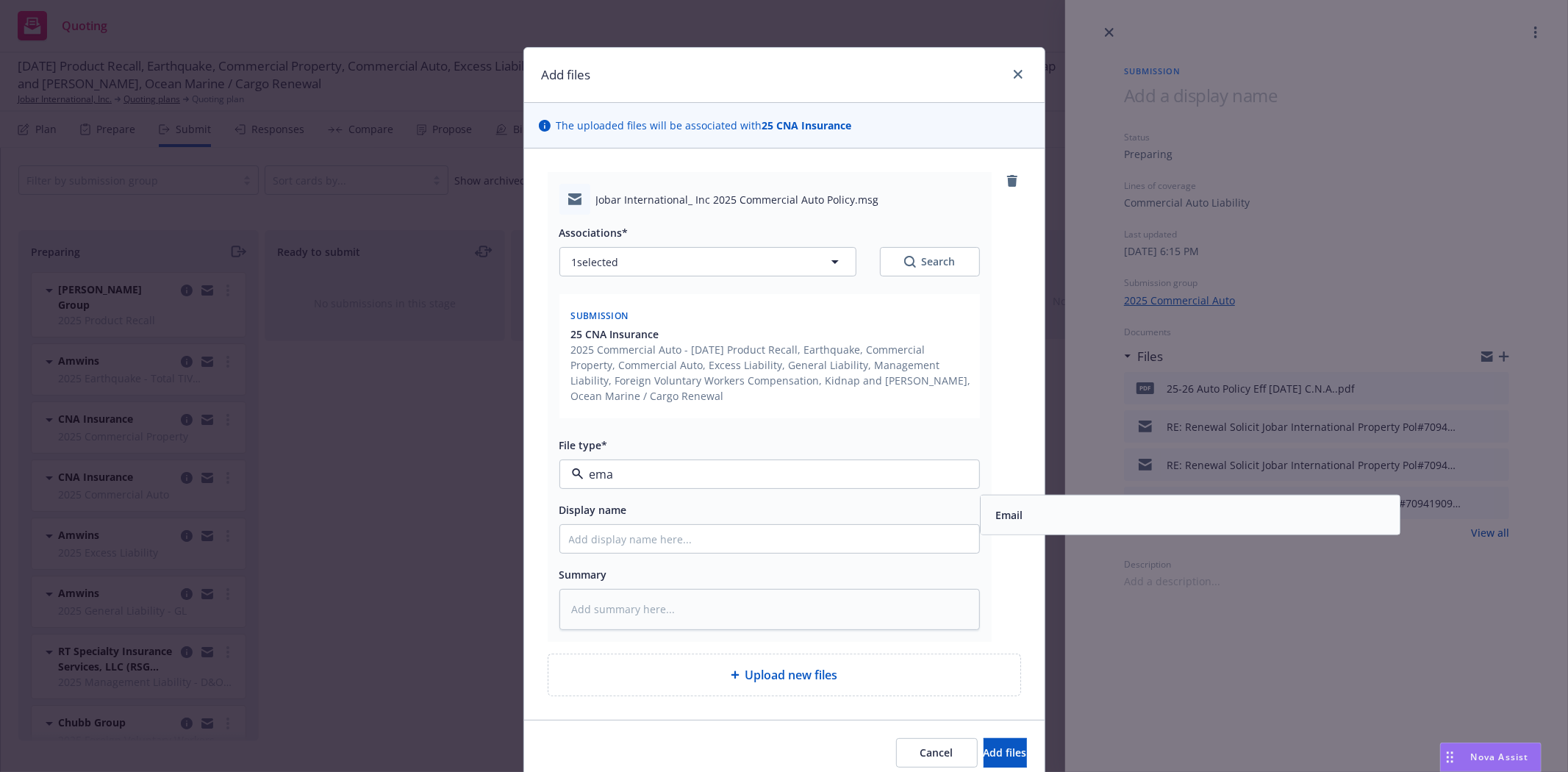
click at [1106, 516] on div "Email" at bounding box center [1190, 515] width 401 height 22
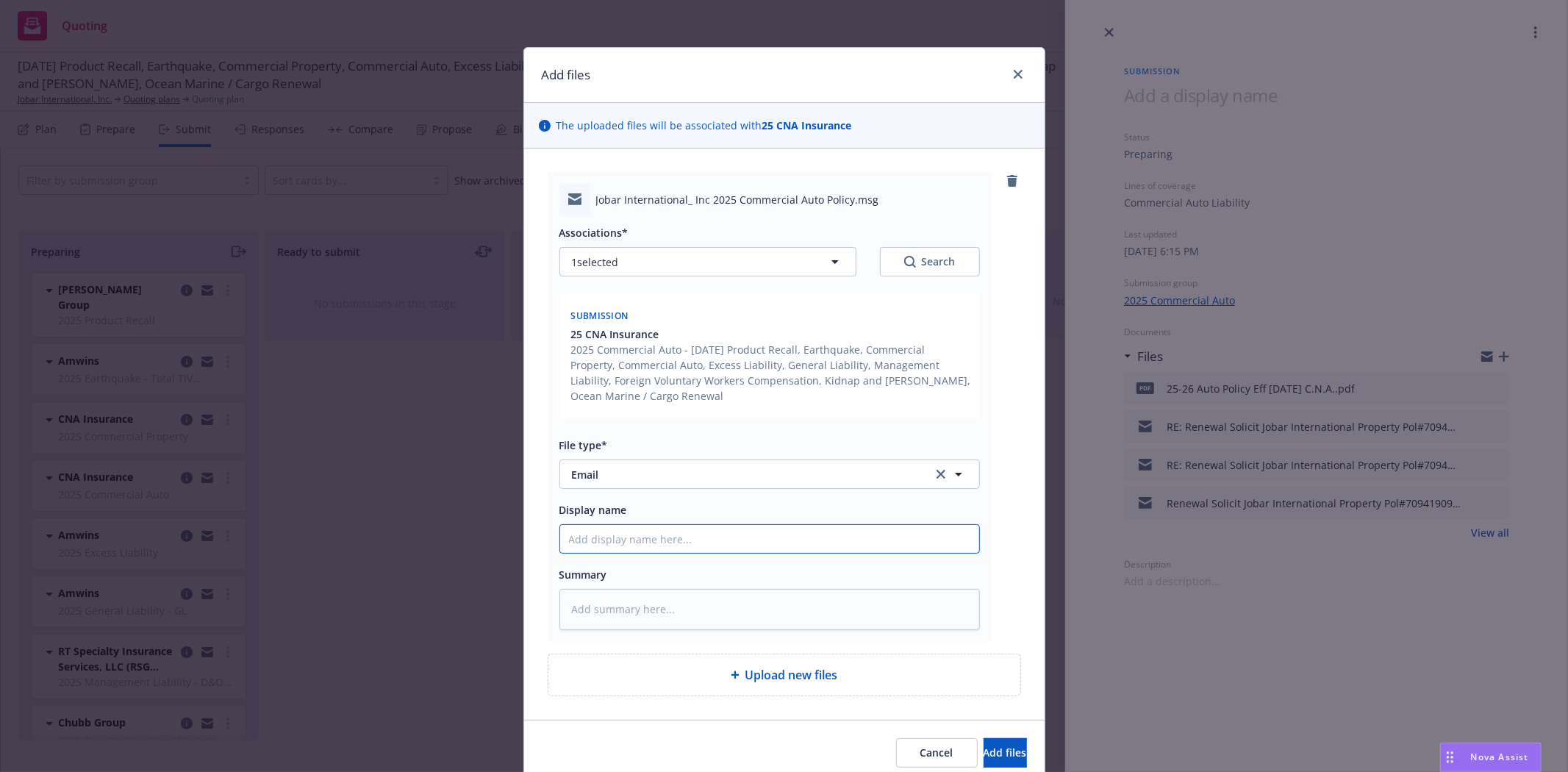
click at [748, 531] on input "Display name" at bounding box center [770, 539] width 419 height 28
type textarea "x"
type input "e"
type textarea "x"
type input "em"
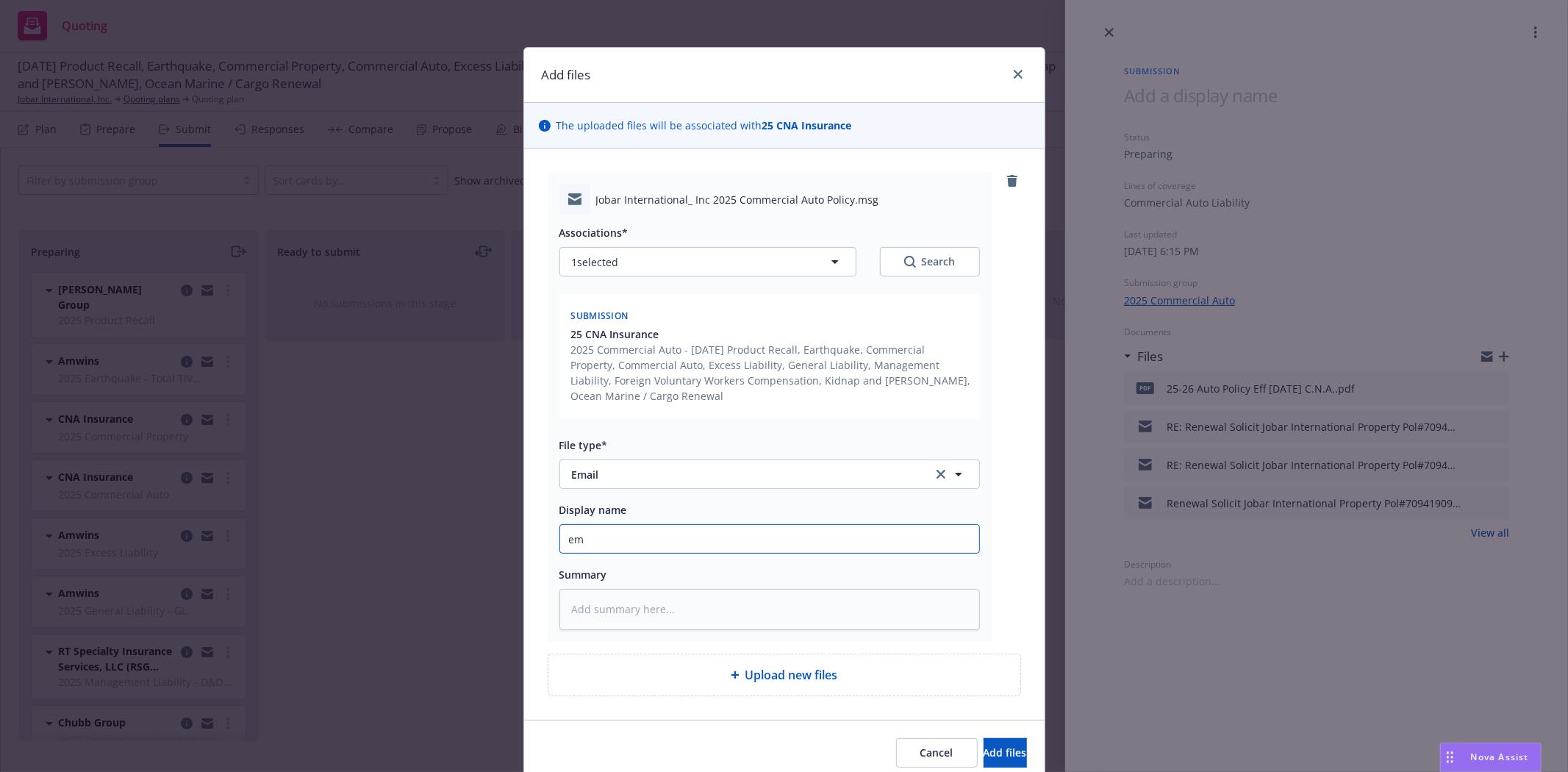
type textarea "x"
type input "ema"
type textarea "x"
type input "emai"
type textarea "x"
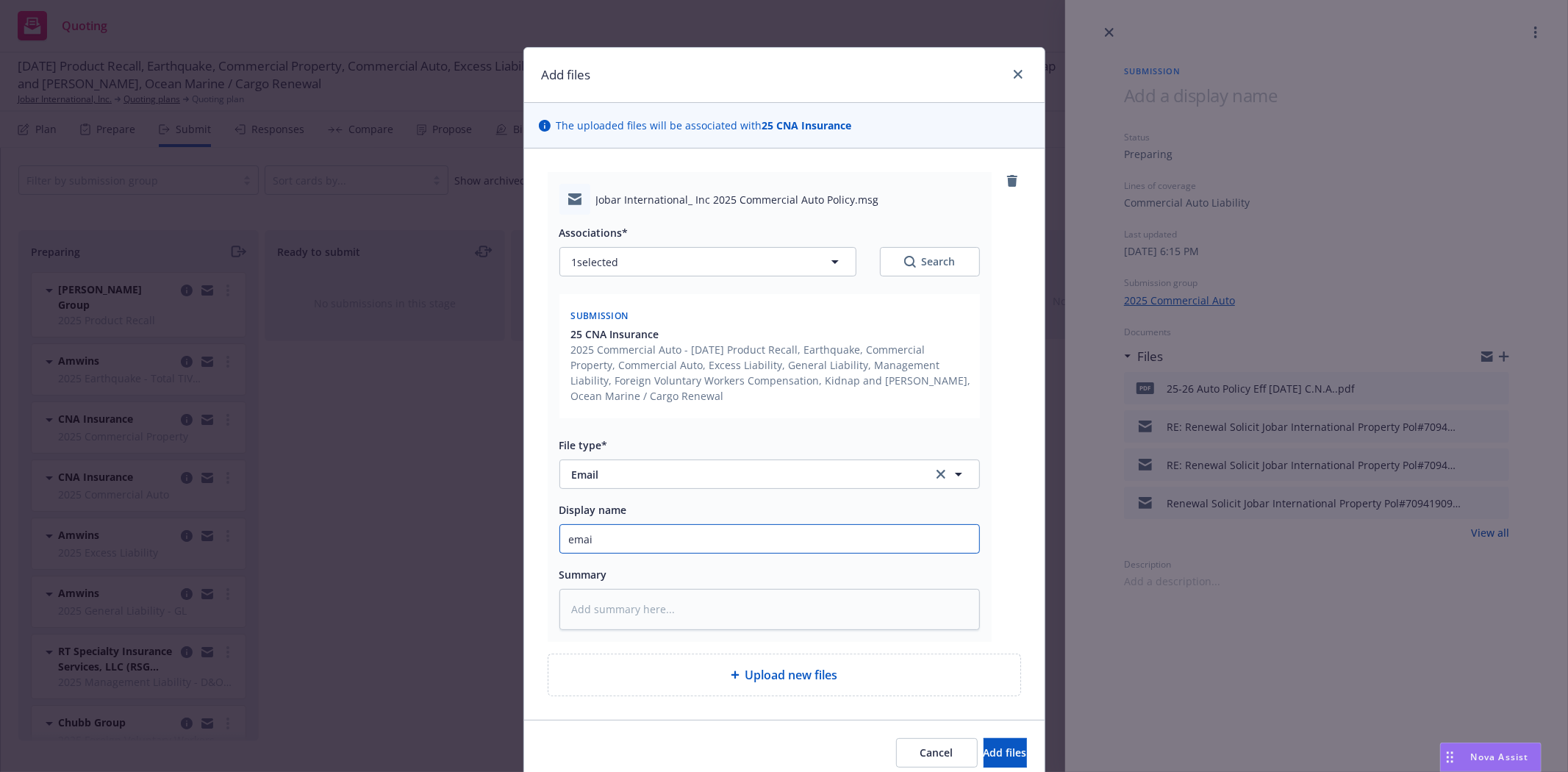
type input "email"
type textarea "x"
type input "emaile"
type textarea "x"
type input "emailed"
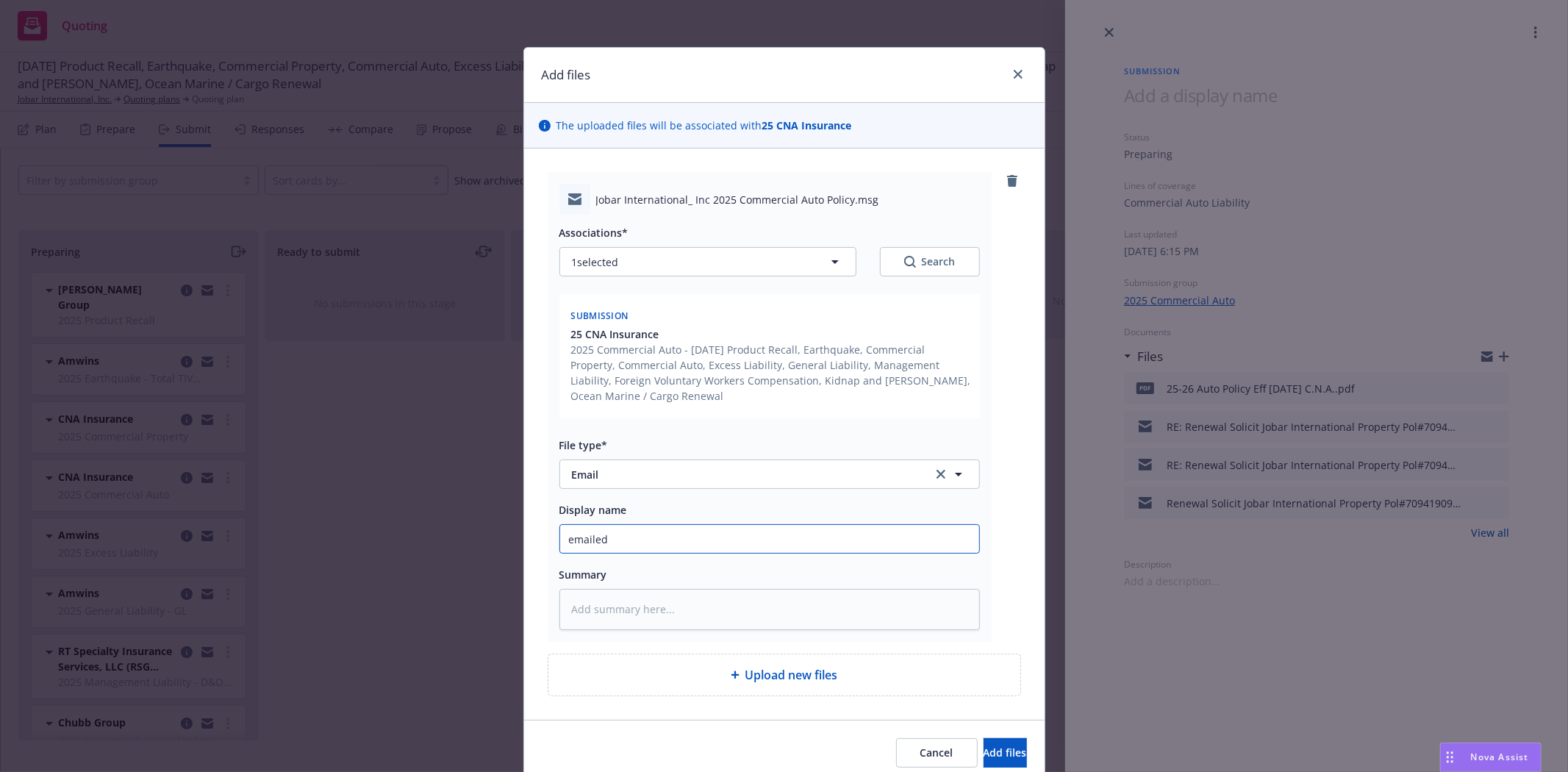
type textarea "x"
type input "emailed"
type textarea "x"
type input "emailed p"
type textarea "x"
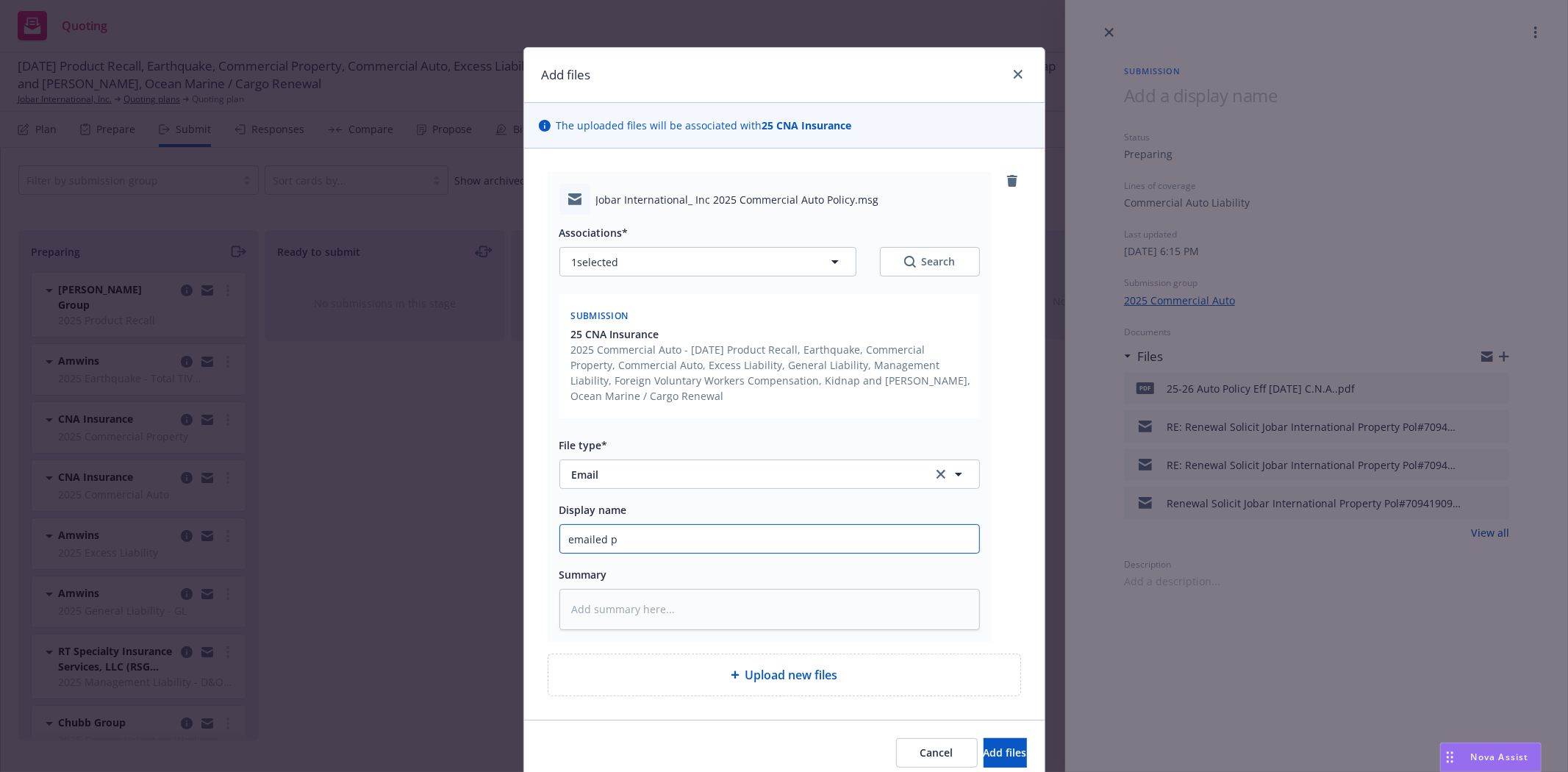
type input "emailed po"
type textarea "x"
type input "emailed pol"
type textarea "x"
type input "emailed po"
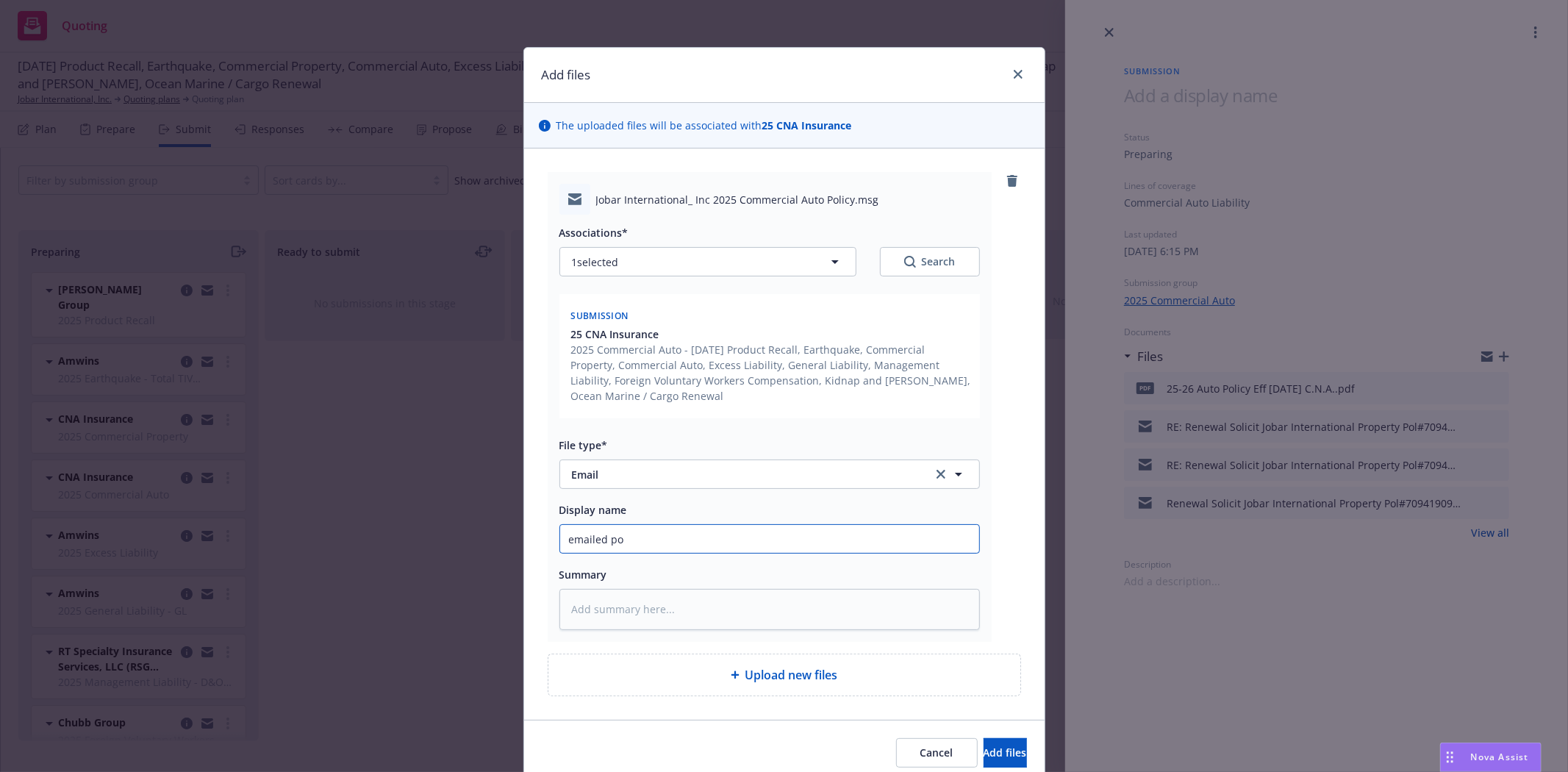
type textarea "x"
type input "emailed p"
type textarea "x"
type input "emailed"
type textarea "x"
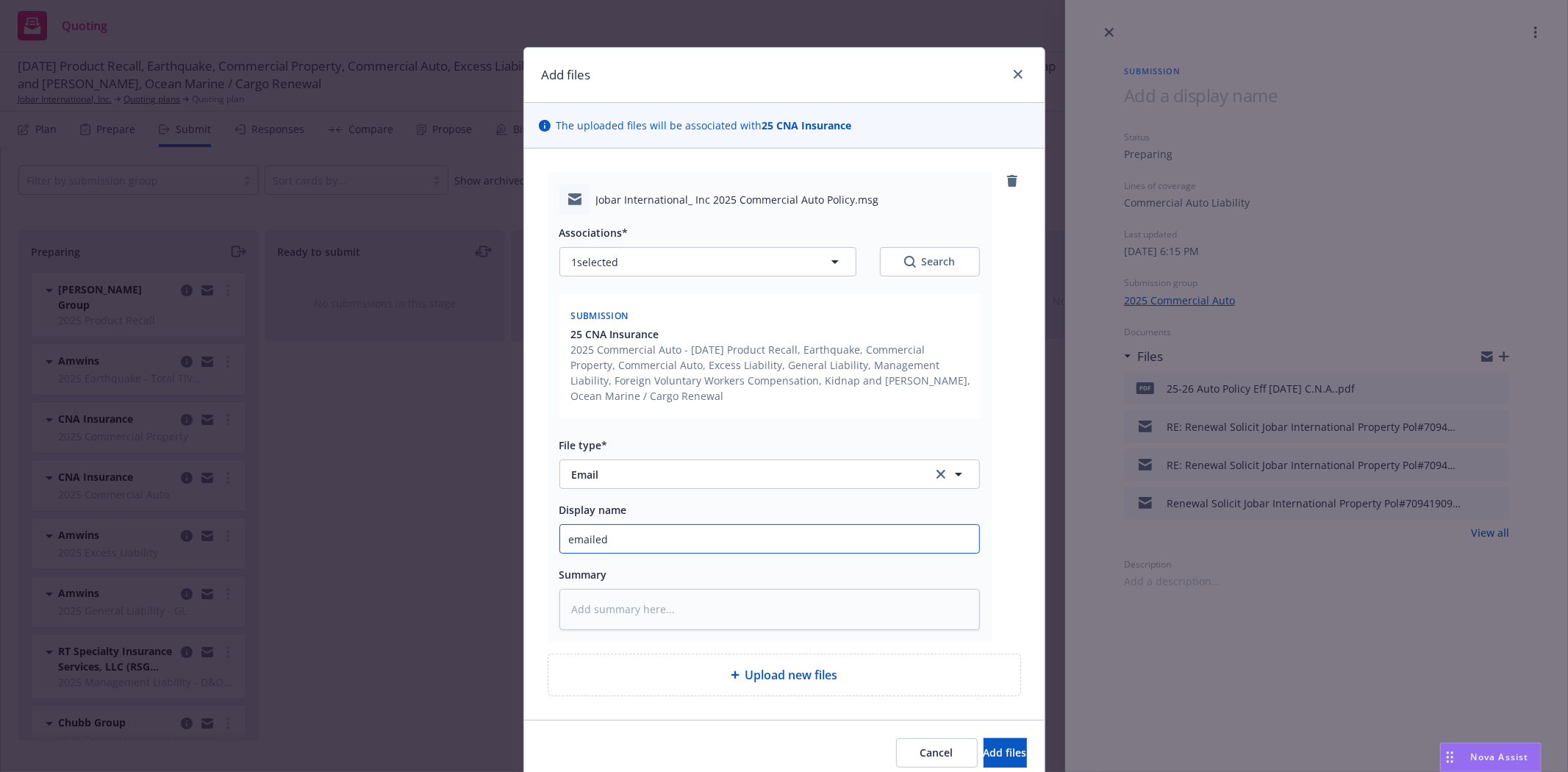
type input "emailed"
type textarea "x"
type input "emaile"
type textarea "x"
type input "email"
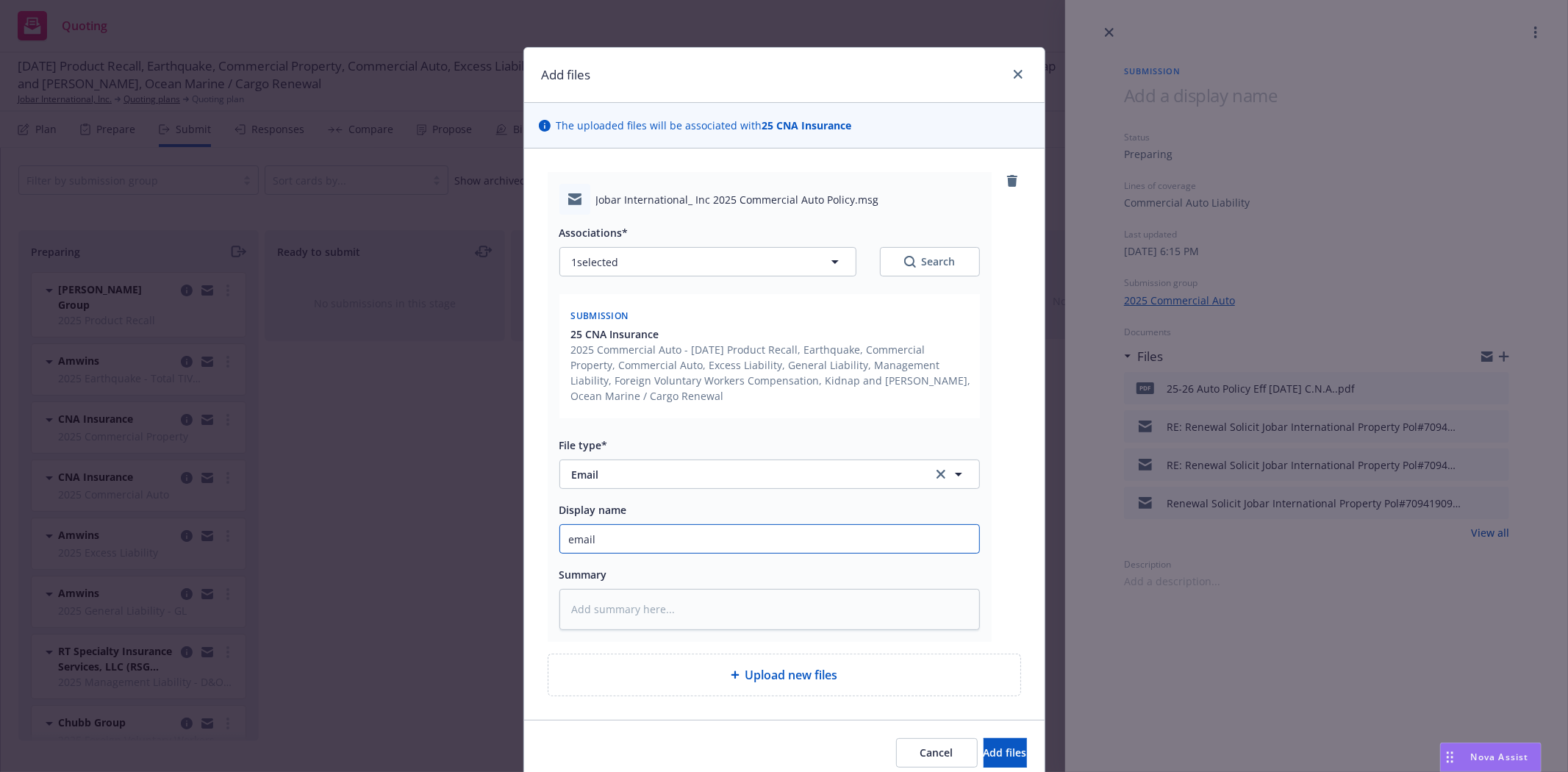
type textarea "x"
type input "email"
type textarea "x"
type input "email r"
type textarea "x"
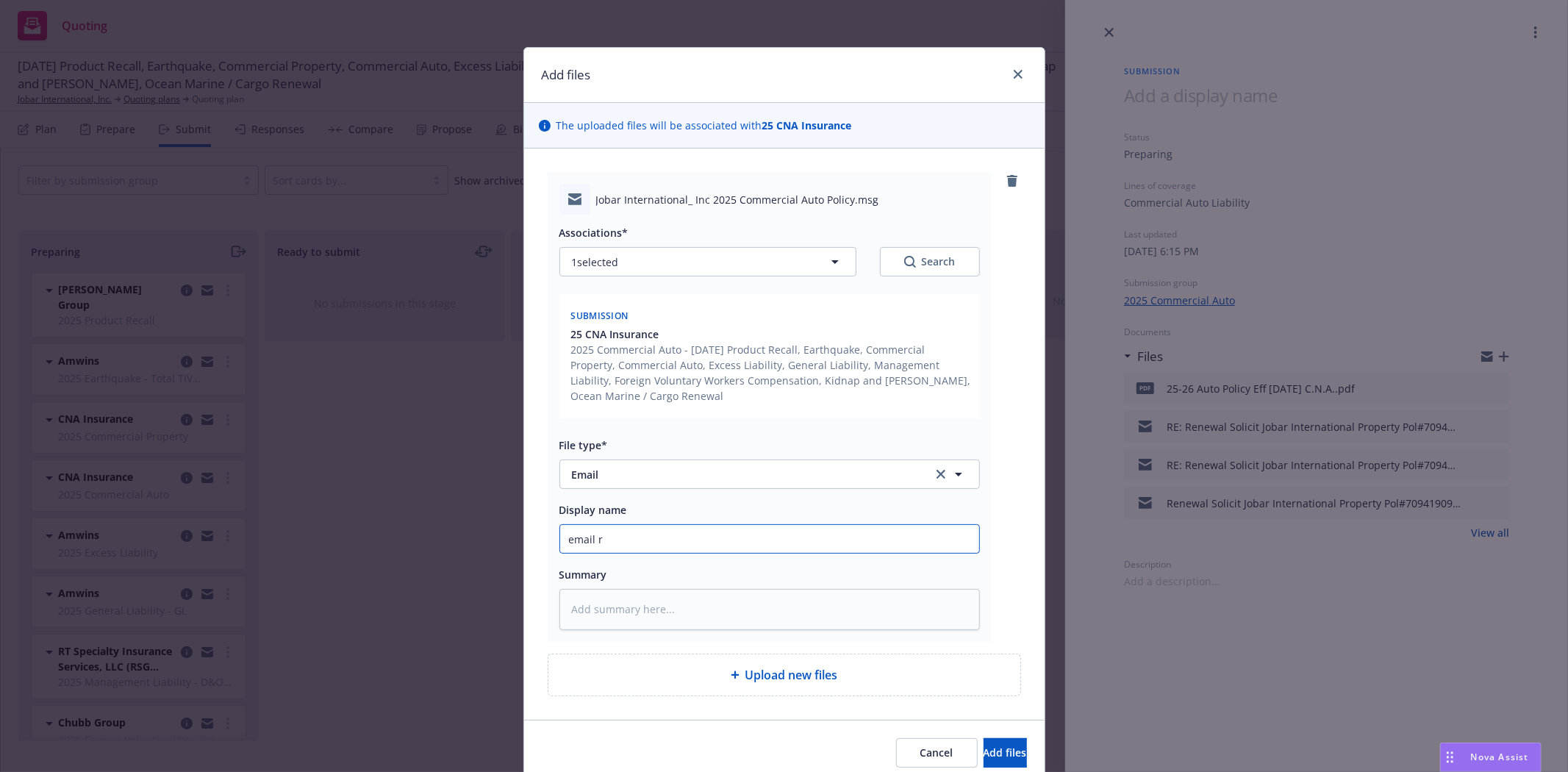
type input "email re"
type textarea "x"
type input "email rec"
type textarea "x"
type input "email recei"
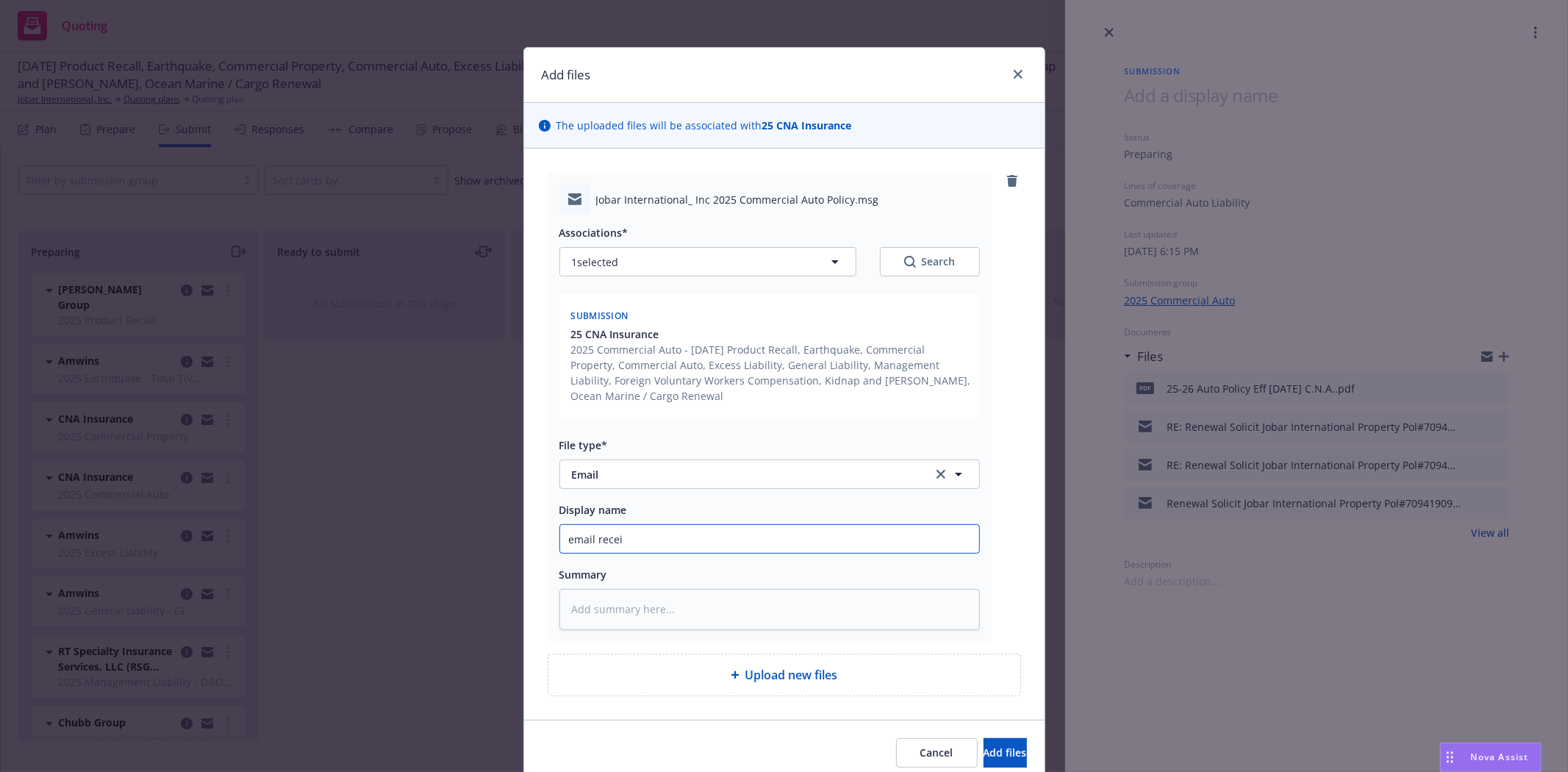
type textarea "x"
type input "email receiv"
type textarea "x"
type input "email receive"
type textarea "x"
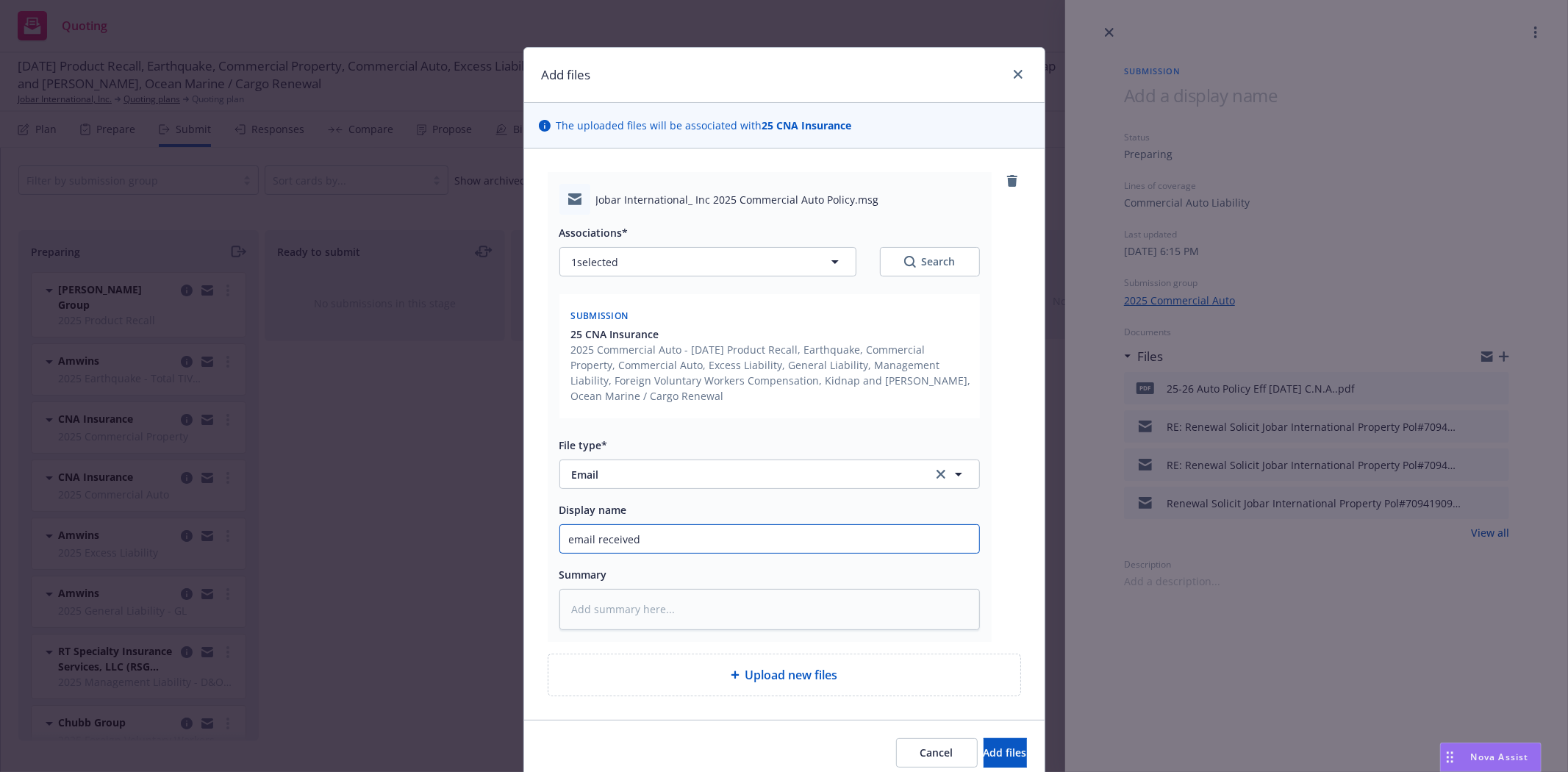
type input "email received"
type textarea "x"
type input "email received f"
type textarea "x"
type input "email received"
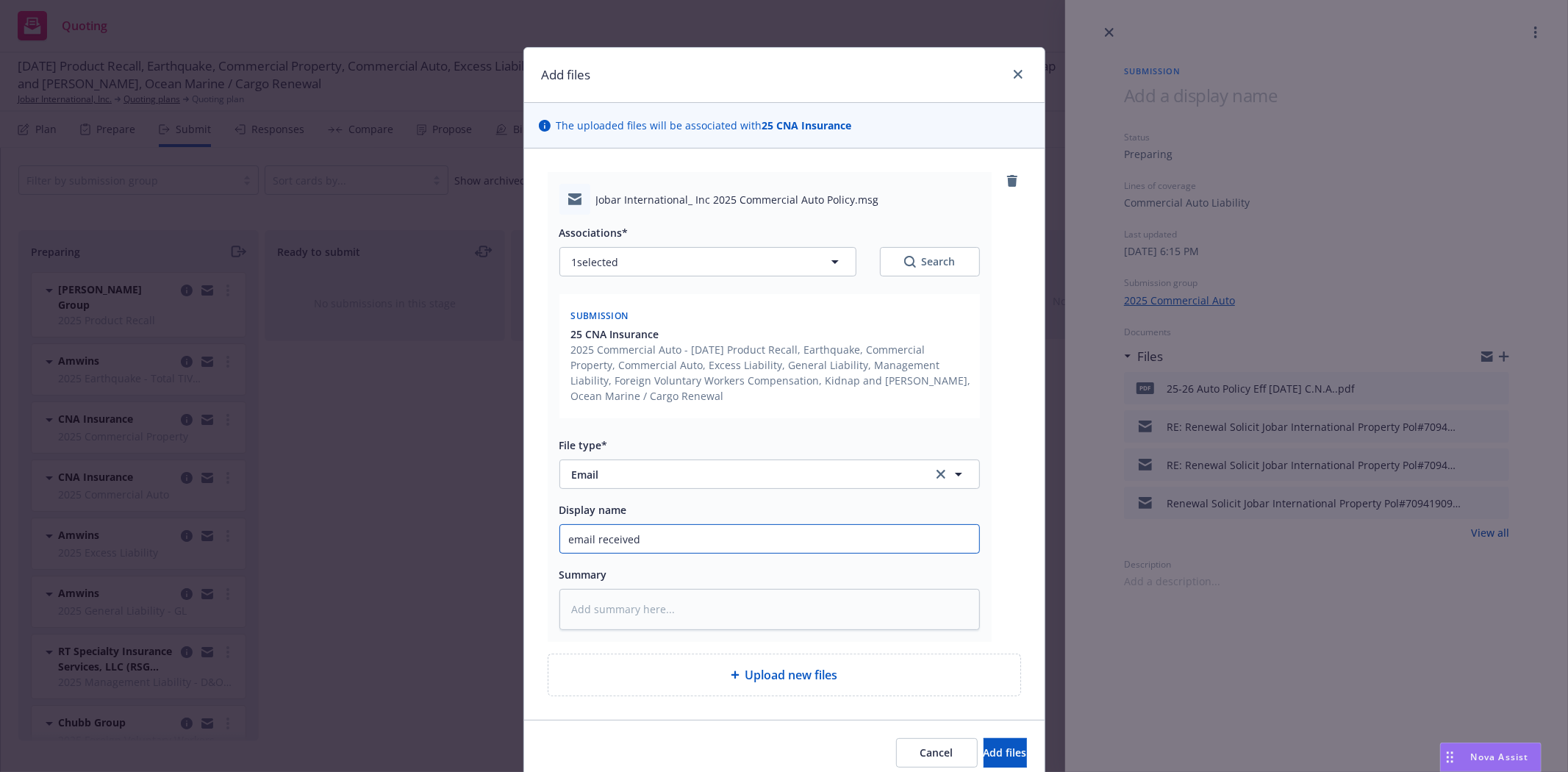
type textarea "x"
type input "email received w"
type textarea "x"
type input "email received wi"
type textarea "x"
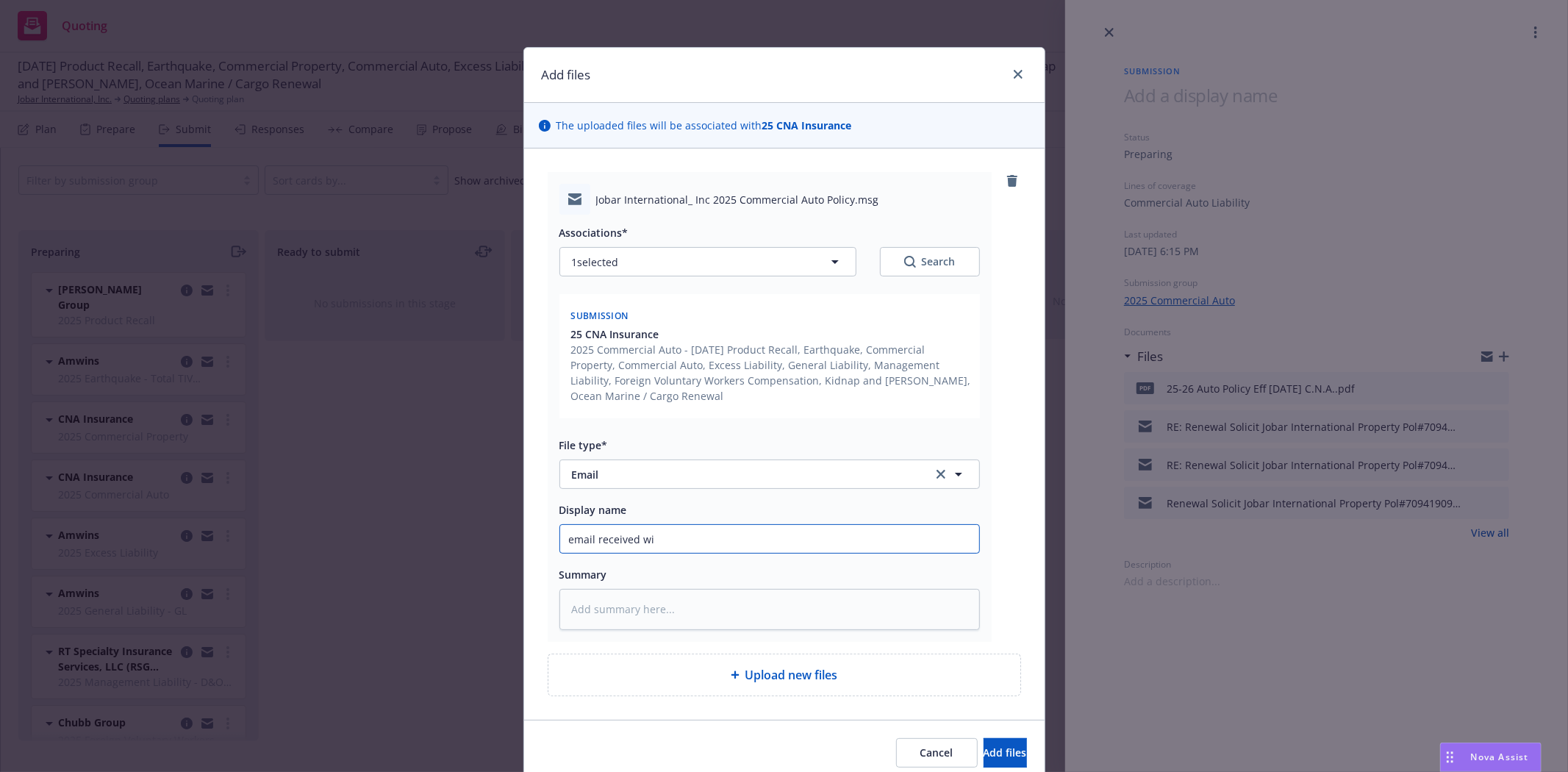
type input "email received wit"
type textarea "x"
type input "email received with"
type textarea "x"
click at [997, 750] on button "Add files" at bounding box center [1005, 753] width 43 height 29
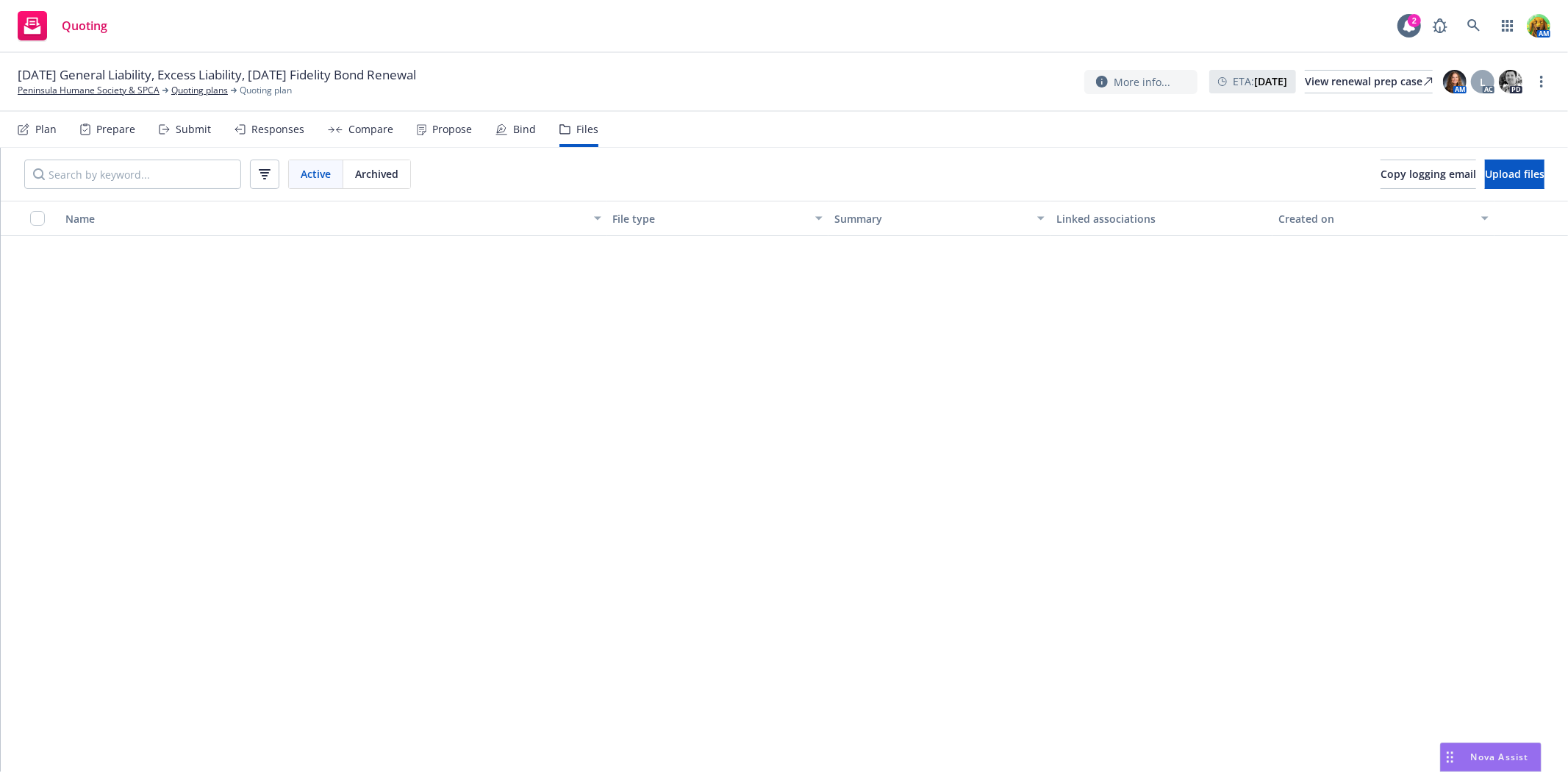
scroll to position [5518, 0]
